Goal: Task Accomplishment & Management: Manage account settings

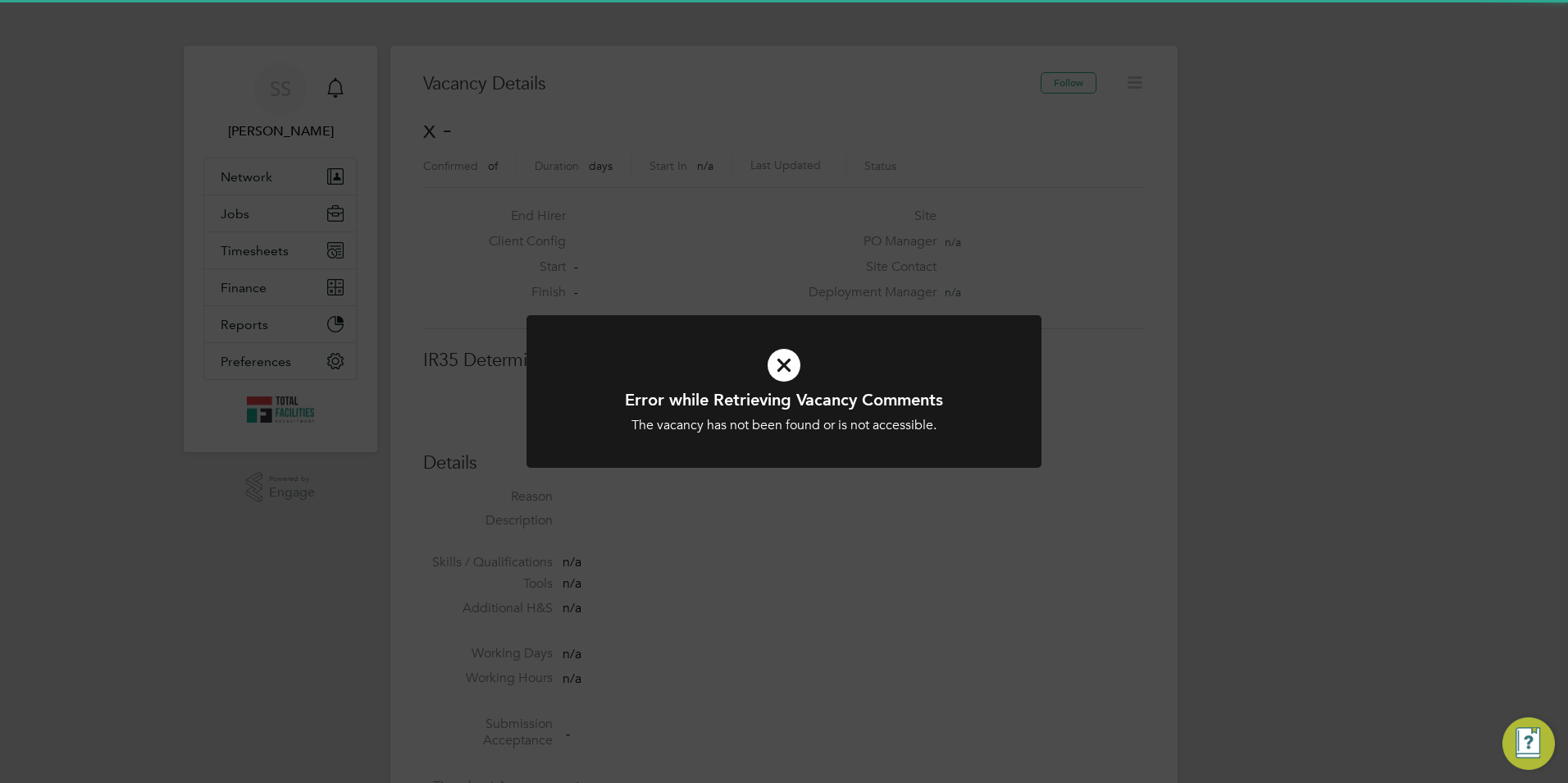
scroll to position [26, 354]
click at [245, 249] on div "Error while Retrieving Vacancy Comments The vacancy has not been found or is no…" at bounding box center [784, 392] width 1568 height 783
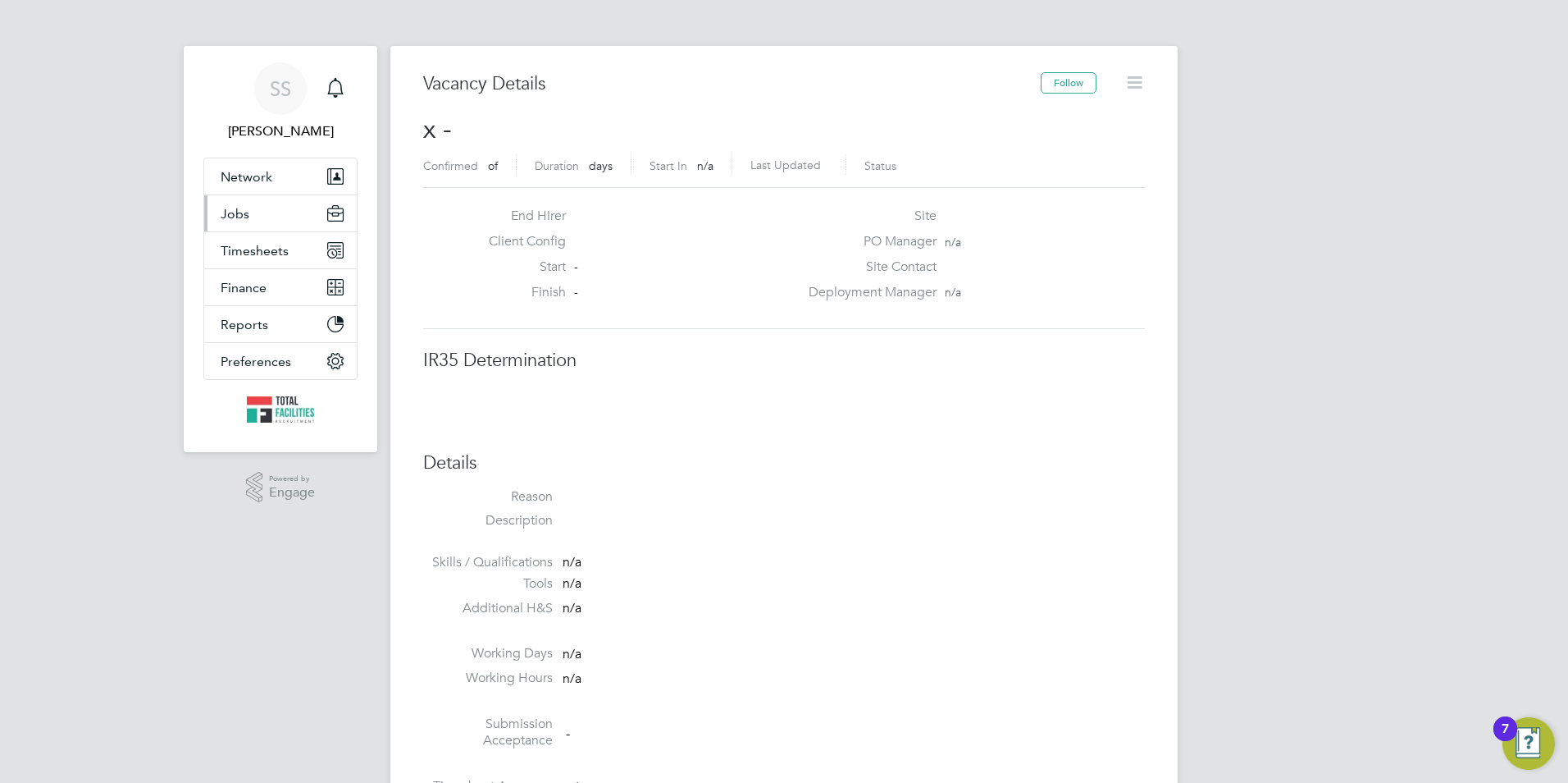
click at [230, 222] on button "Jobs" at bounding box center [280, 214] width 153 height 37
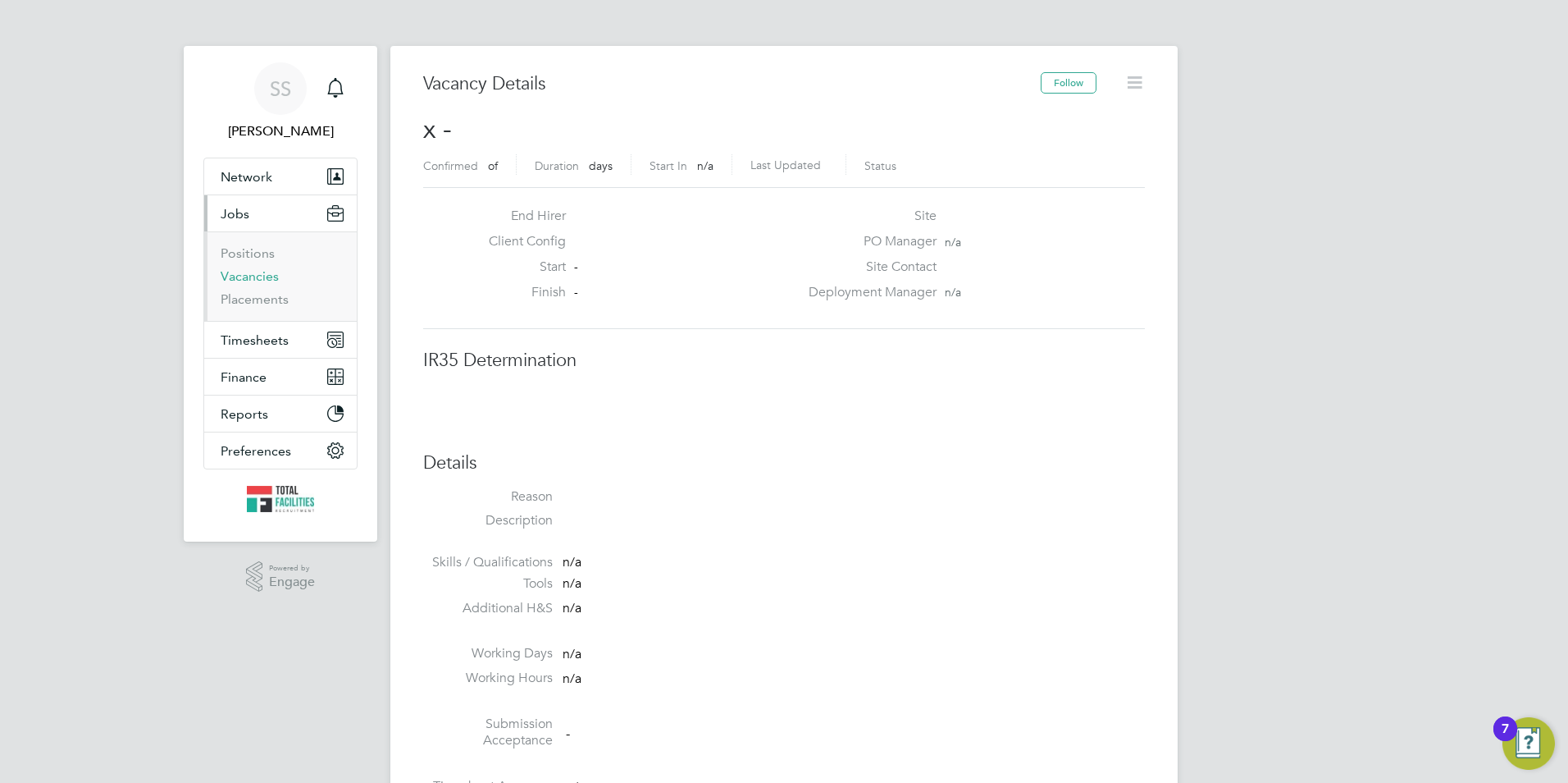
click at [252, 277] on link "Vacancies" at bounding box center [250, 275] width 58 height 16
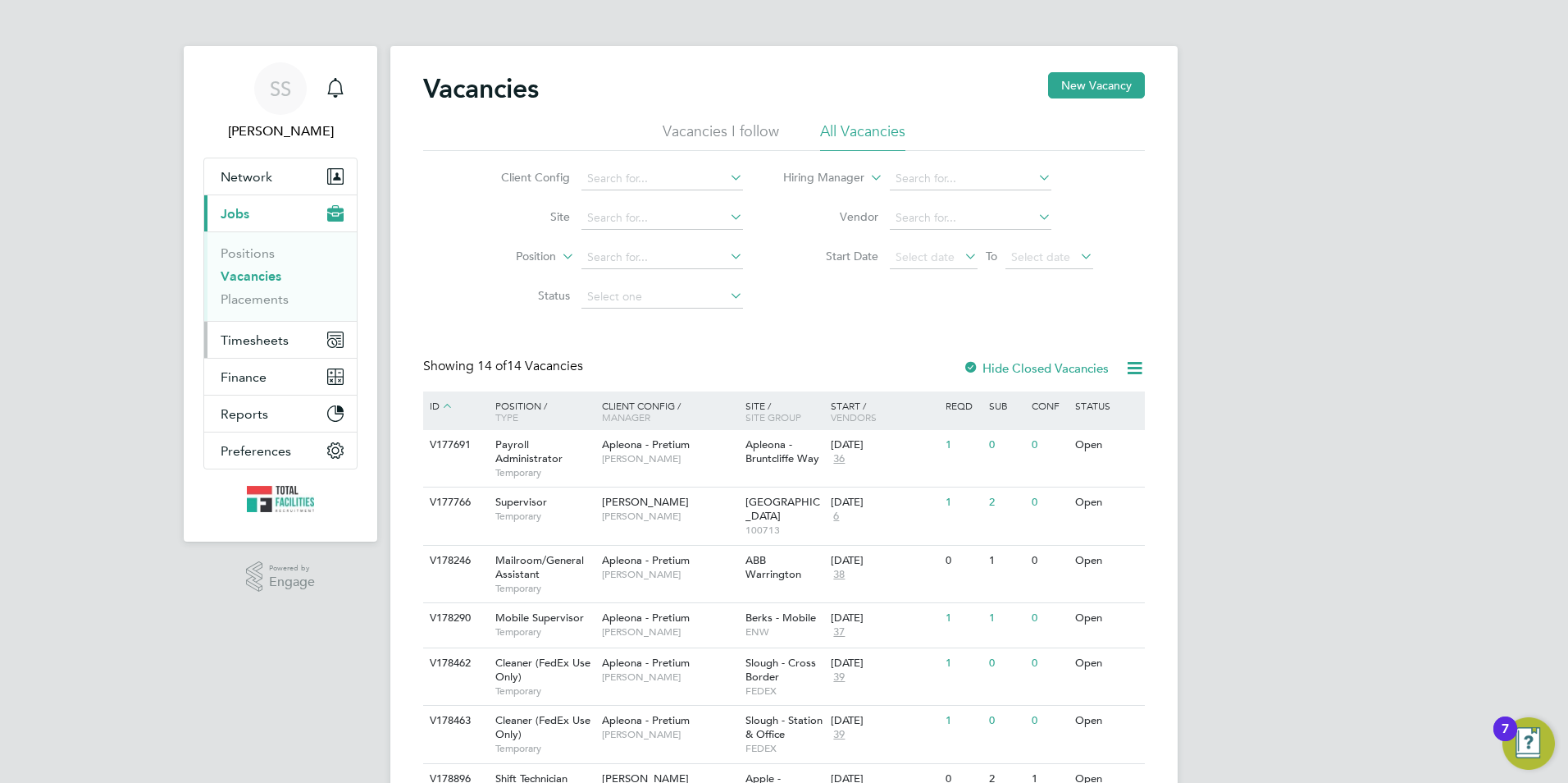
click at [267, 347] on span "Timesheets" at bounding box center [255, 340] width 68 height 16
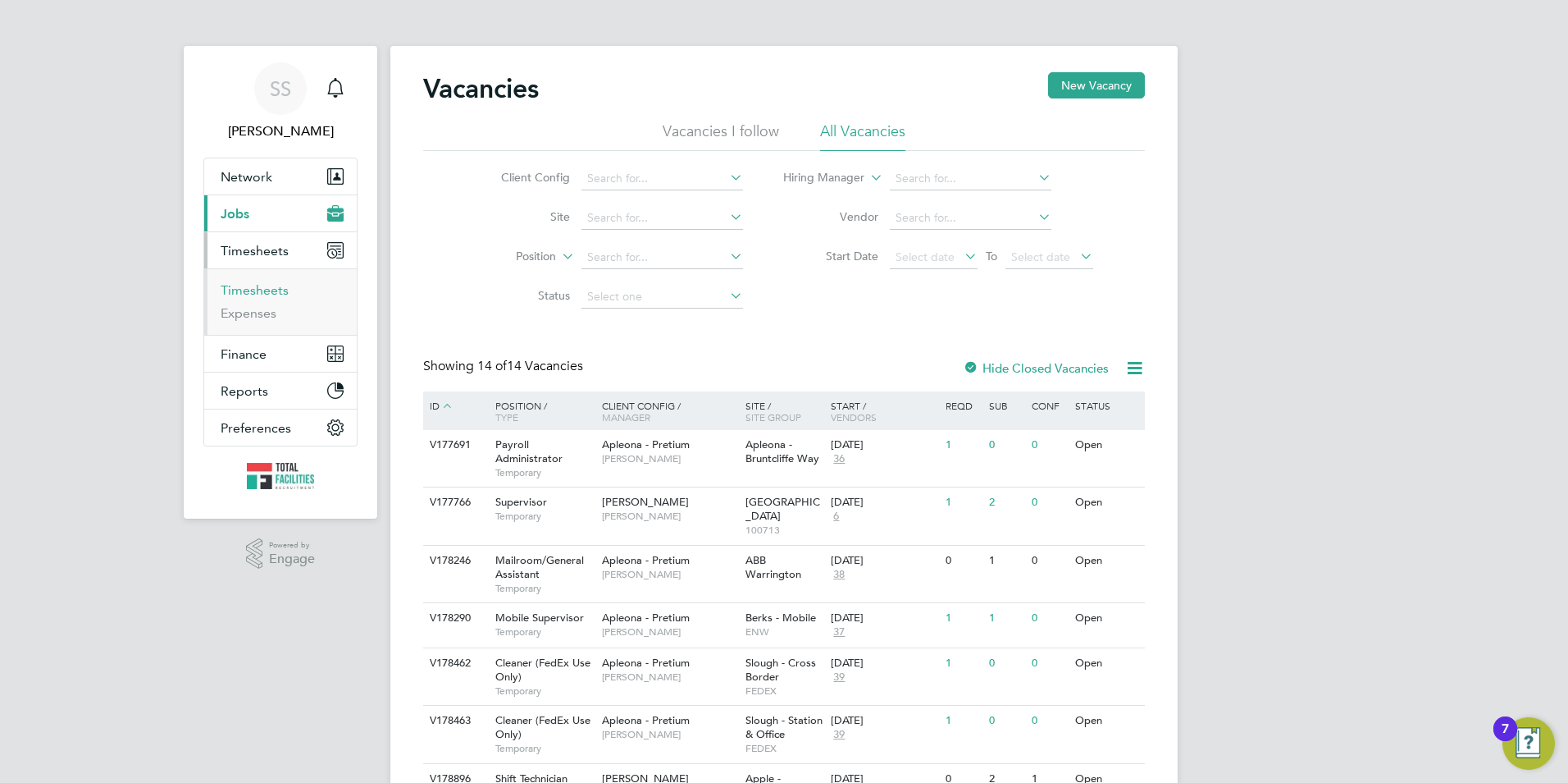
click at [248, 285] on link "Timesheets" at bounding box center [255, 289] width 68 height 16
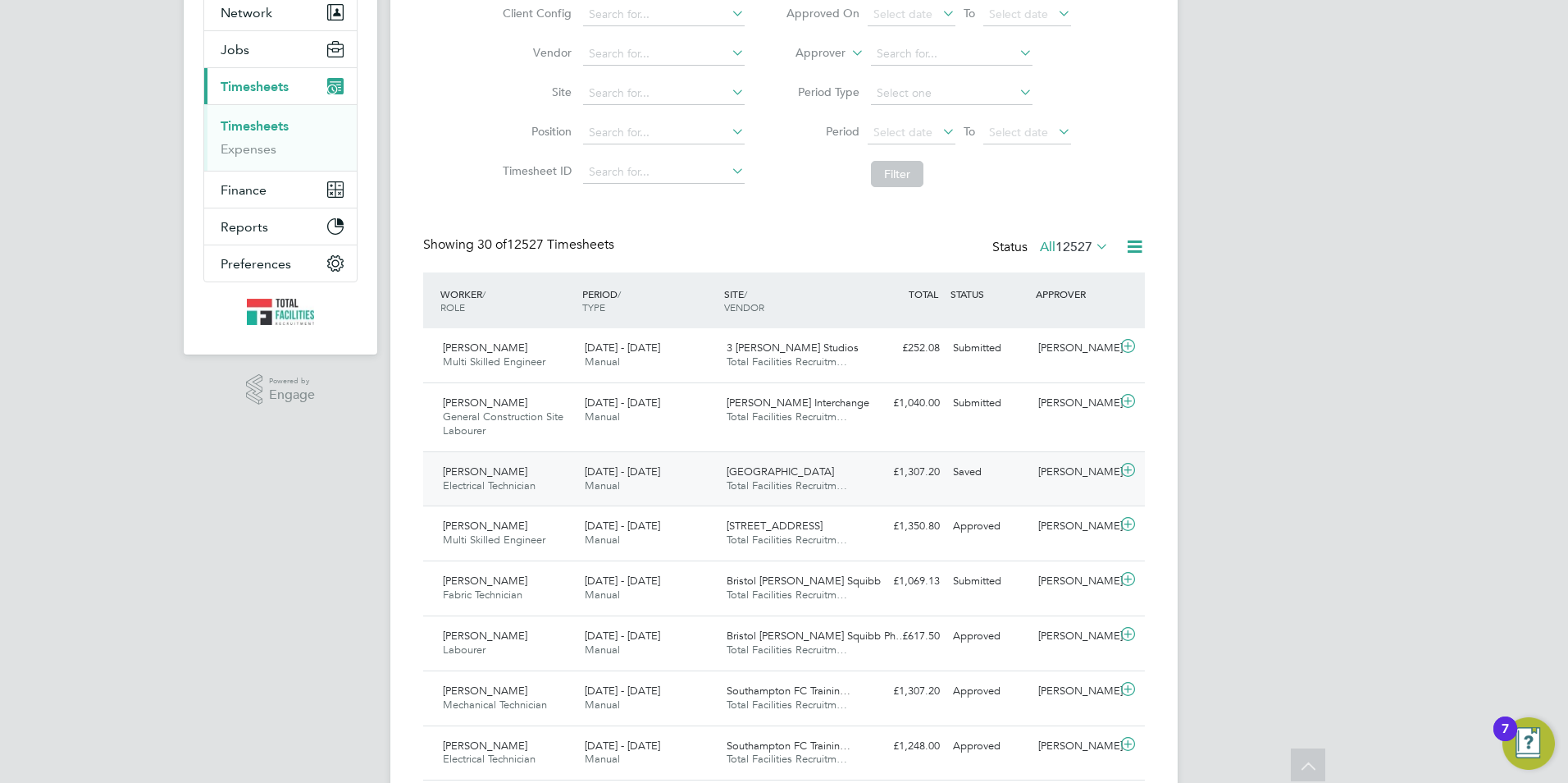
click at [773, 481] on span "Total Facilities Recruitm…" at bounding box center [786, 485] width 121 height 14
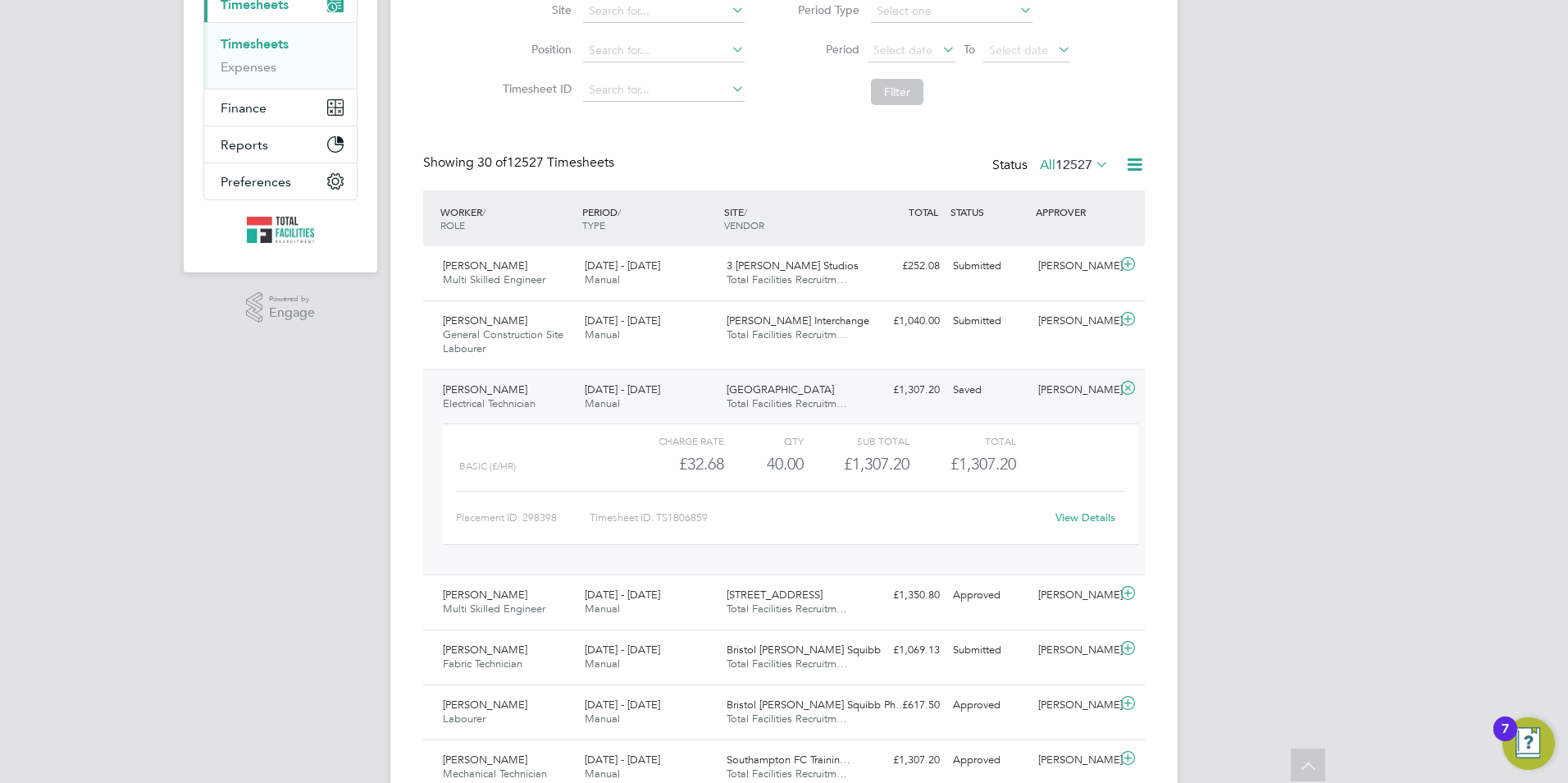
click at [1079, 516] on link "View Details" at bounding box center [1086, 517] width 60 height 14
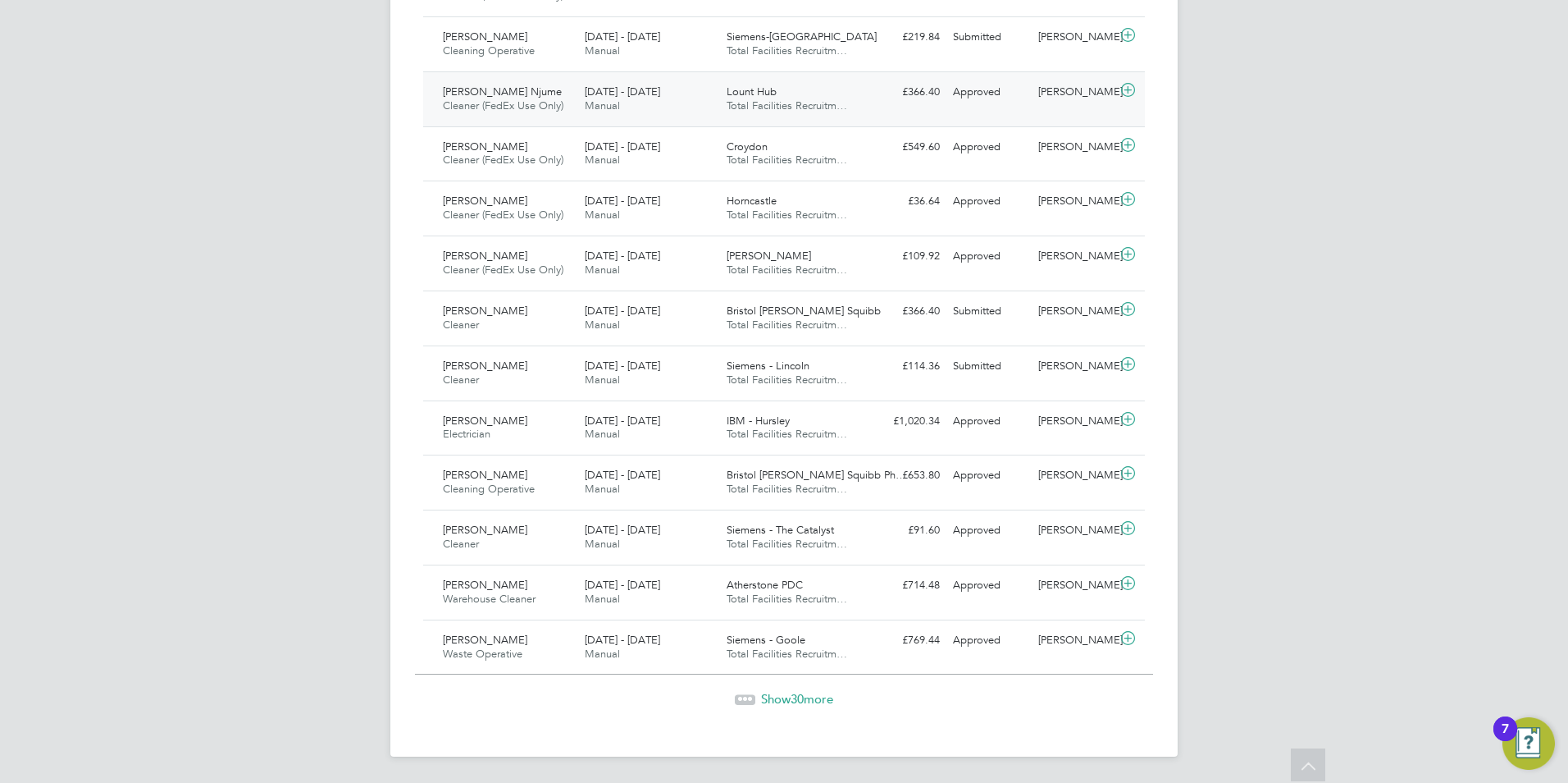
scroll to position [1654, 0]
click at [775, 705] on span "Show 30 more" at bounding box center [797, 699] width 72 height 16
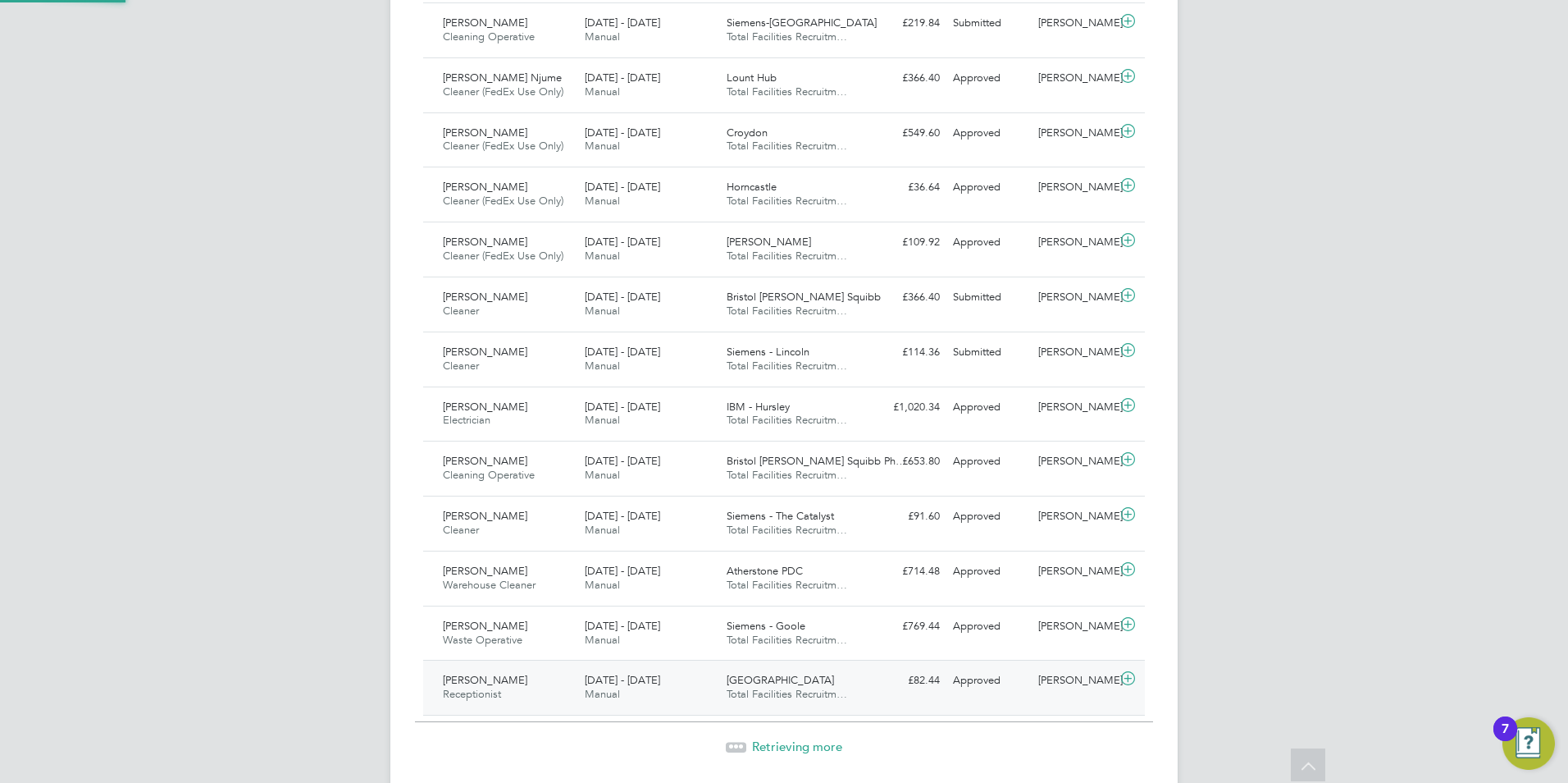
scroll to position [42, 142]
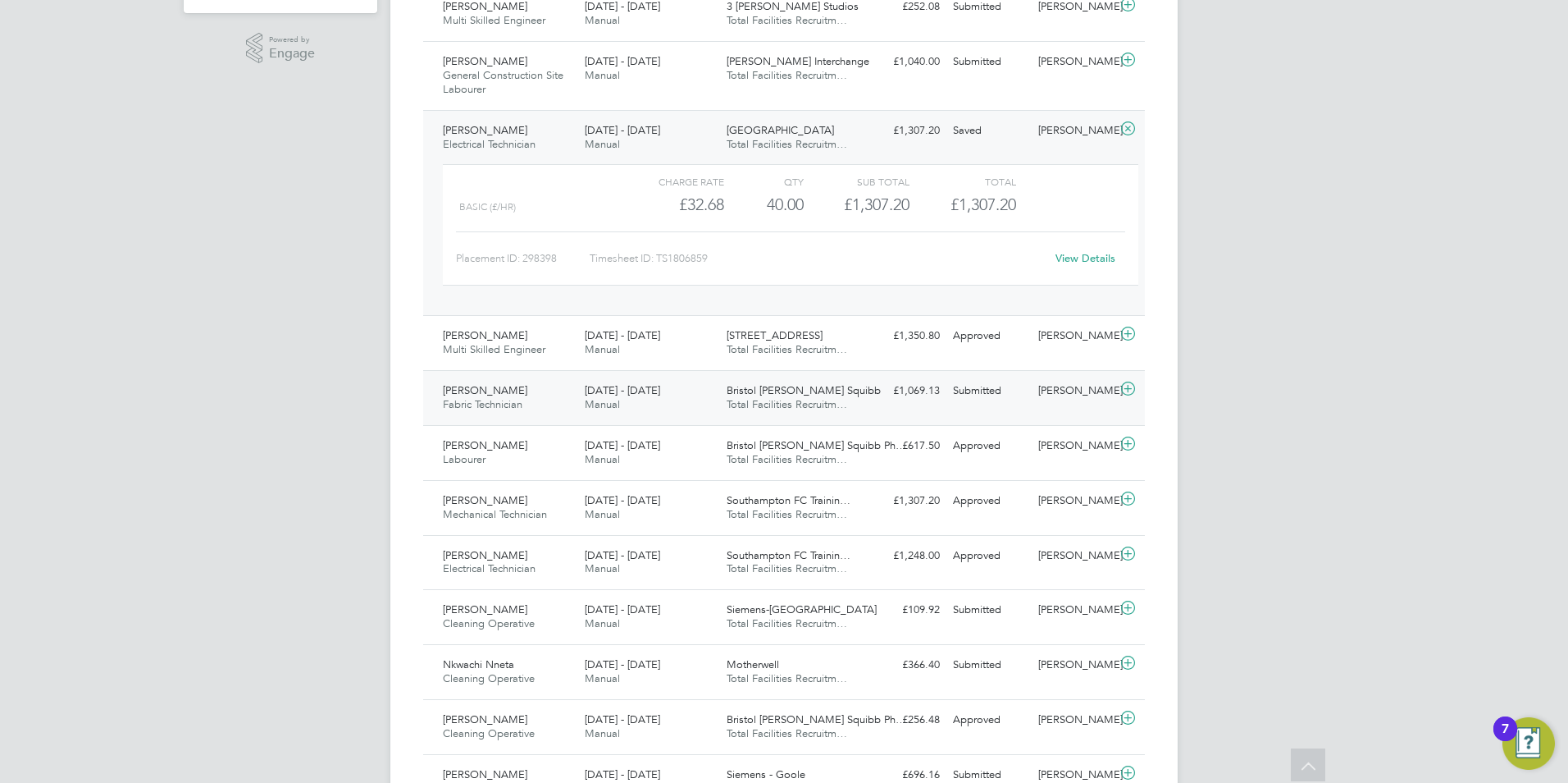
click at [642, 390] on span "[DATE] - [DATE]" at bounding box center [623, 390] width 76 height 14
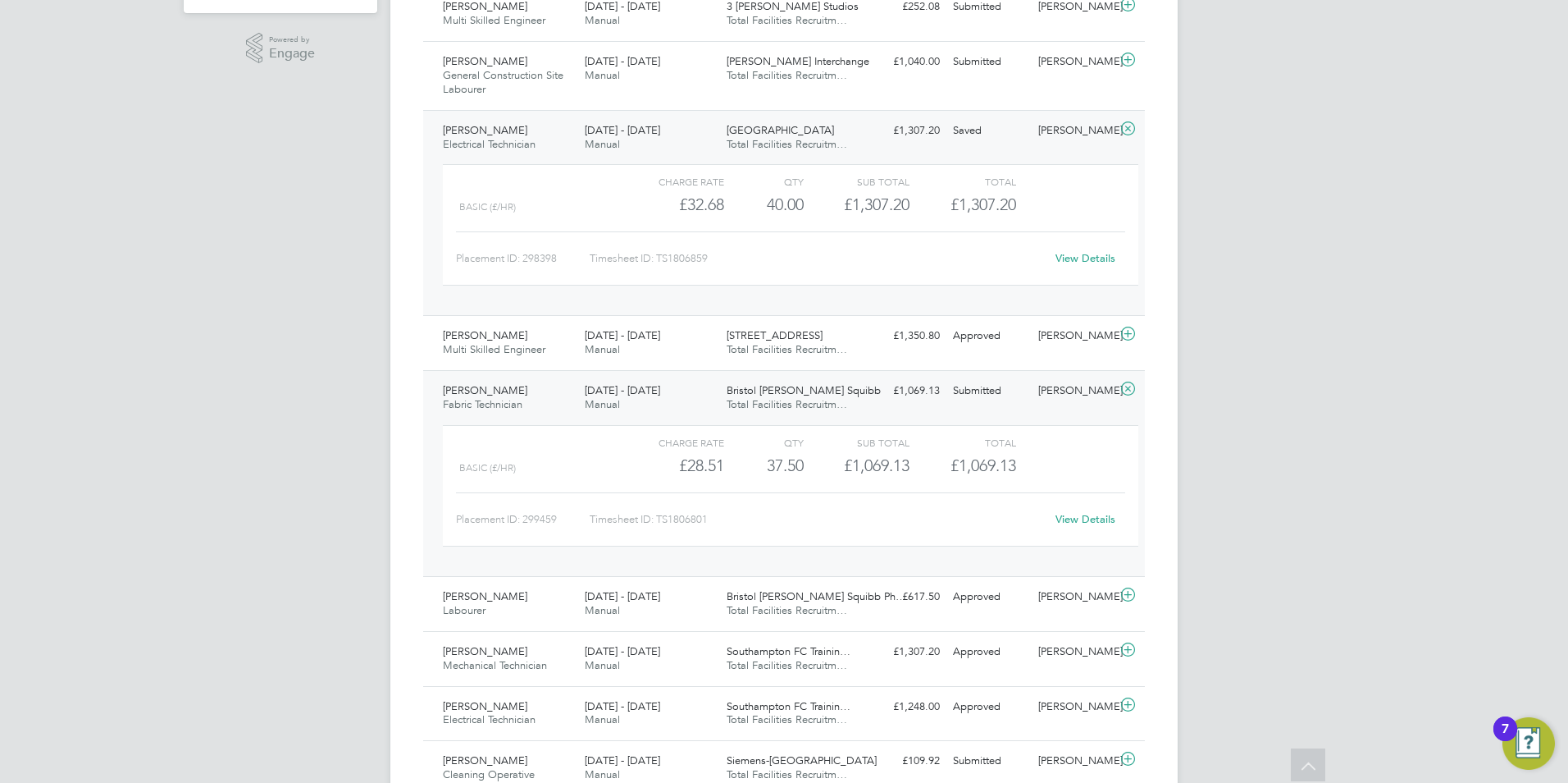
click at [1088, 512] on link "View Details" at bounding box center [1086, 519] width 60 height 14
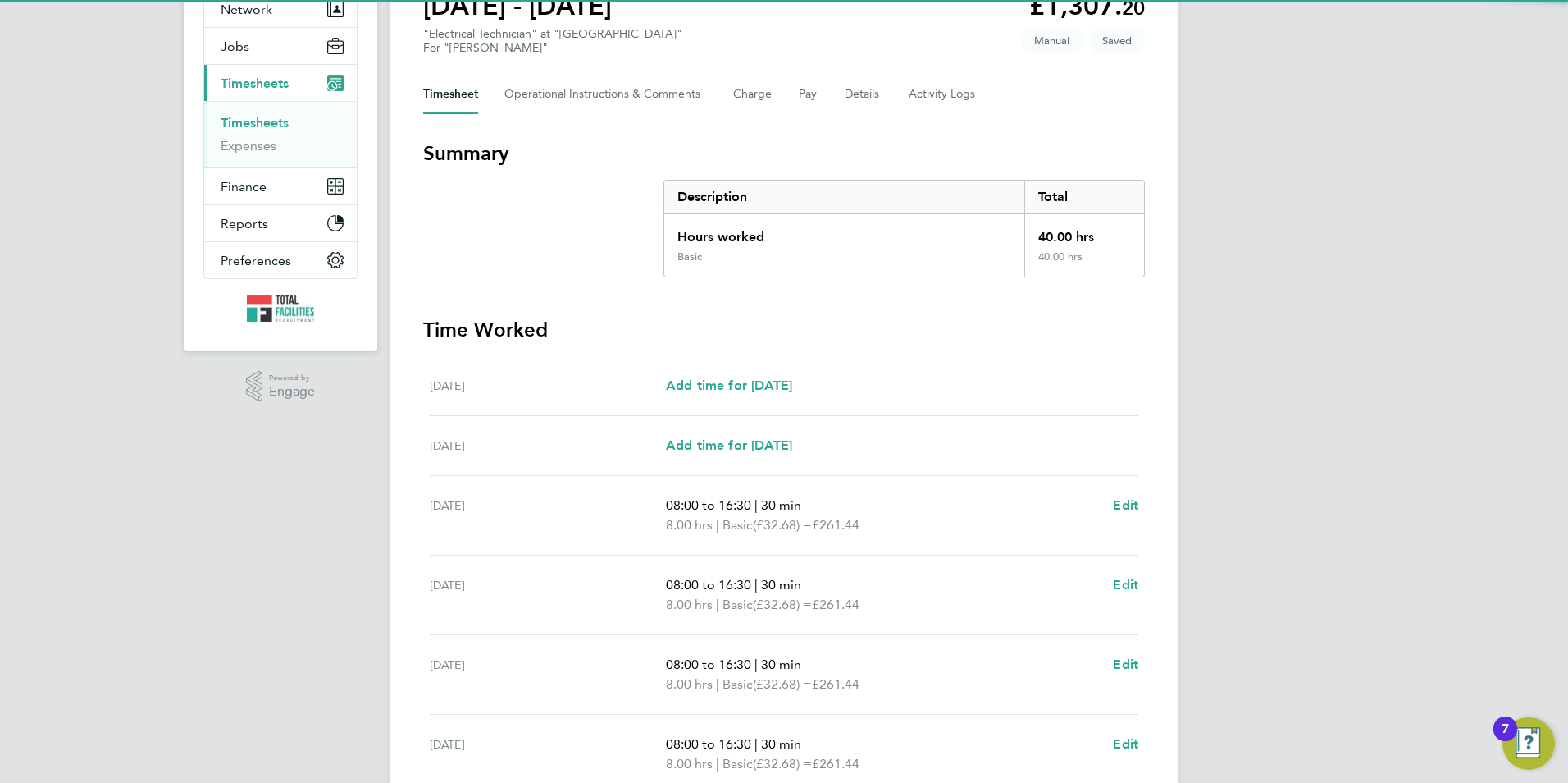
scroll to position [328, 0]
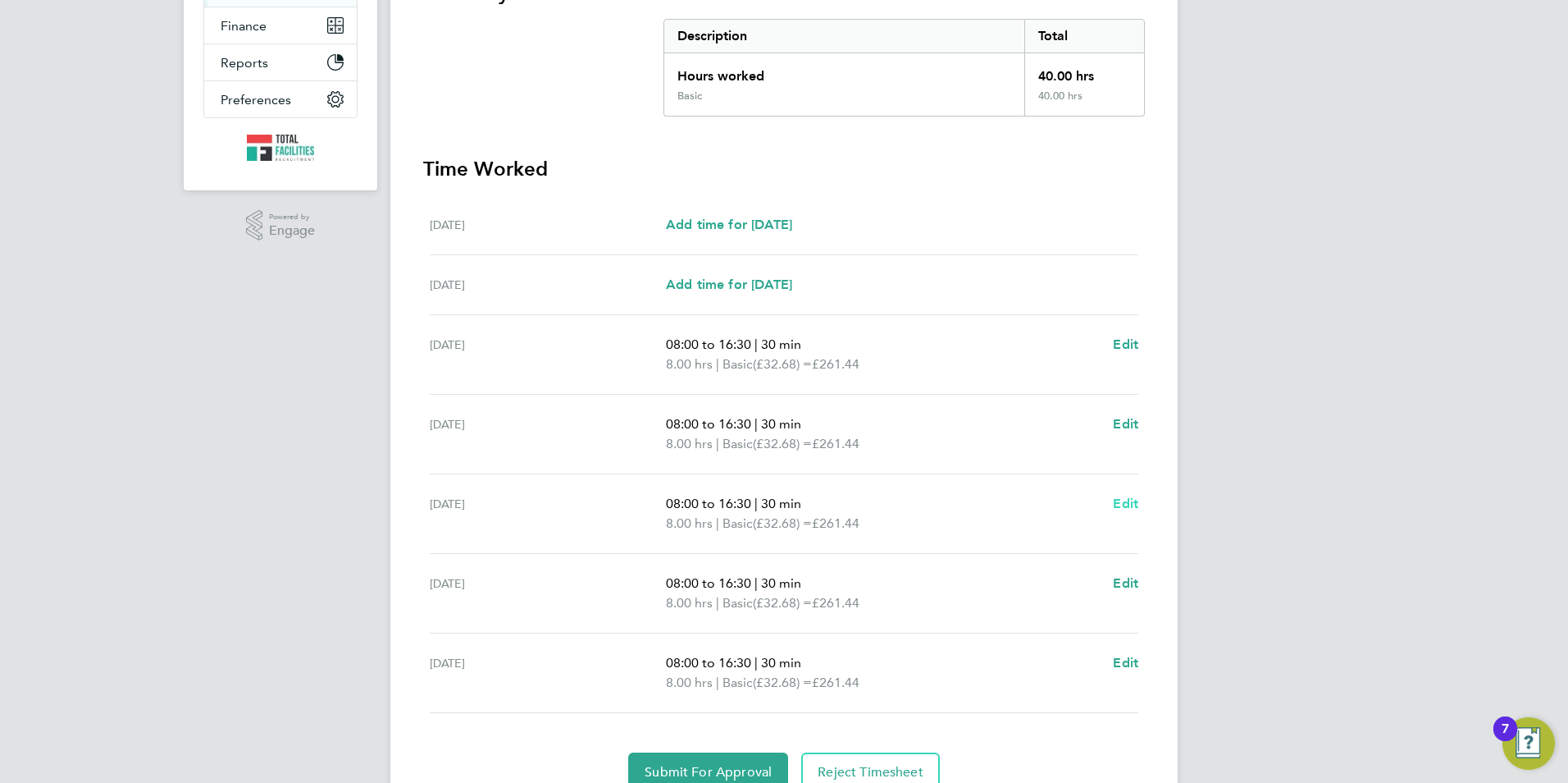
click at [1122, 504] on span "Edit" at bounding box center [1125, 503] width 25 height 16
select select "30"
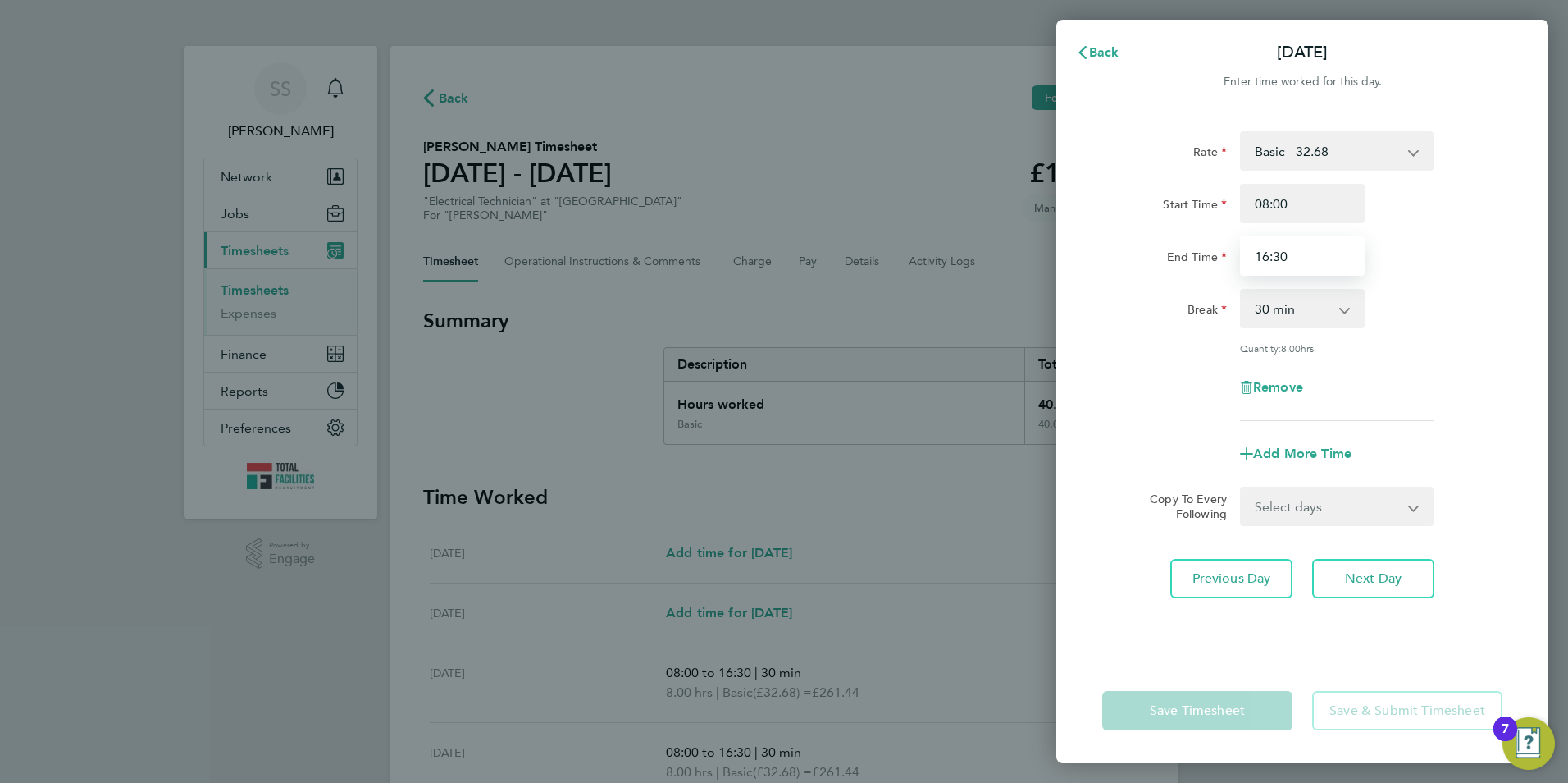
drag, startPoint x: 1298, startPoint y: 262, endPoint x: 1133, endPoint y: 237, distance: 166.9
click at [1133, 237] on div "End Time 16:30" at bounding box center [1302, 256] width 414 height 39
type input "09:00"
drag, startPoint x: 1264, startPoint y: 316, endPoint x: 1266, endPoint y: 326, distance: 10.2
click at [1264, 316] on select "0 min 15 min 30 min 45 min 60 min 75 min 90 min" at bounding box center [1292, 308] width 102 height 37
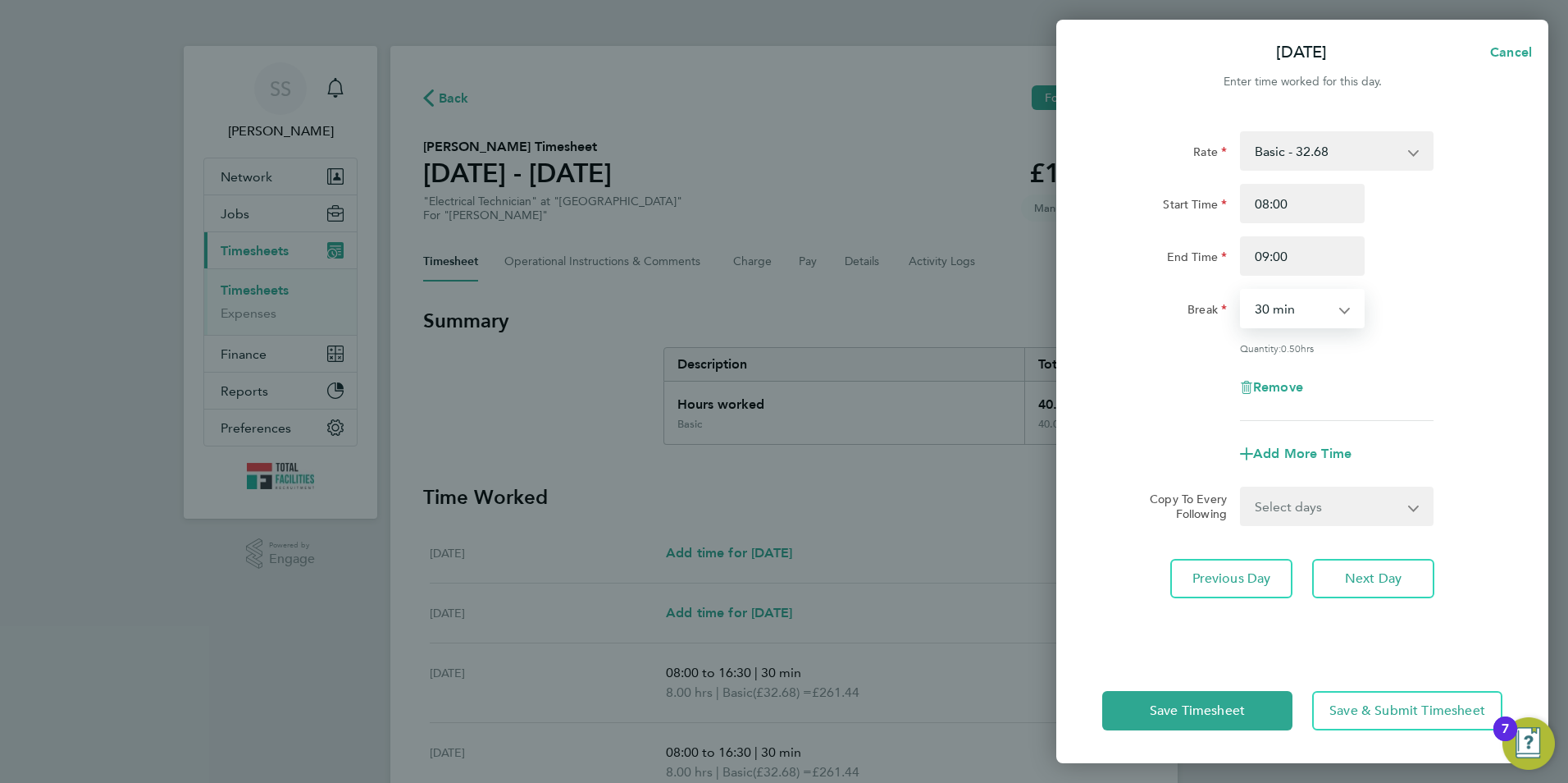
select select "0"
click at [1241, 290] on select "0 min 15 min 30 min 45 min" at bounding box center [1292, 308] width 102 height 37
click at [1200, 717] on span "Save Timesheet" at bounding box center [1197, 711] width 95 height 17
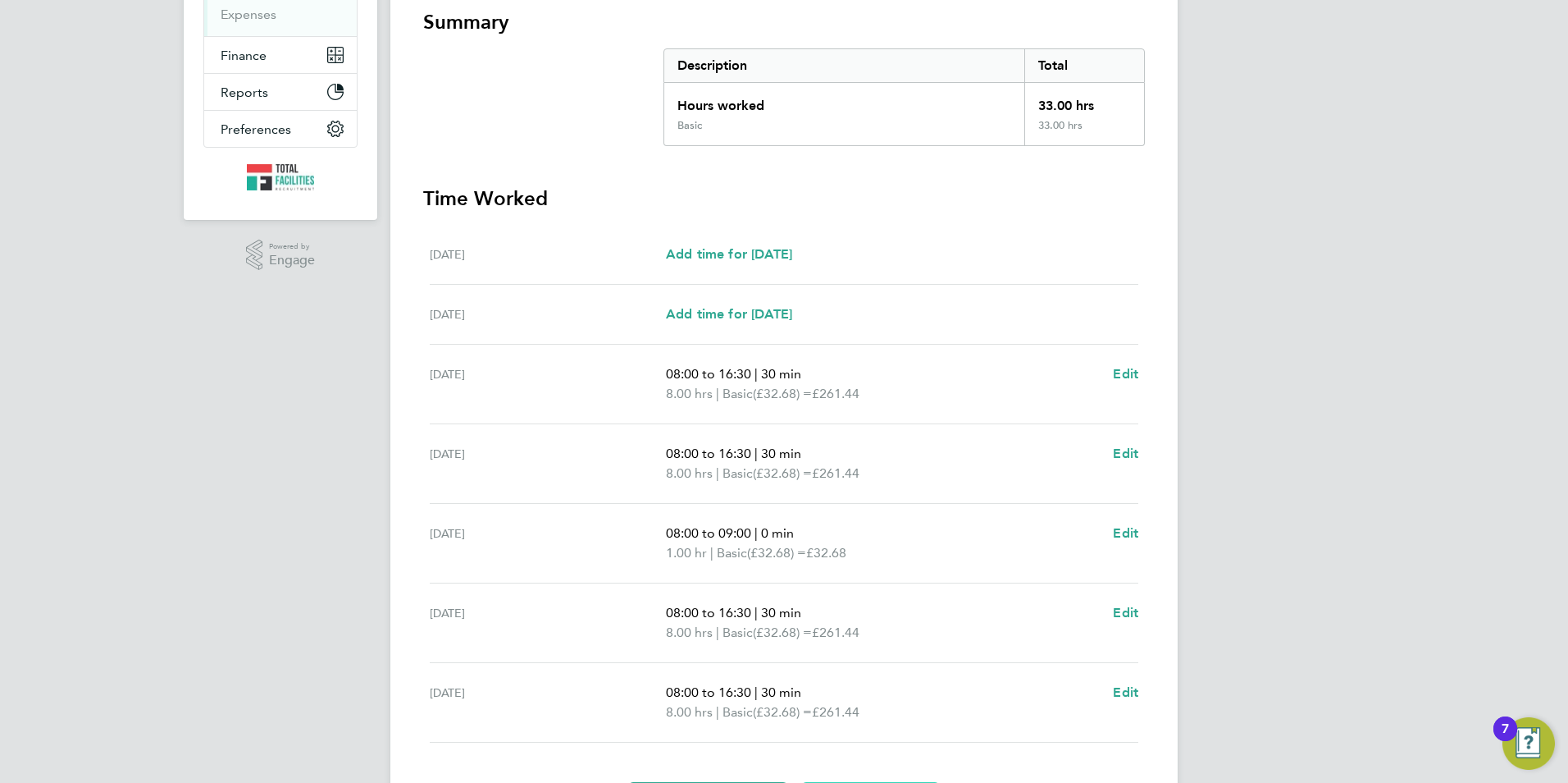
scroll to position [328, 0]
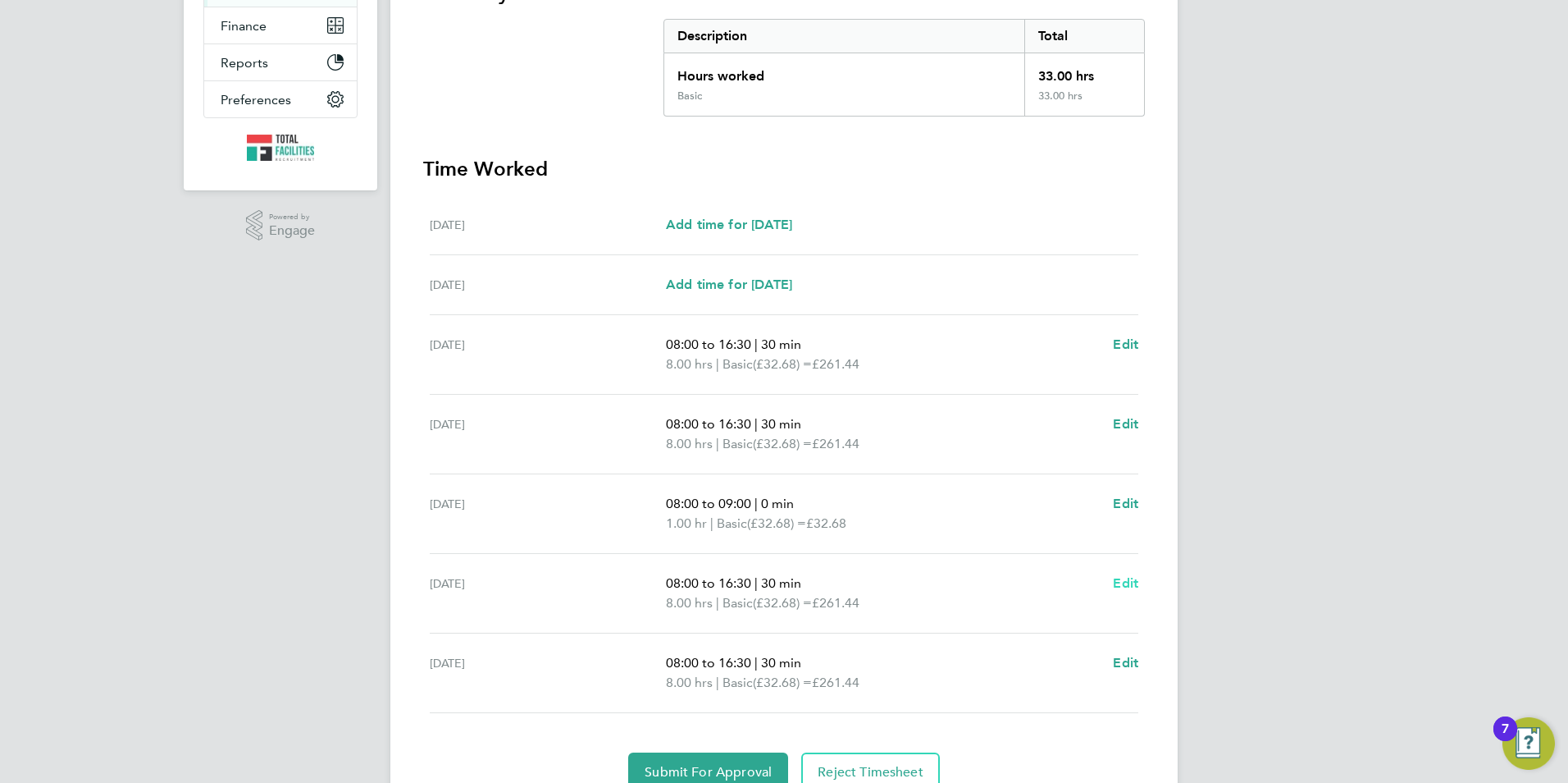
click at [1116, 580] on span "Edit" at bounding box center [1125, 583] width 25 height 16
select select "30"
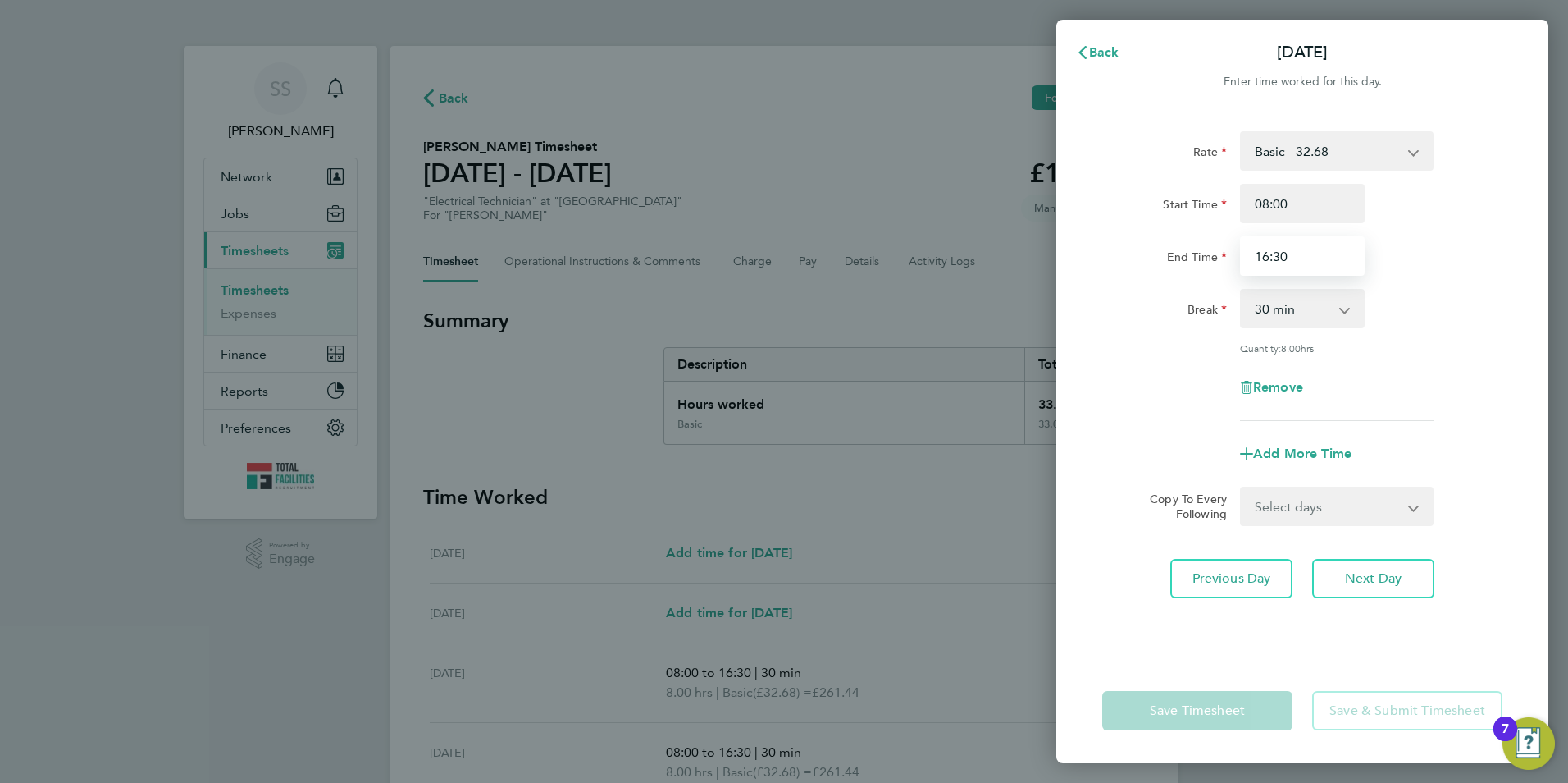
drag, startPoint x: 1300, startPoint y: 262, endPoint x: 1188, endPoint y: 248, distance: 112.9
click at [1188, 248] on div "End Time 16:30" at bounding box center [1302, 256] width 414 height 39
type input "12:00"
click at [1265, 311] on select "0 min 15 min 30 min 45 min 60 min 75 min 90 min" at bounding box center [1292, 308] width 102 height 37
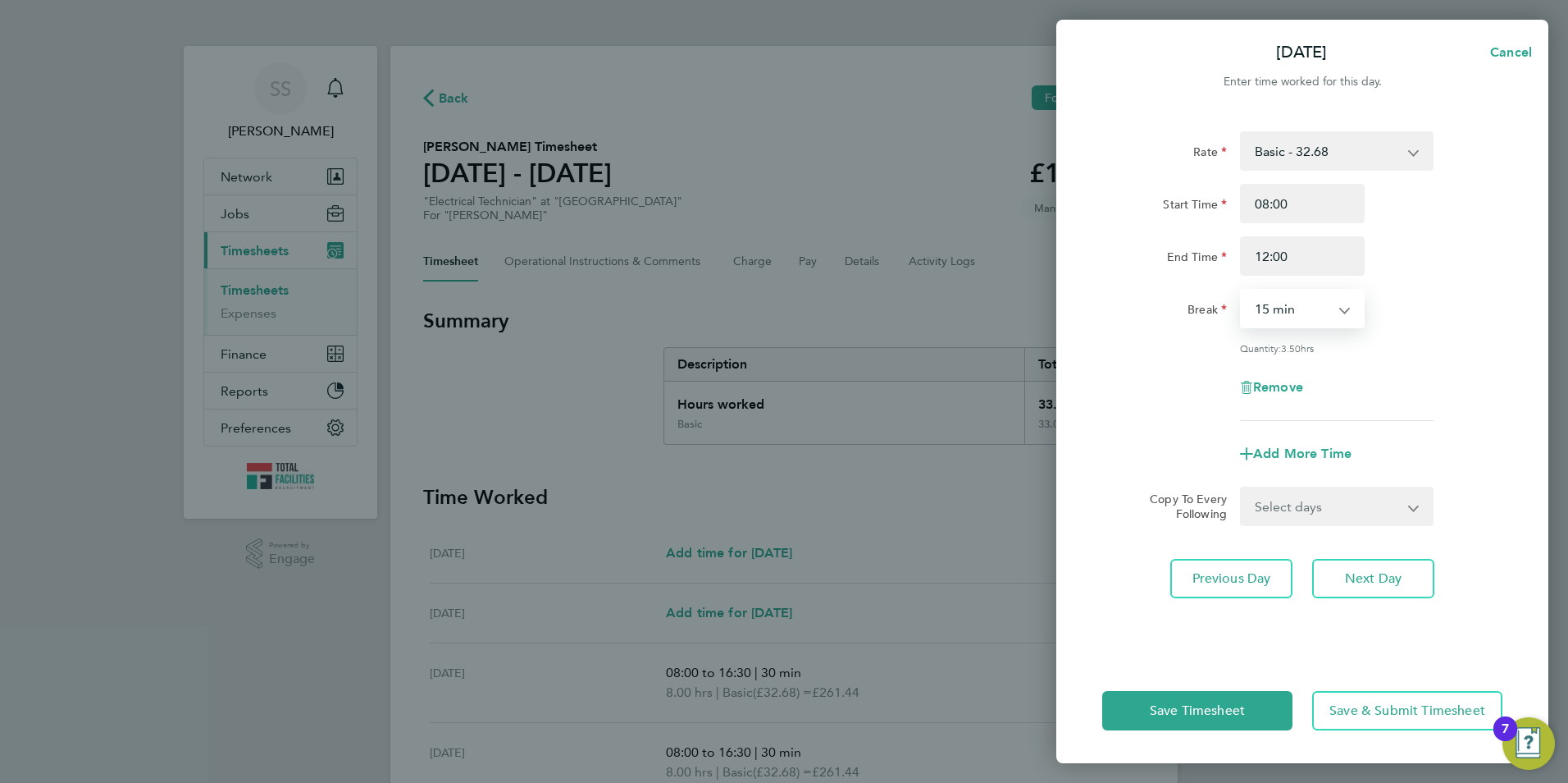
click at [1241, 290] on select "0 min 15 min 30 min 45 min 60 min 75 min 90 min" at bounding box center [1292, 308] width 102 height 37
drag, startPoint x: 1268, startPoint y: 318, endPoint x: 1264, endPoint y: 329, distance: 11.7
click at [1268, 318] on select "0 min 15 min 30 min 45 min 60 min 75 min 90 min" at bounding box center [1292, 308] width 102 height 37
select select "0"
click at [1241, 290] on select "0 min 15 min 30 min 45 min 60 min 75 min 90 min" at bounding box center [1292, 308] width 102 height 37
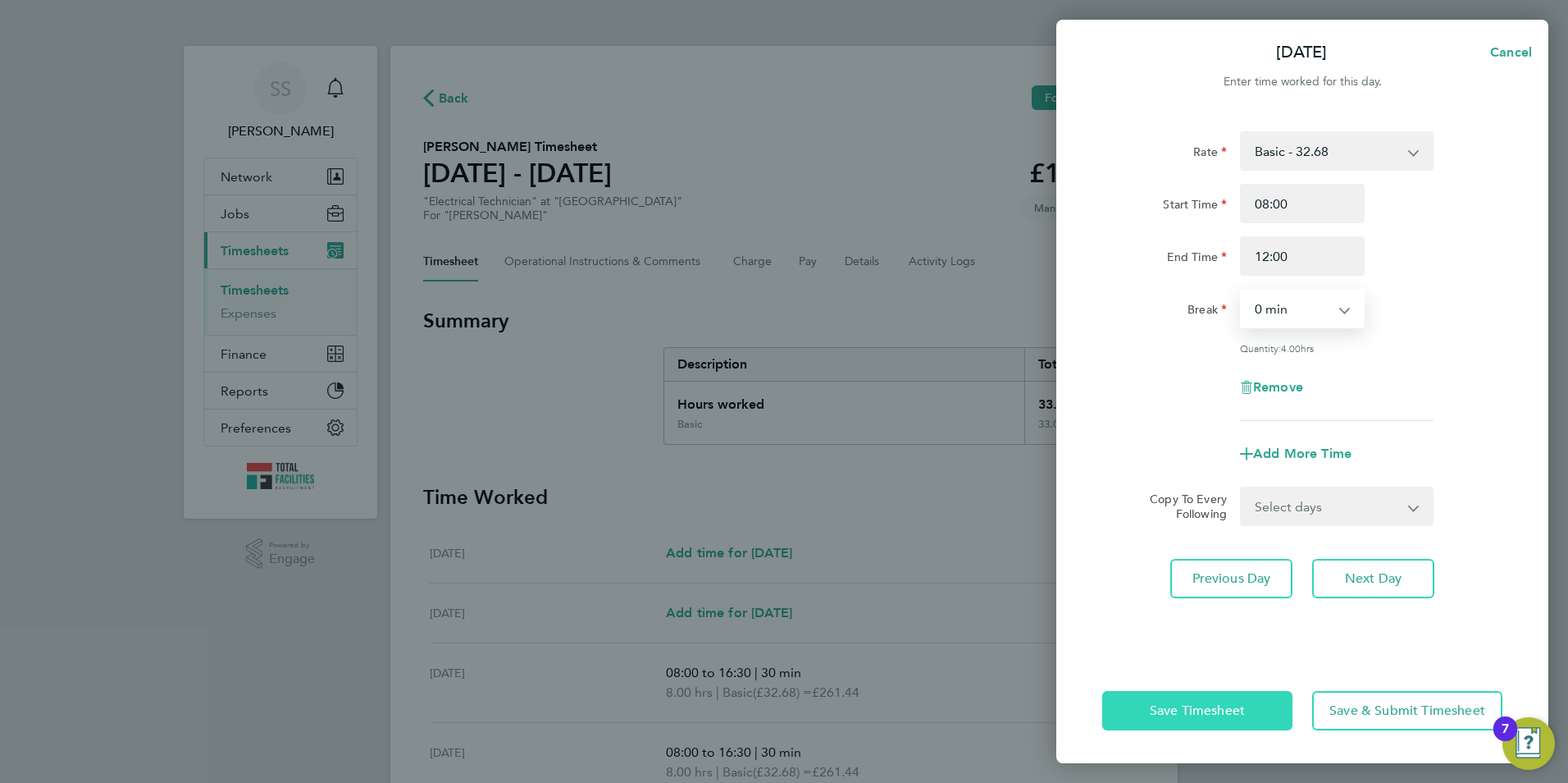
click at [1185, 721] on button "Save Timesheet" at bounding box center [1196, 711] width 190 height 39
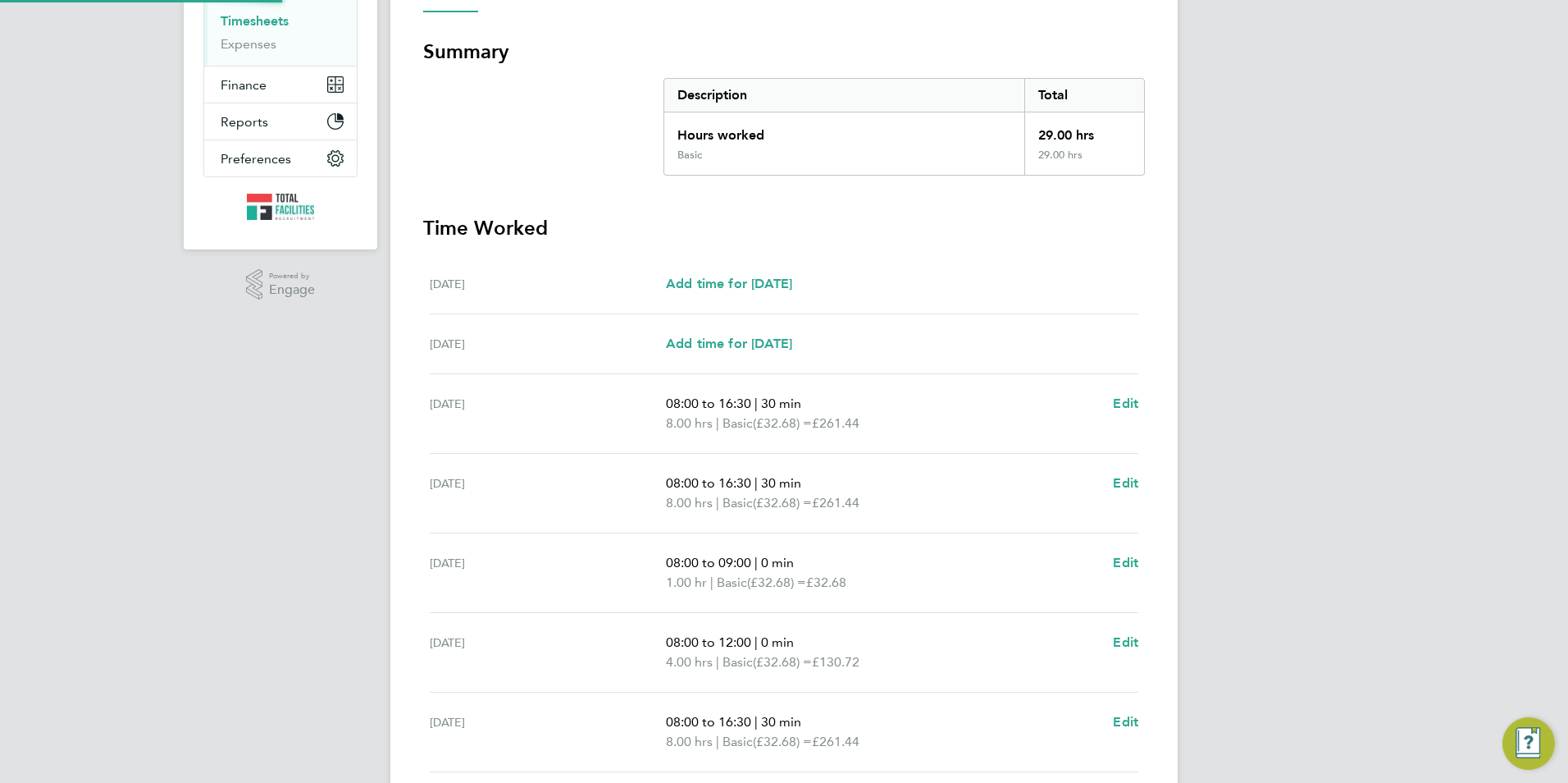
scroll to position [403, 0]
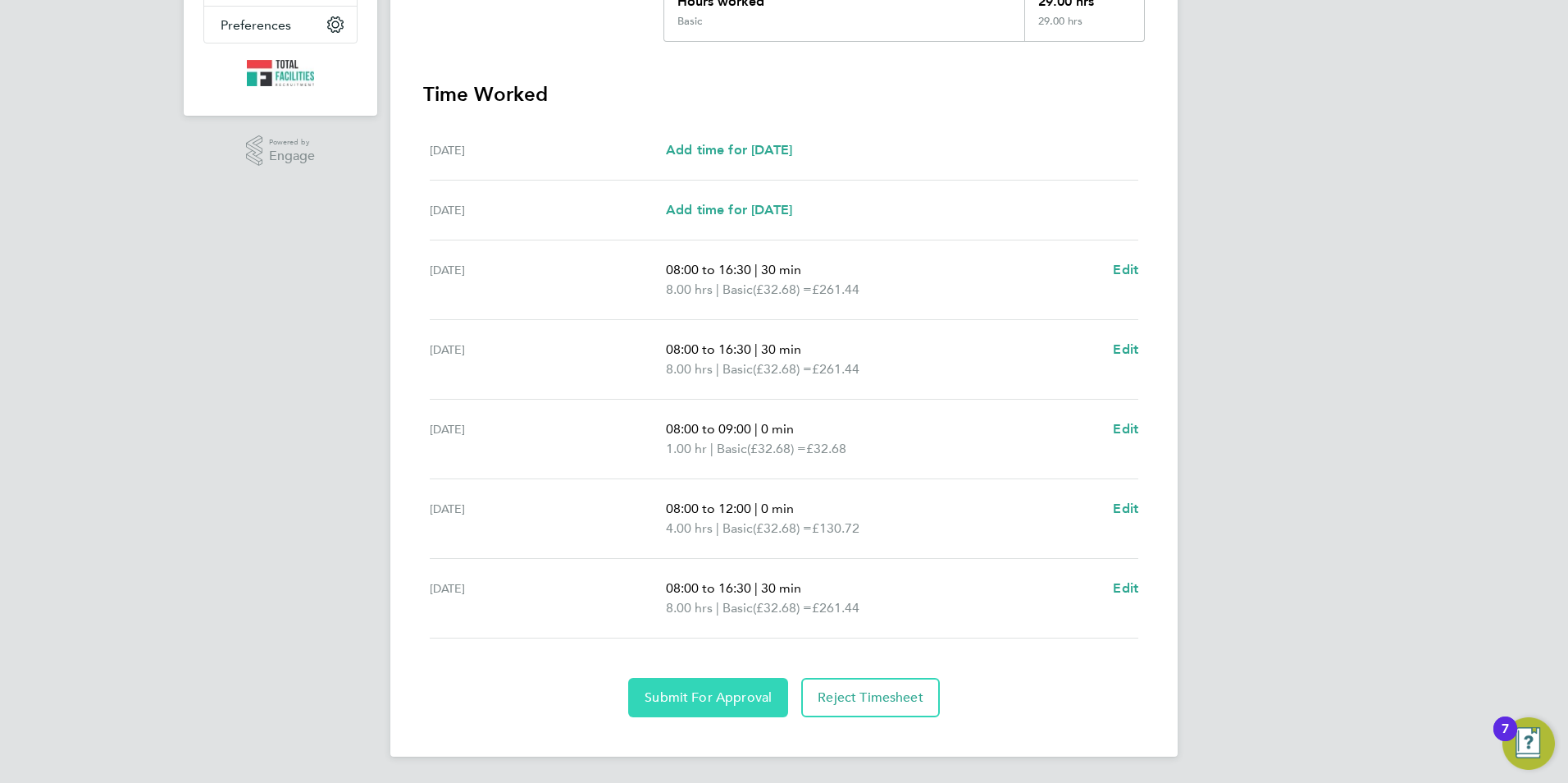
click at [719, 700] on span "Submit For Approval" at bounding box center [709, 698] width 127 height 17
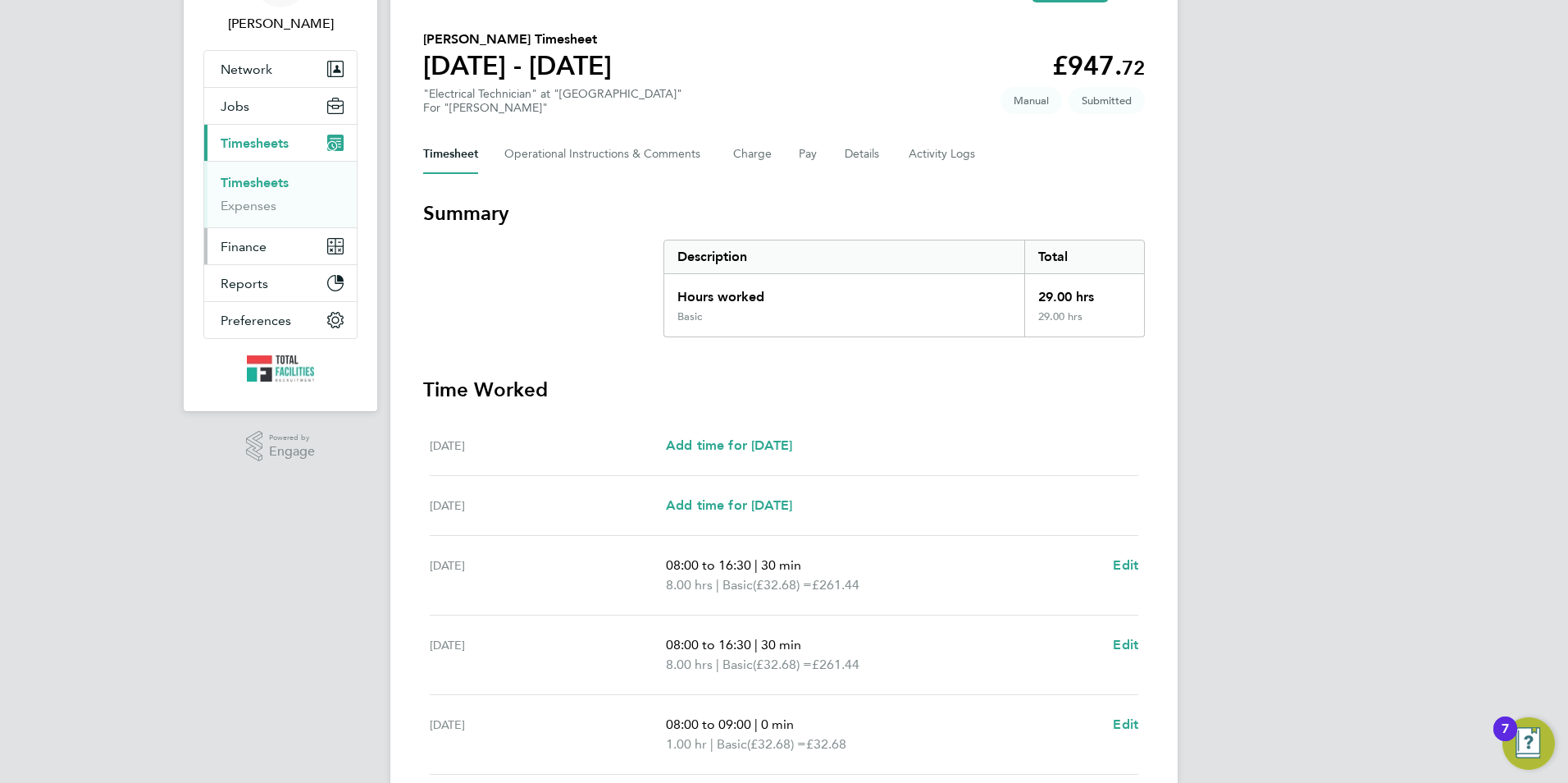
scroll to position [151, 0]
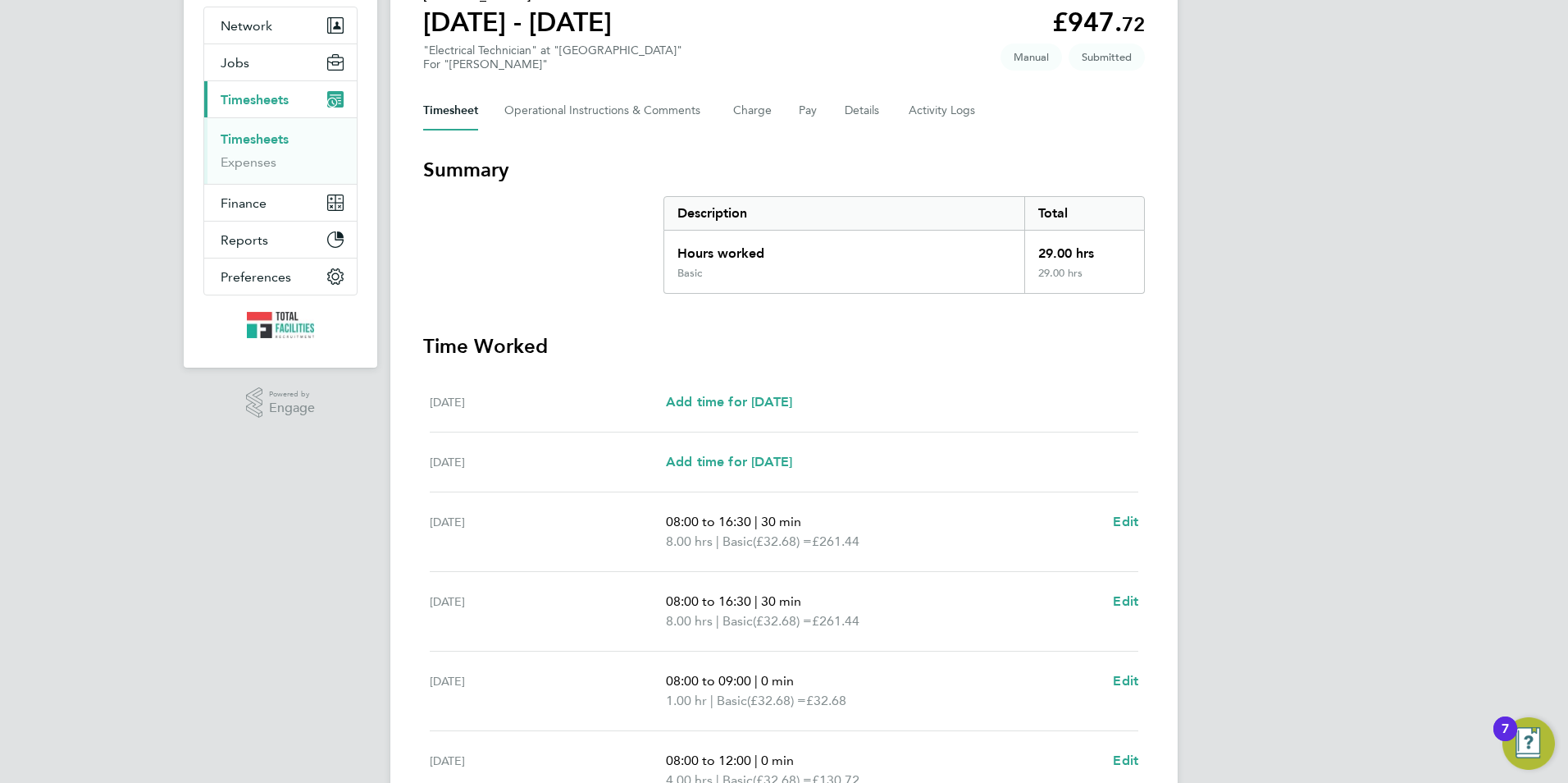
click at [248, 135] on link "Timesheets" at bounding box center [255, 139] width 68 height 16
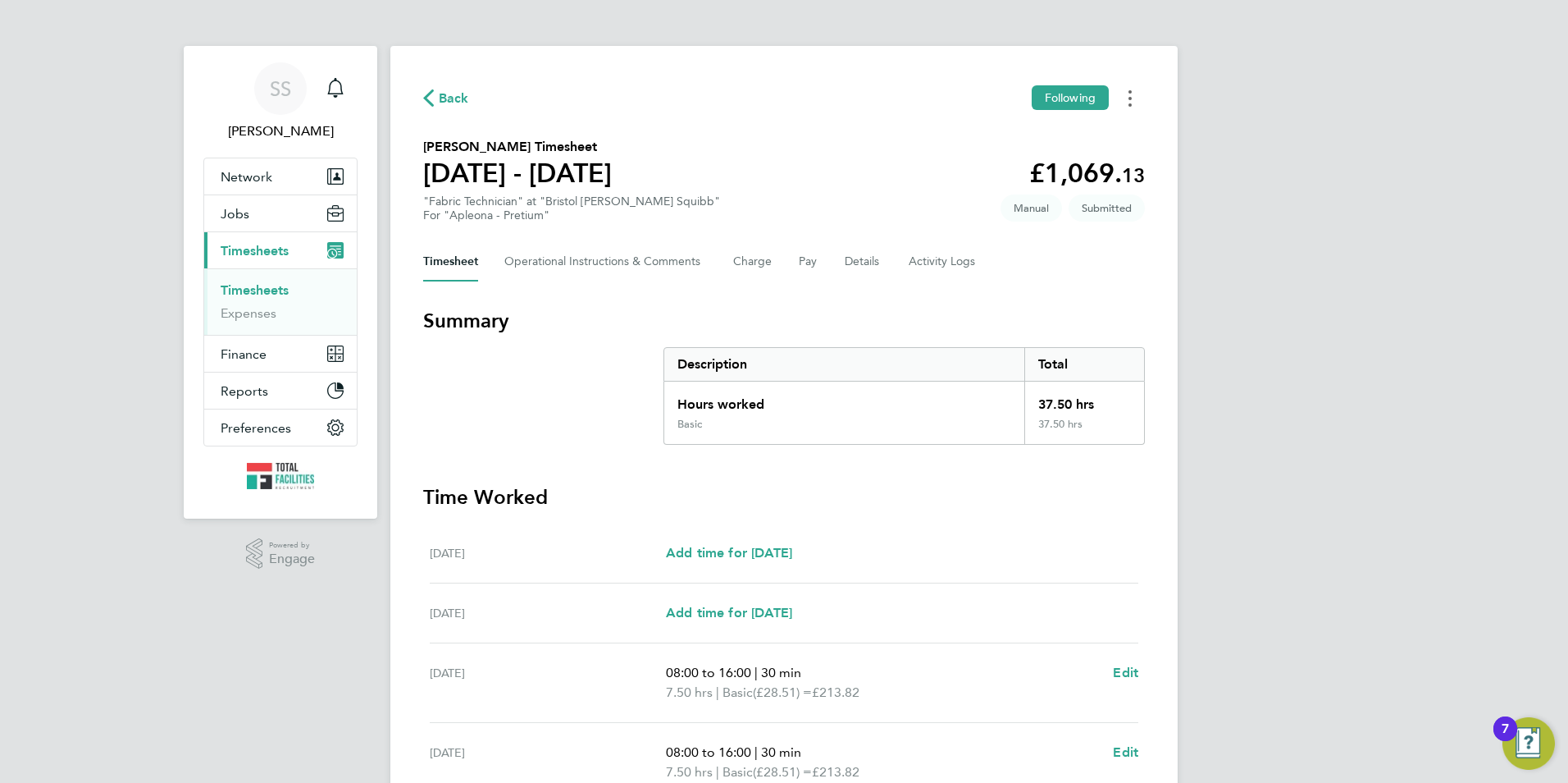
click at [1135, 90] on button "Timesheets Menu" at bounding box center [1130, 97] width 30 height 25
click at [754, 160] on section "Scott Jahn's Timesheet 16 - 22 Aug 2025 £1,069. 13 "Fabric Technician" at "Bris…" at bounding box center [784, 179] width 722 height 85
click at [789, 259] on div "Timesheet Operational Instructions & Comments Charge Pay Details Activity Logs" at bounding box center [784, 261] width 722 height 39
click at [798, 262] on div "Timesheet Operational Instructions & Comments Charge Pay Details Activity Logs" at bounding box center [784, 261] width 722 height 39
click at [804, 263] on button "Pay" at bounding box center [808, 261] width 20 height 39
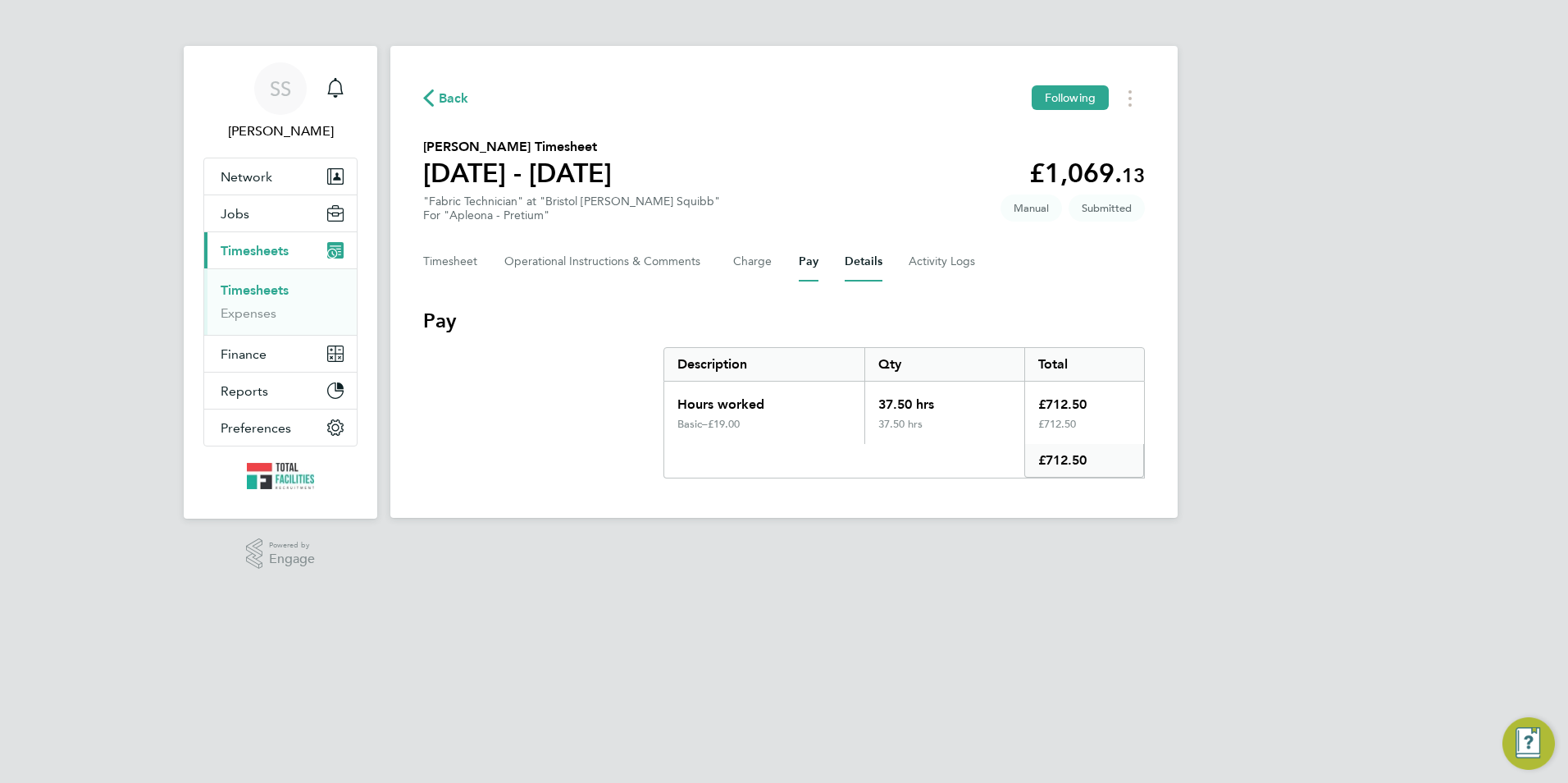
click at [857, 255] on button "Details" at bounding box center [863, 261] width 37 height 39
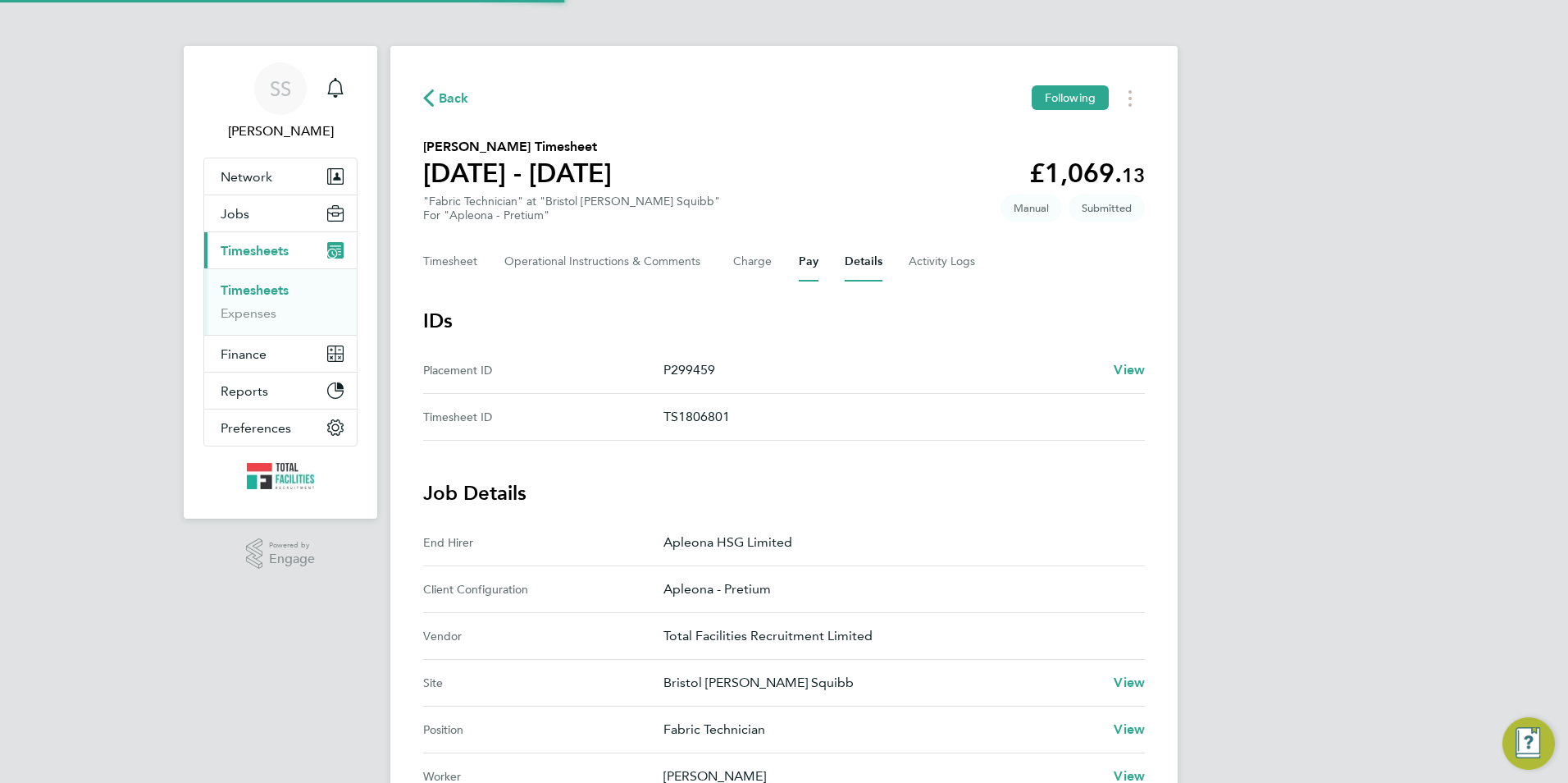
click at [806, 261] on button "Pay" at bounding box center [808, 261] width 20 height 39
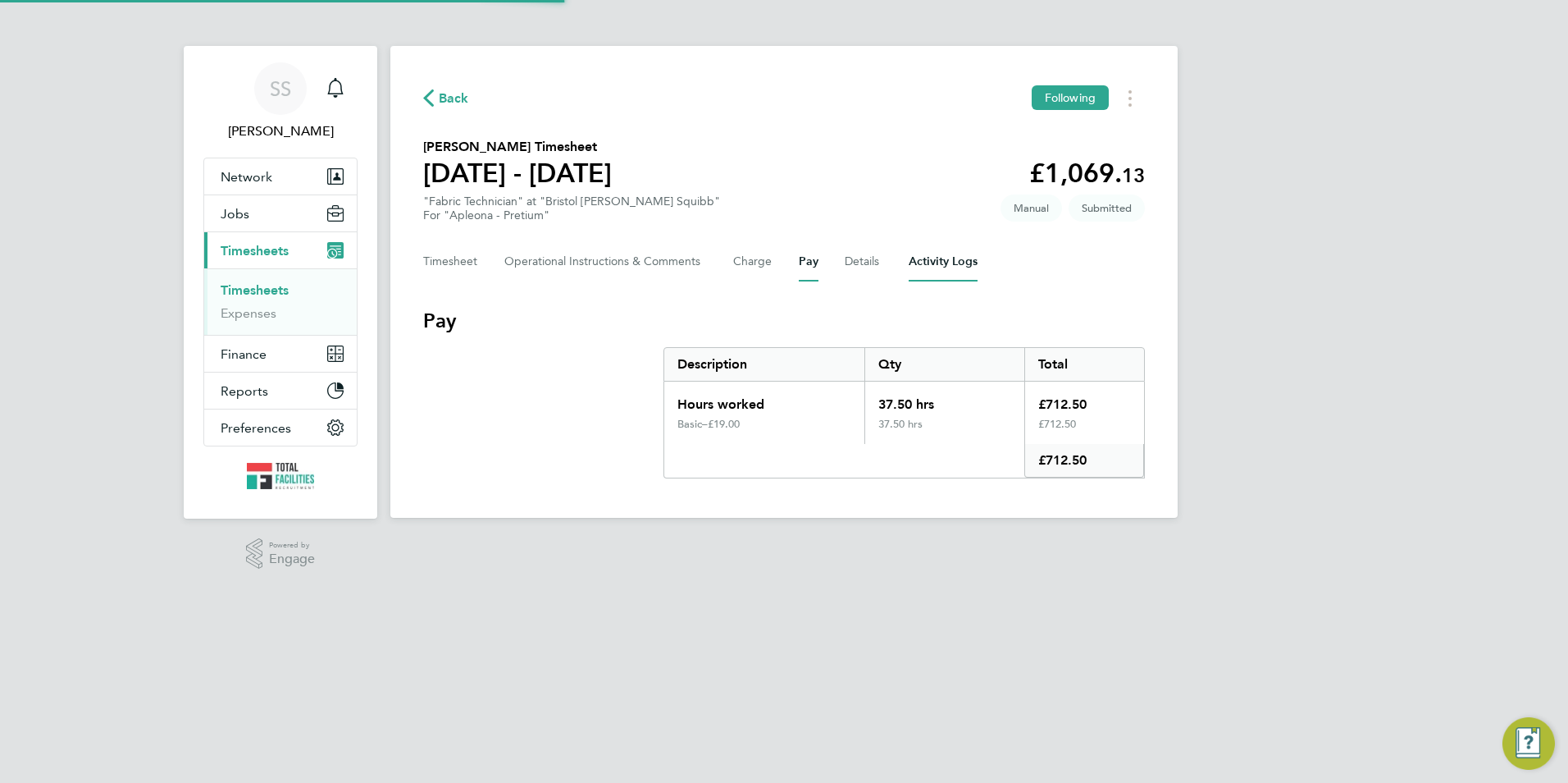
click at [949, 261] on Logs-tab "Activity Logs" at bounding box center [944, 261] width 69 height 39
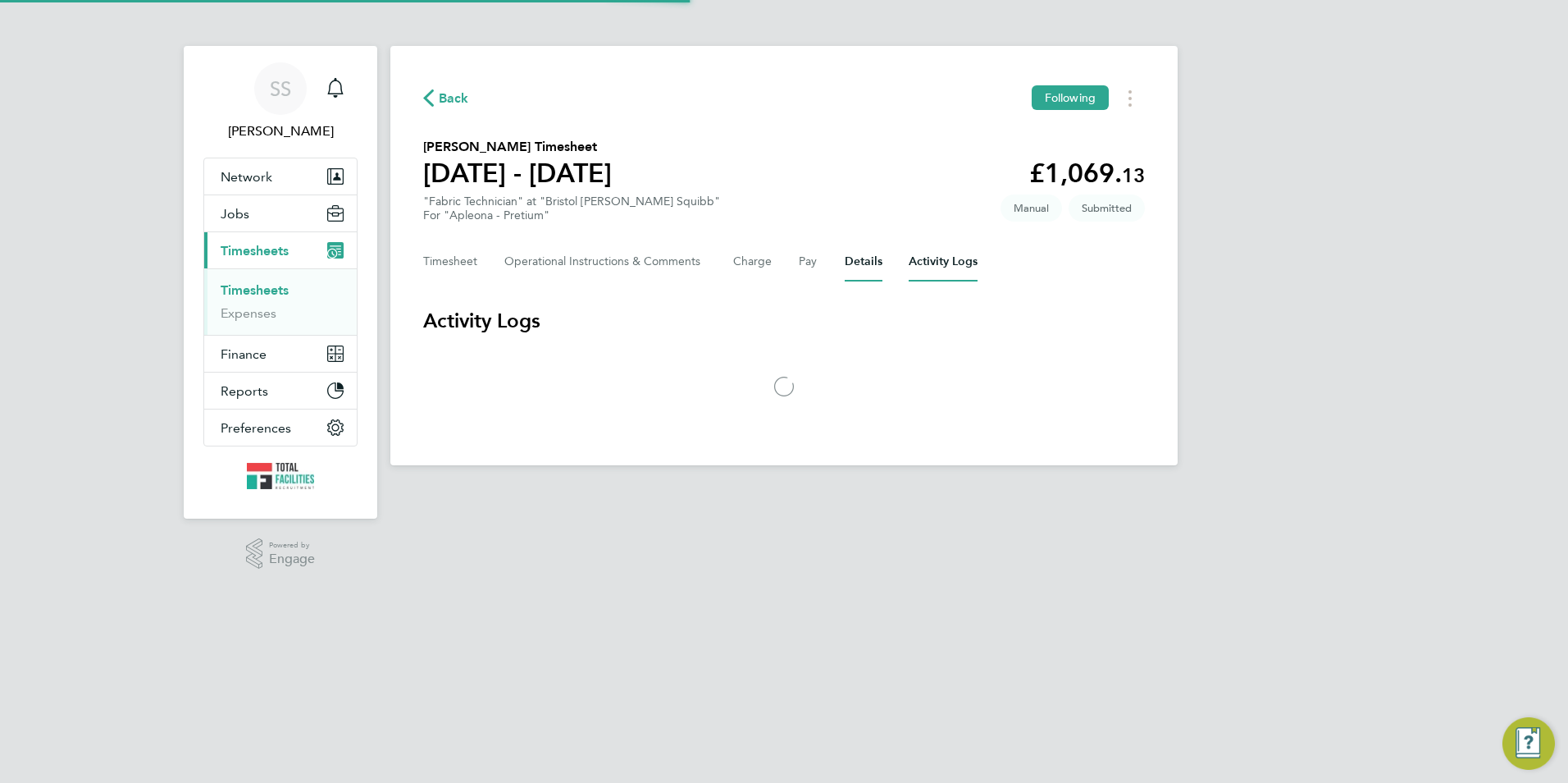
click at [873, 260] on button "Details" at bounding box center [863, 261] width 37 height 39
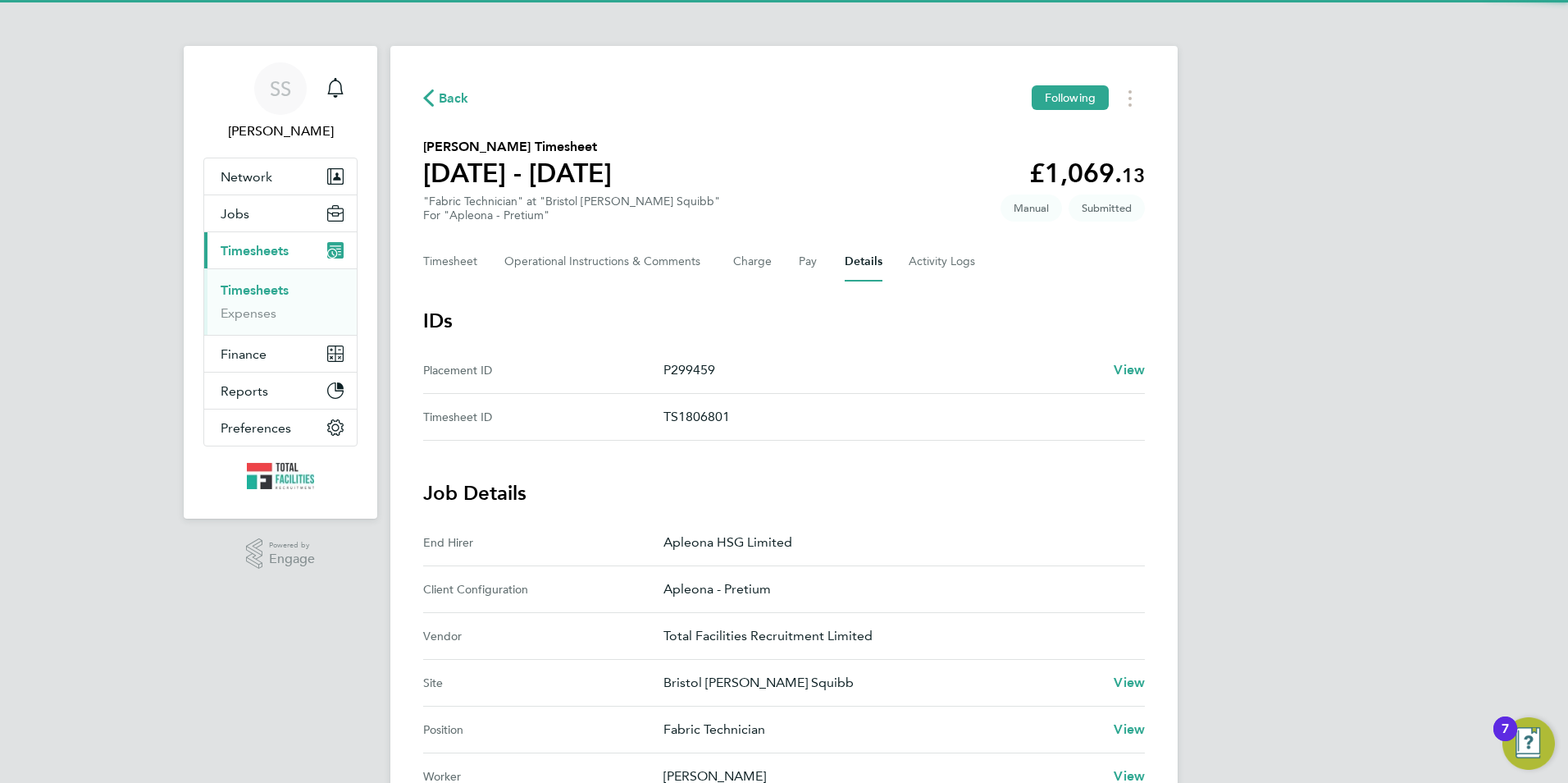
scroll to position [246, 0]
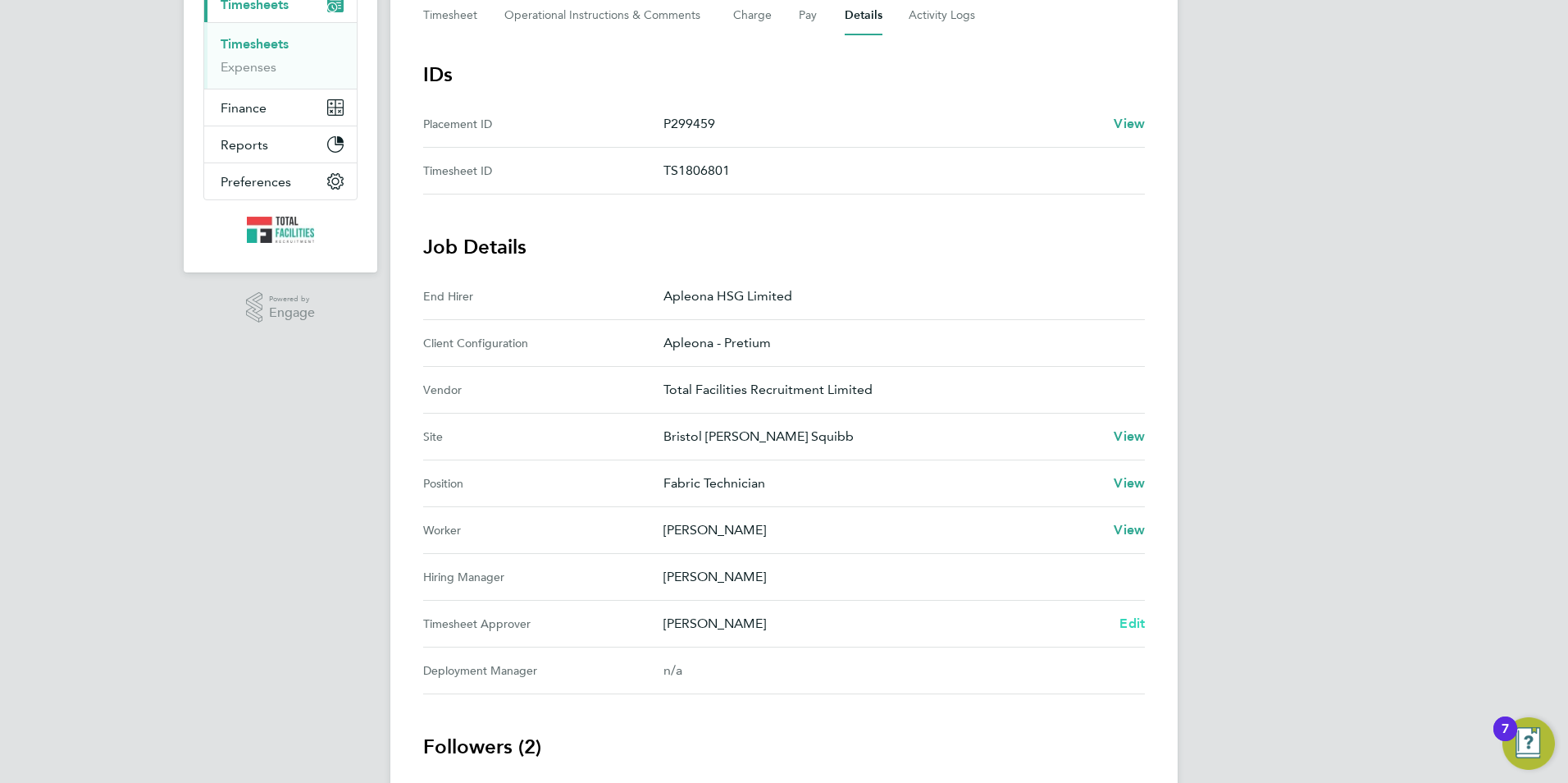
click at [1121, 628] on div "Frank Doyle Edit" at bounding box center [904, 623] width 481 height 20
click at [1123, 628] on span "Edit" at bounding box center [1132, 623] width 25 height 16
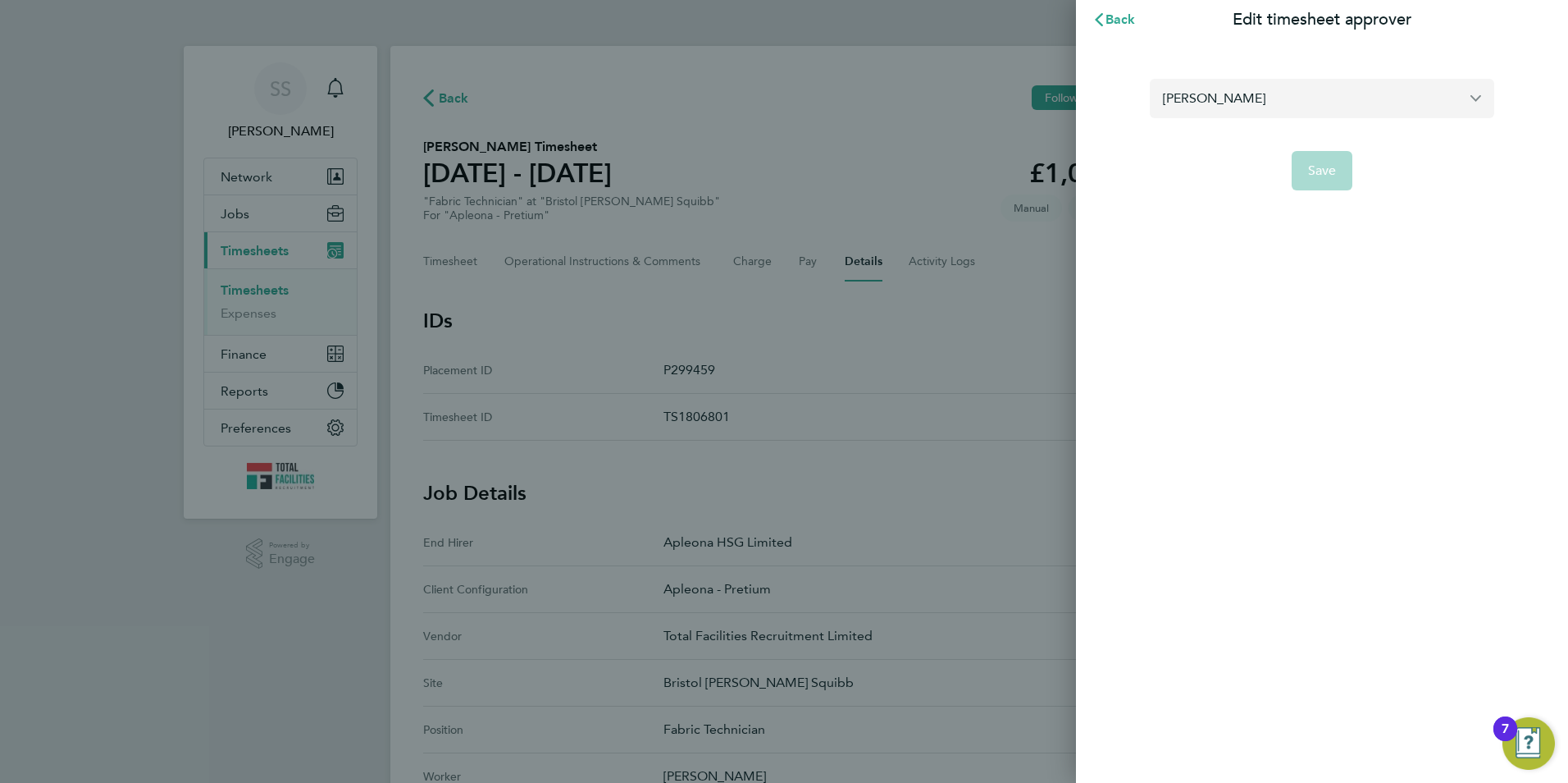
click at [1237, 103] on input "[PERSON_NAME]" at bounding box center [1322, 97] width 344 height 38
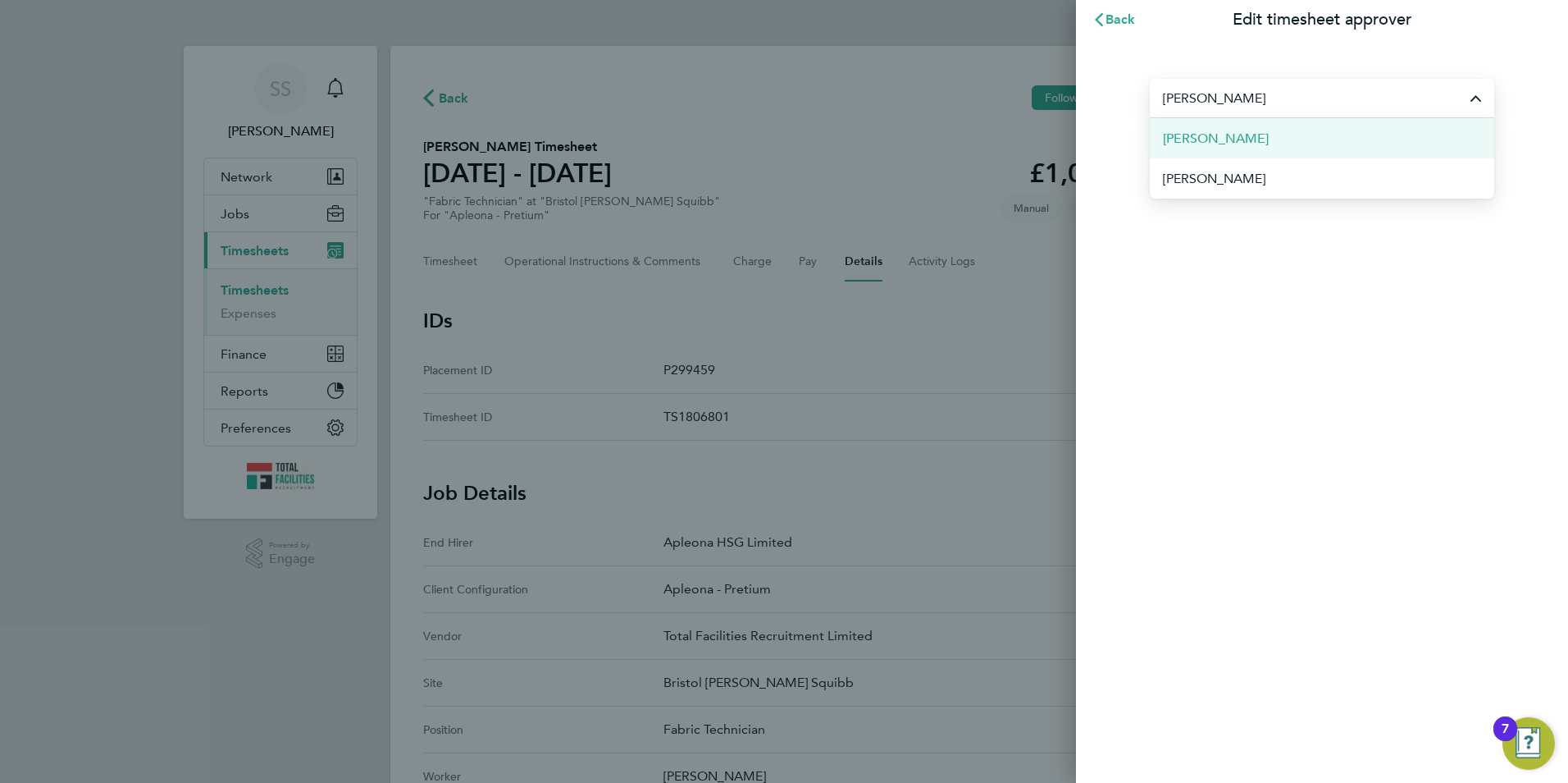
click at [1228, 140] on span "Greg Walsh" at bounding box center [1215, 139] width 106 height 20
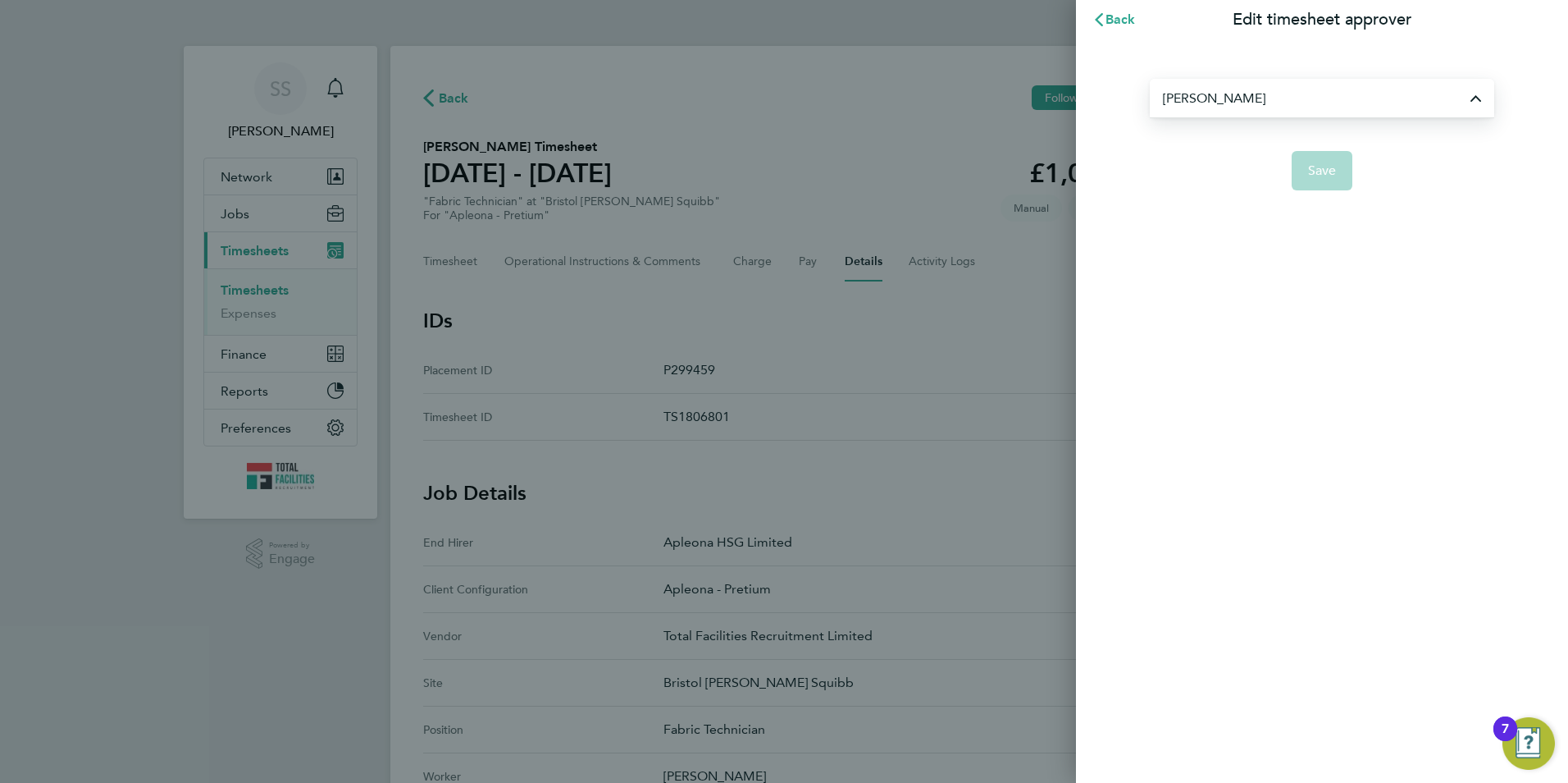
type input "Greg Walsh"
click at [1332, 175] on span "Save" at bounding box center [1322, 170] width 29 height 17
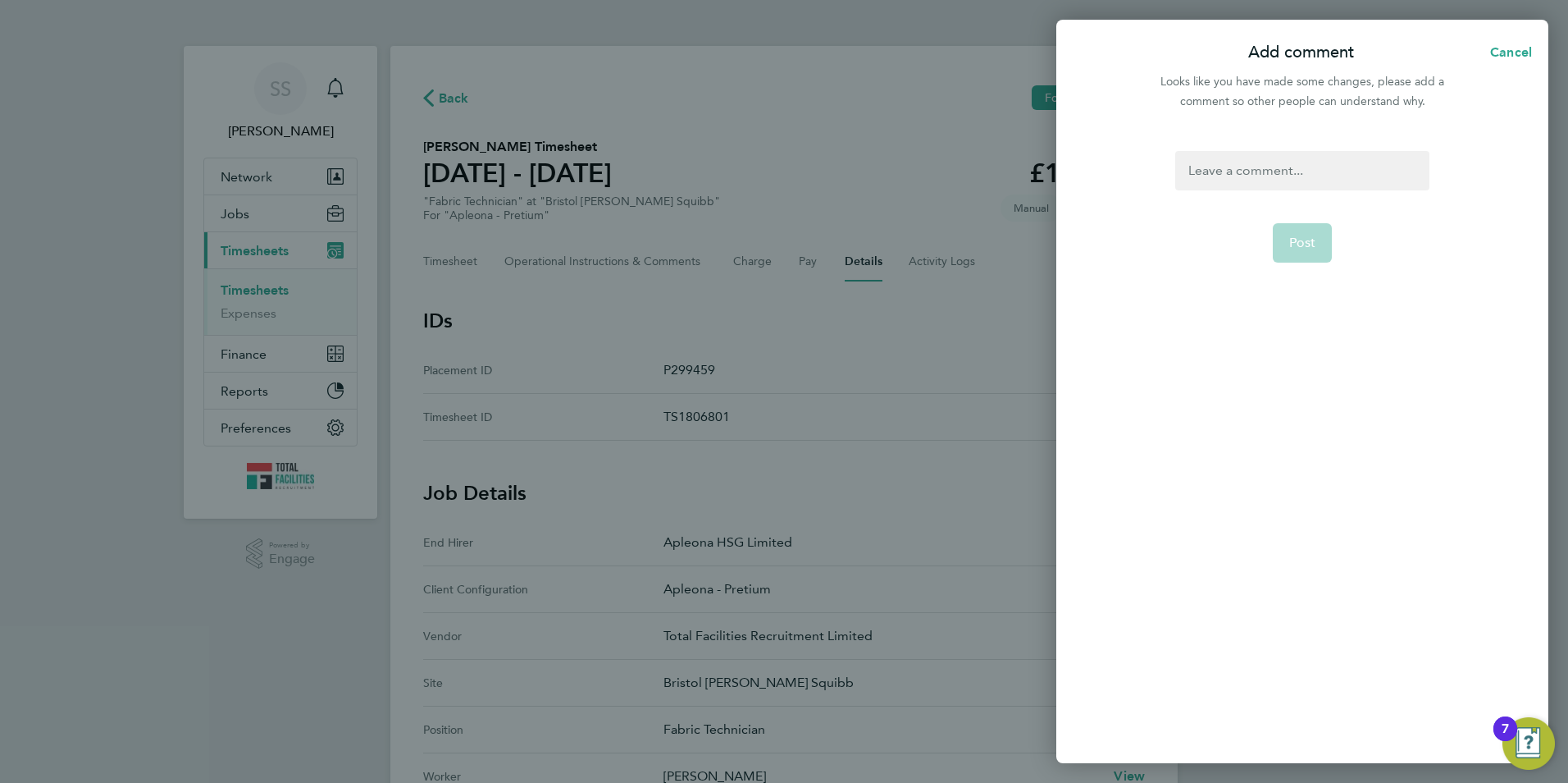
click at [1264, 148] on div "Post" at bounding box center [1302, 447] width 492 height 632
click at [1266, 162] on div at bounding box center [1301, 170] width 254 height 39
click at [1222, 189] on div at bounding box center [1301, 170] width 254 height 39
click at [1315, 242] on button "Post" at bounding box center [1303, 243] width 60 height 39
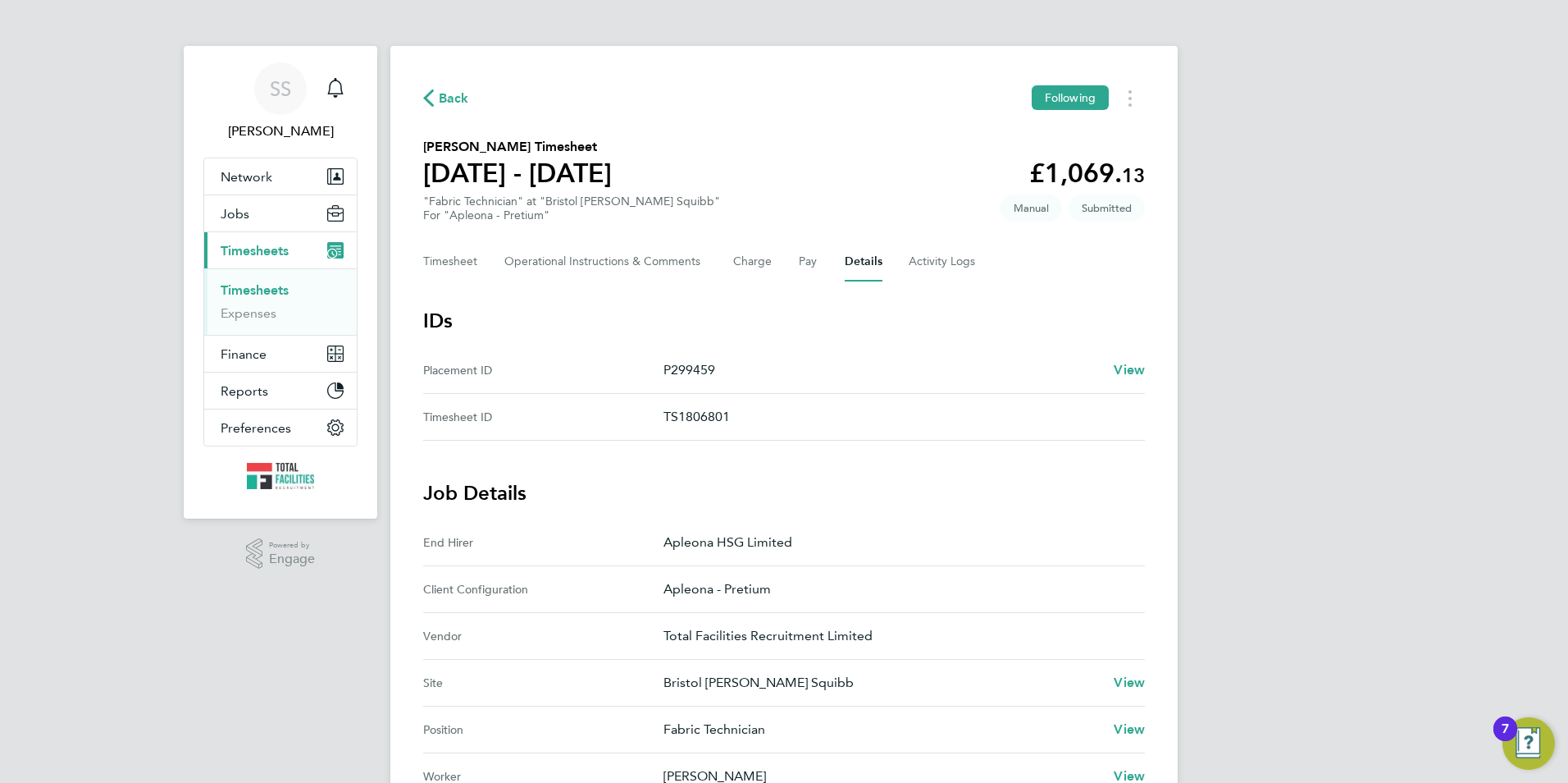
click at [430, 92] on icon "button" at bounding box center [428, 97] width 10 height 17
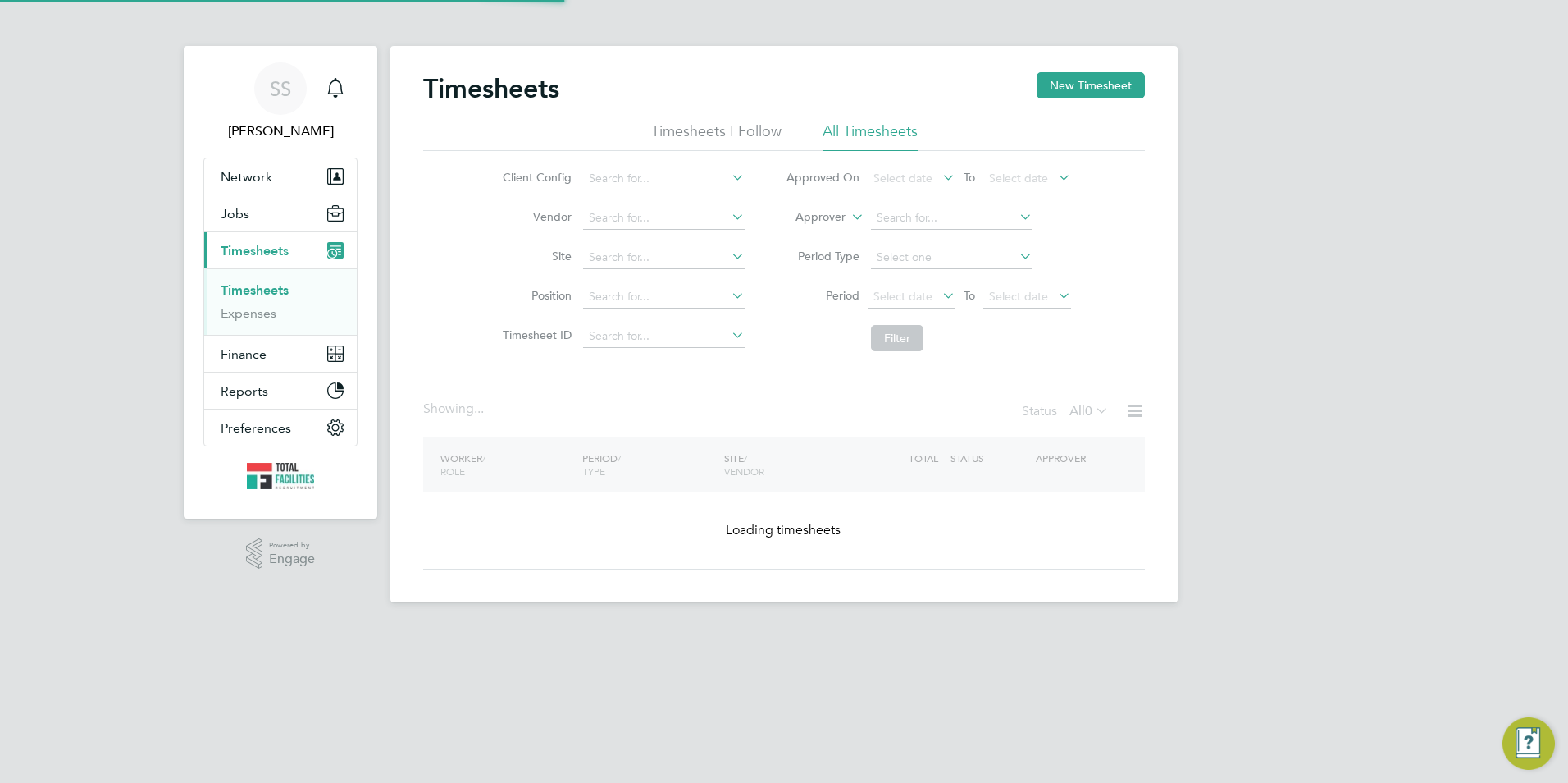
click at [249, 259] on button "Current page: Timesheets" at bounding box center [280, 250] width 153 height 37
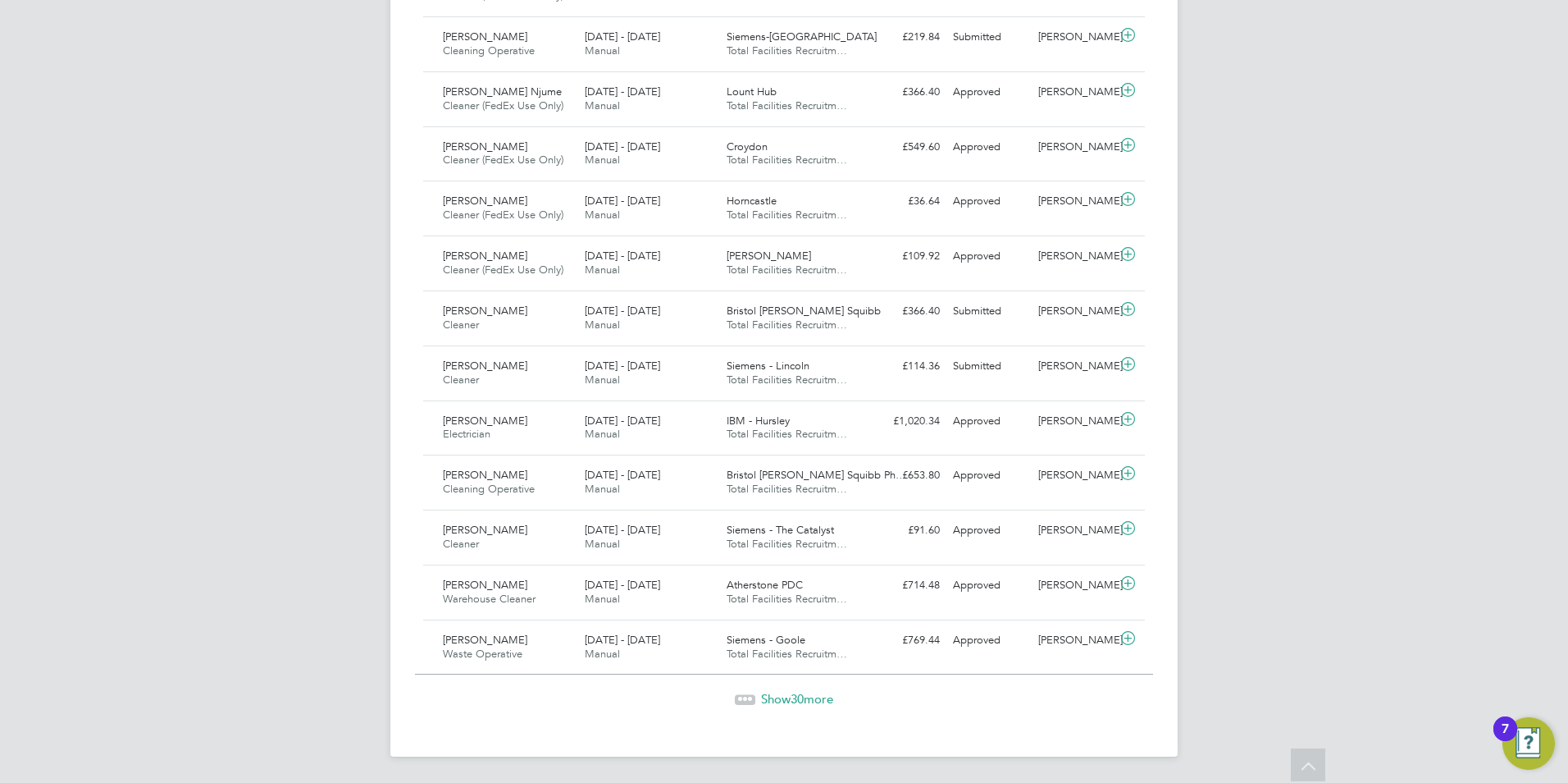
click at [780, 700] on span "Show 30 more" at bounding box center [797, 699] width 72 height 16
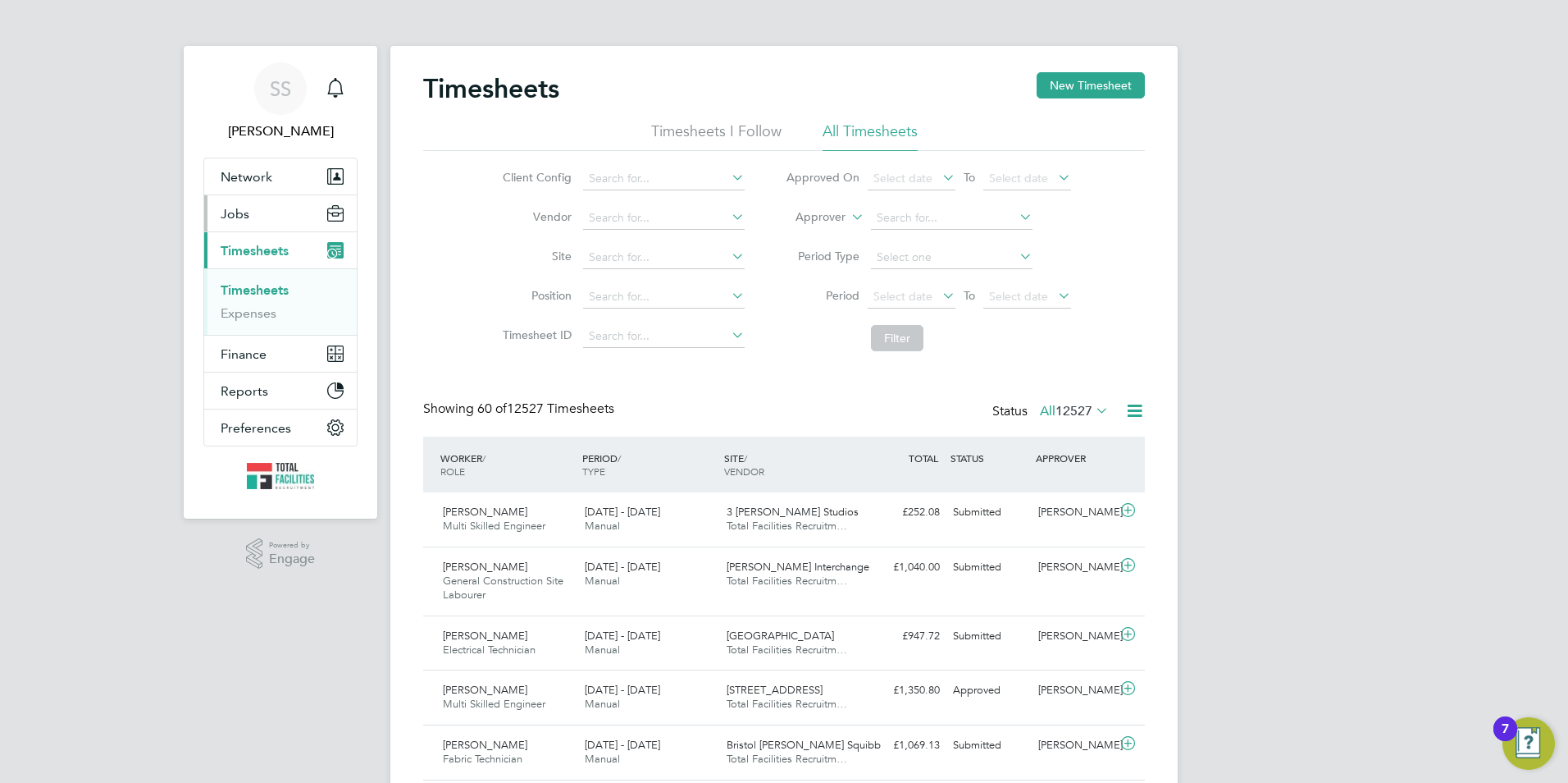
click at [250, 202] on button "Jobs" at bounding box center [280, 214] width 153 height 37
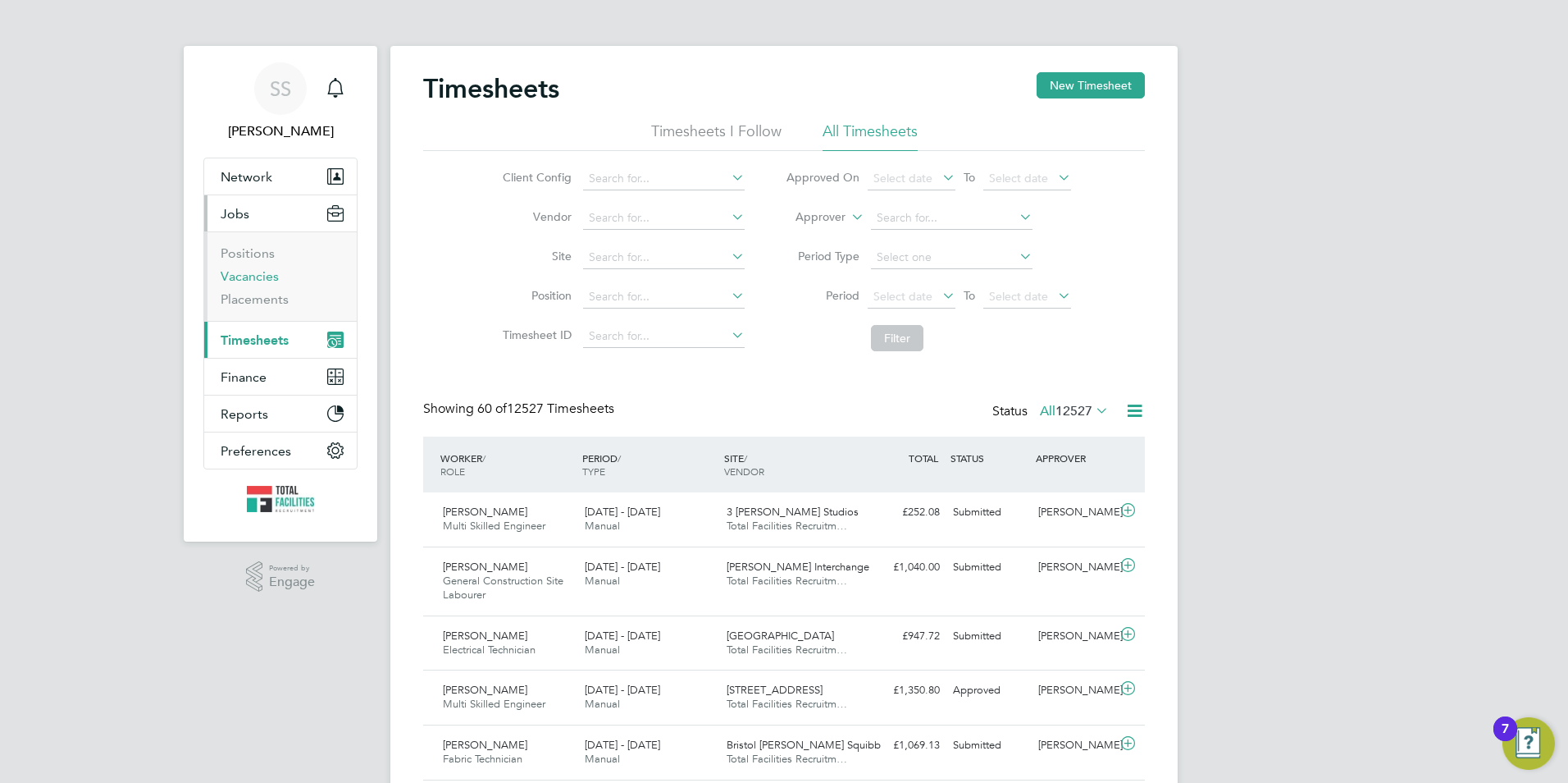
click at [245, 278] on link "Vacancies" at bounding box center [250, 275] width 58 height 16
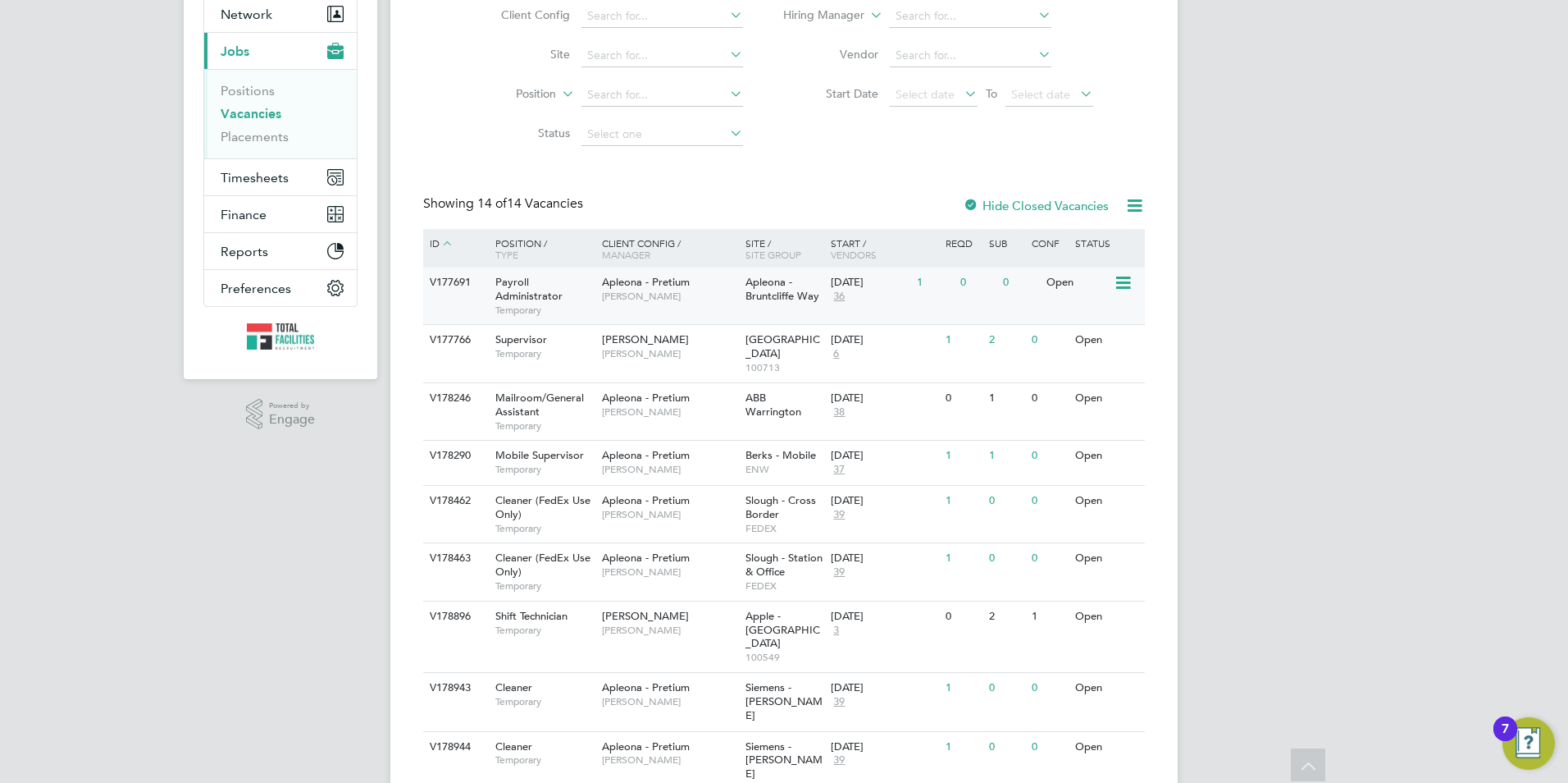
scroll to position [82, 0]
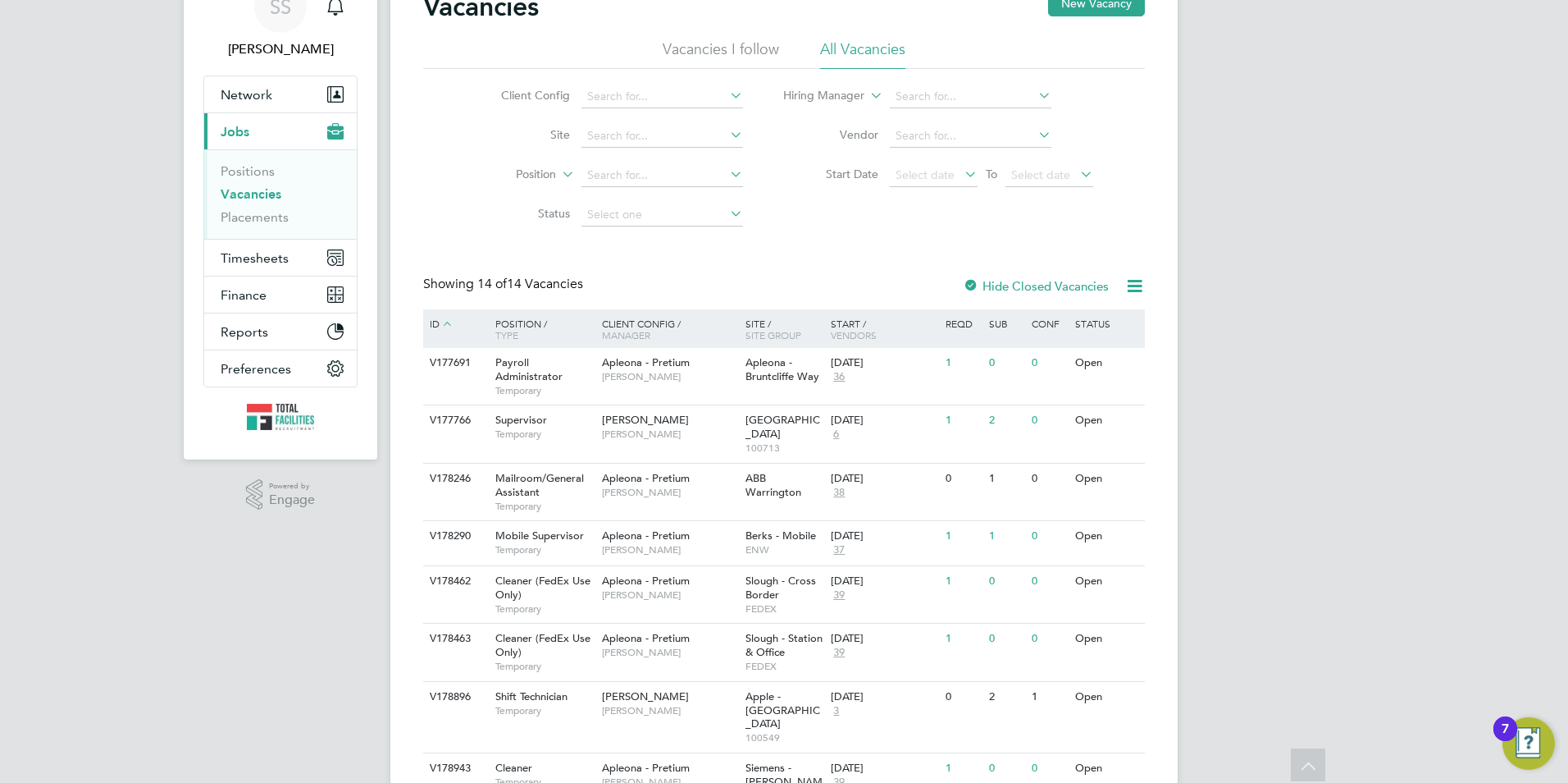
click at [726, 215] on icon at bounding box center [726, 214] width 0 height 23
click at [477, 223] on li "Status" at bounding box center [608, 215] width 308 height 39
click at [606, 96] on input at bounding box center [662, 96] width 162 height 23
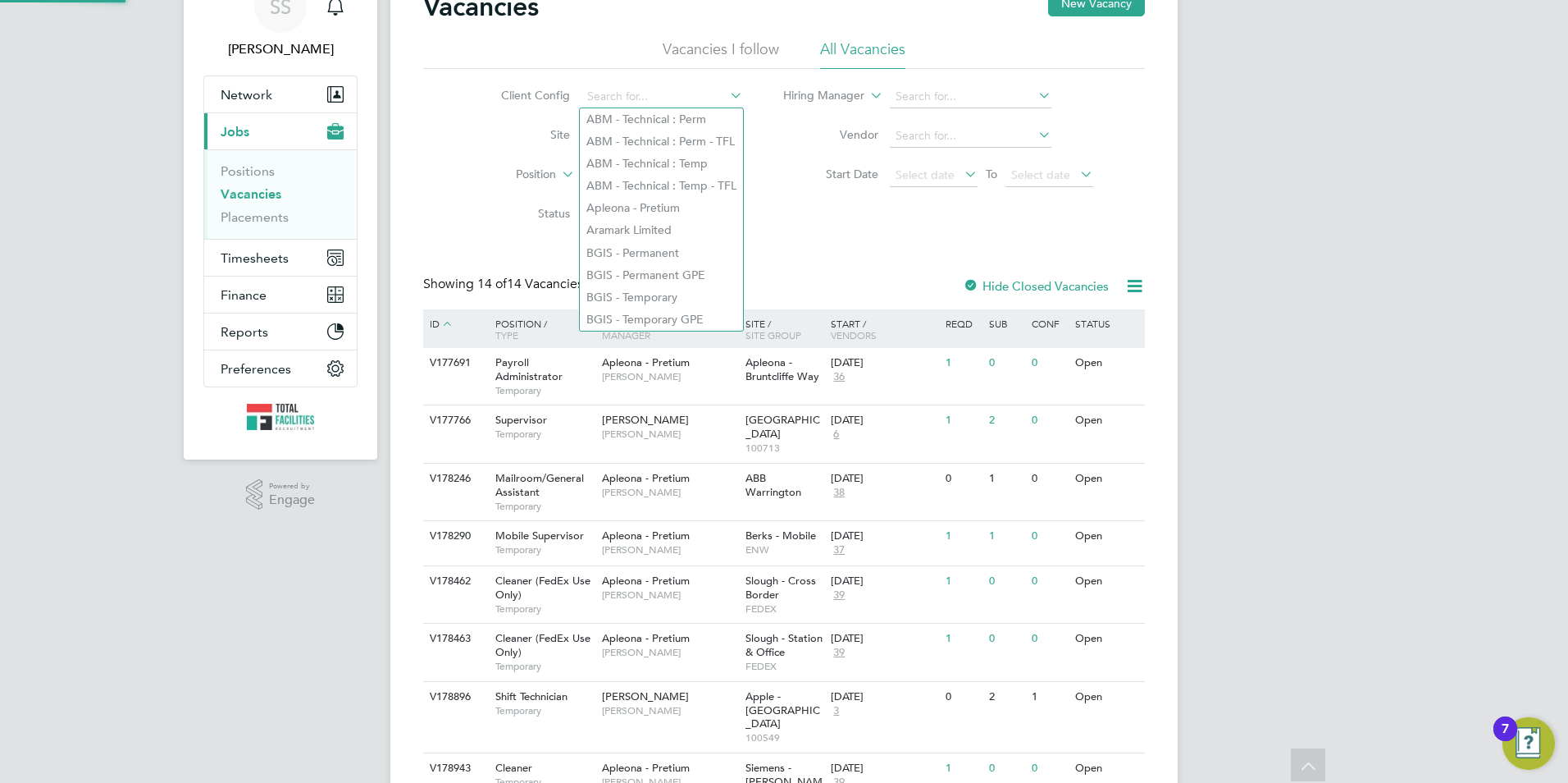
click at [459, 108] on li "Client Config" at bounding box center [608, 96] width 308 height 39
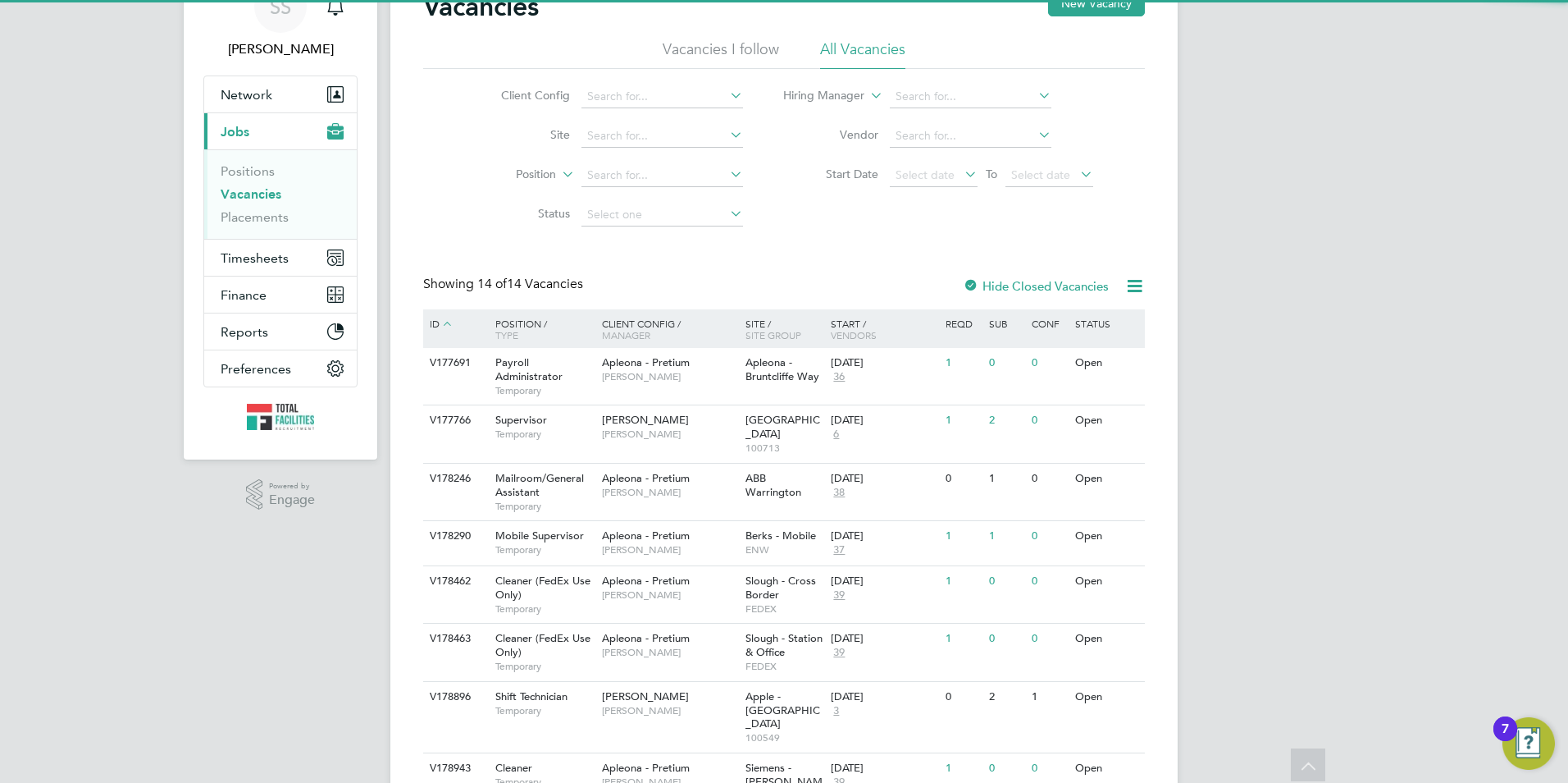
click at [500, 96] on label "Client Config" at bounding box center [522, 96] width 95 height 15
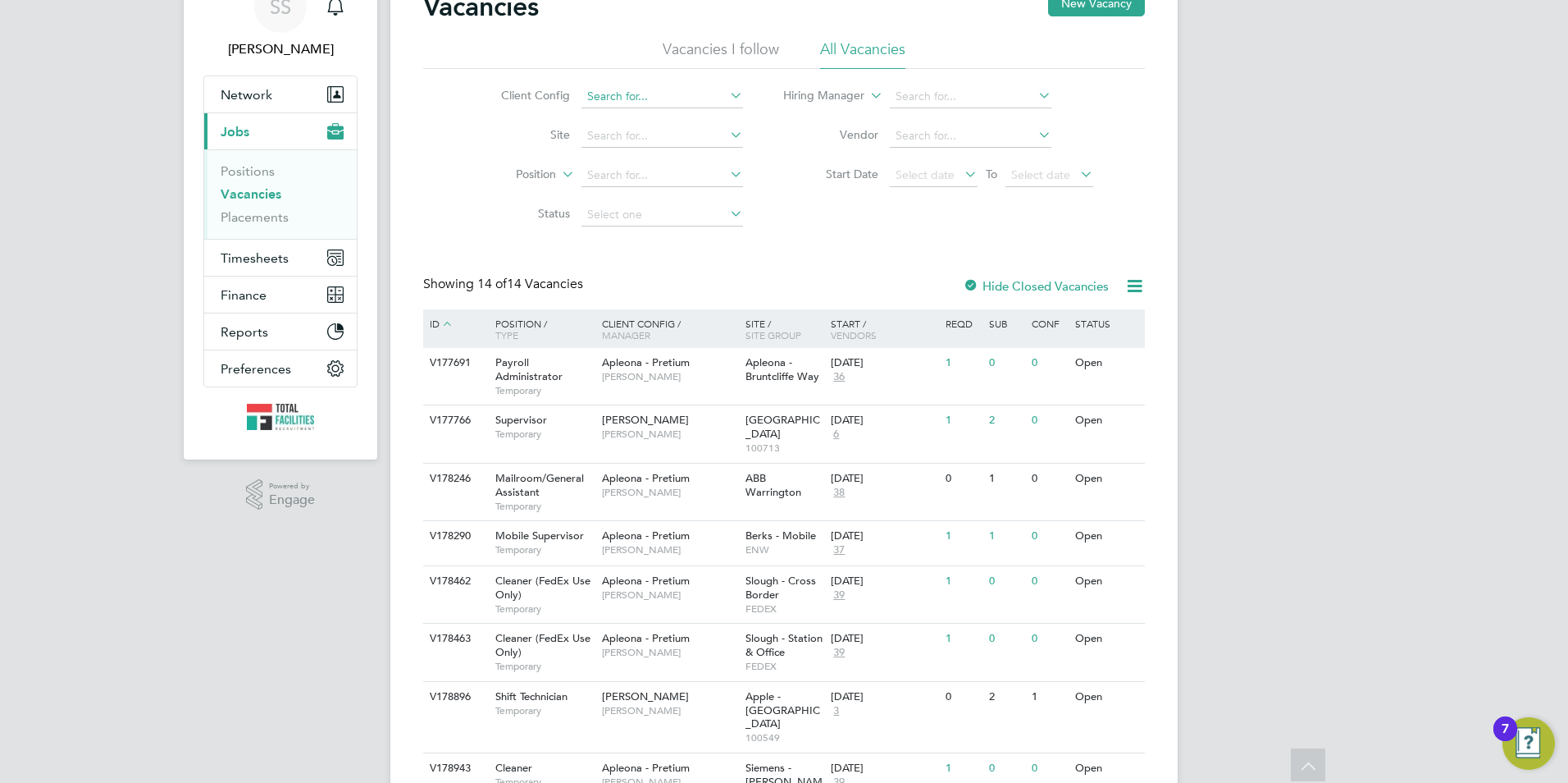
click at [668, 90] on input at bounding box center [662, 96] width 162 height 23
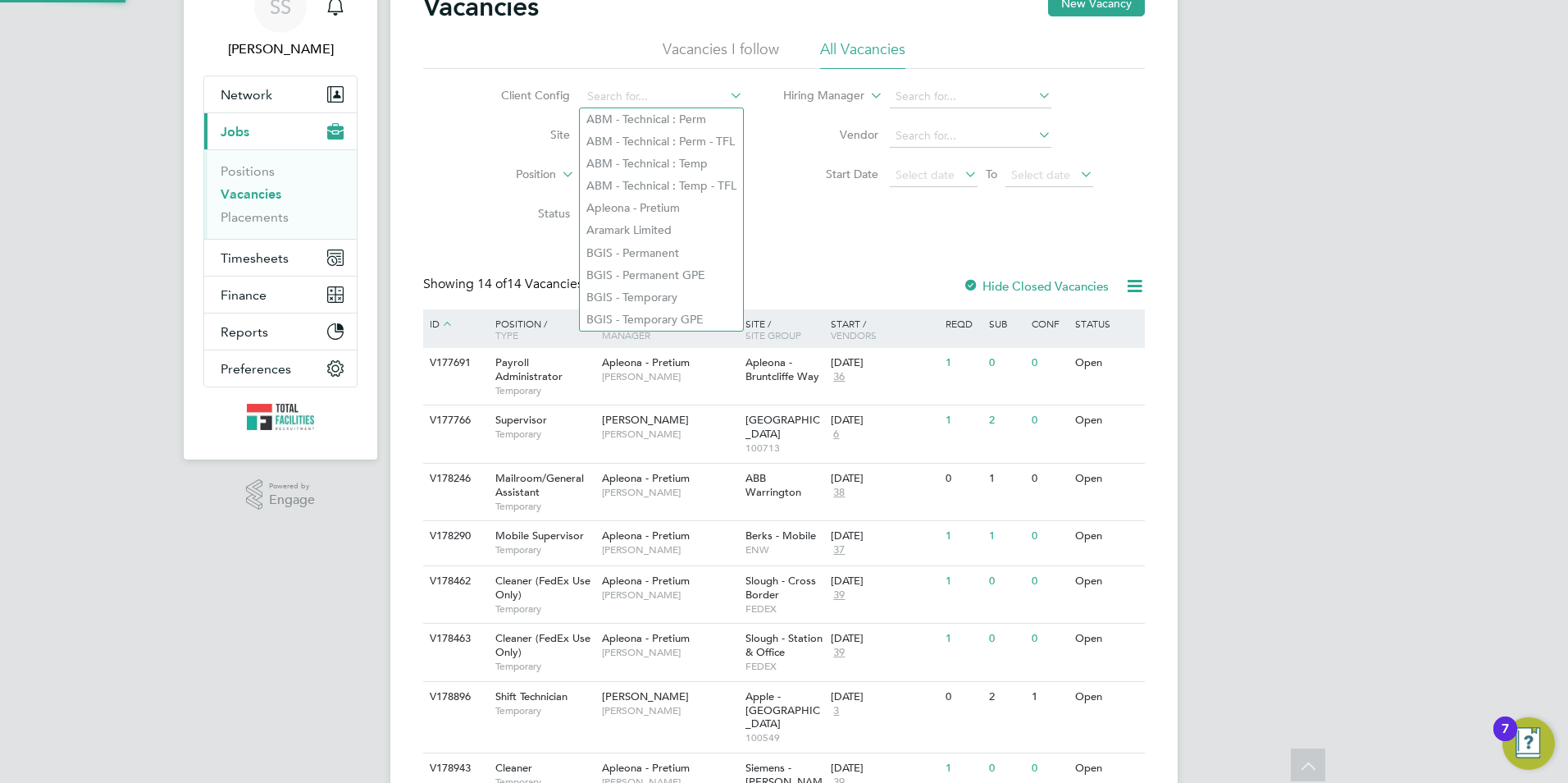
click at [520, 93] on label "Client Config" at bounding box center [522, 96] width 95 height 15
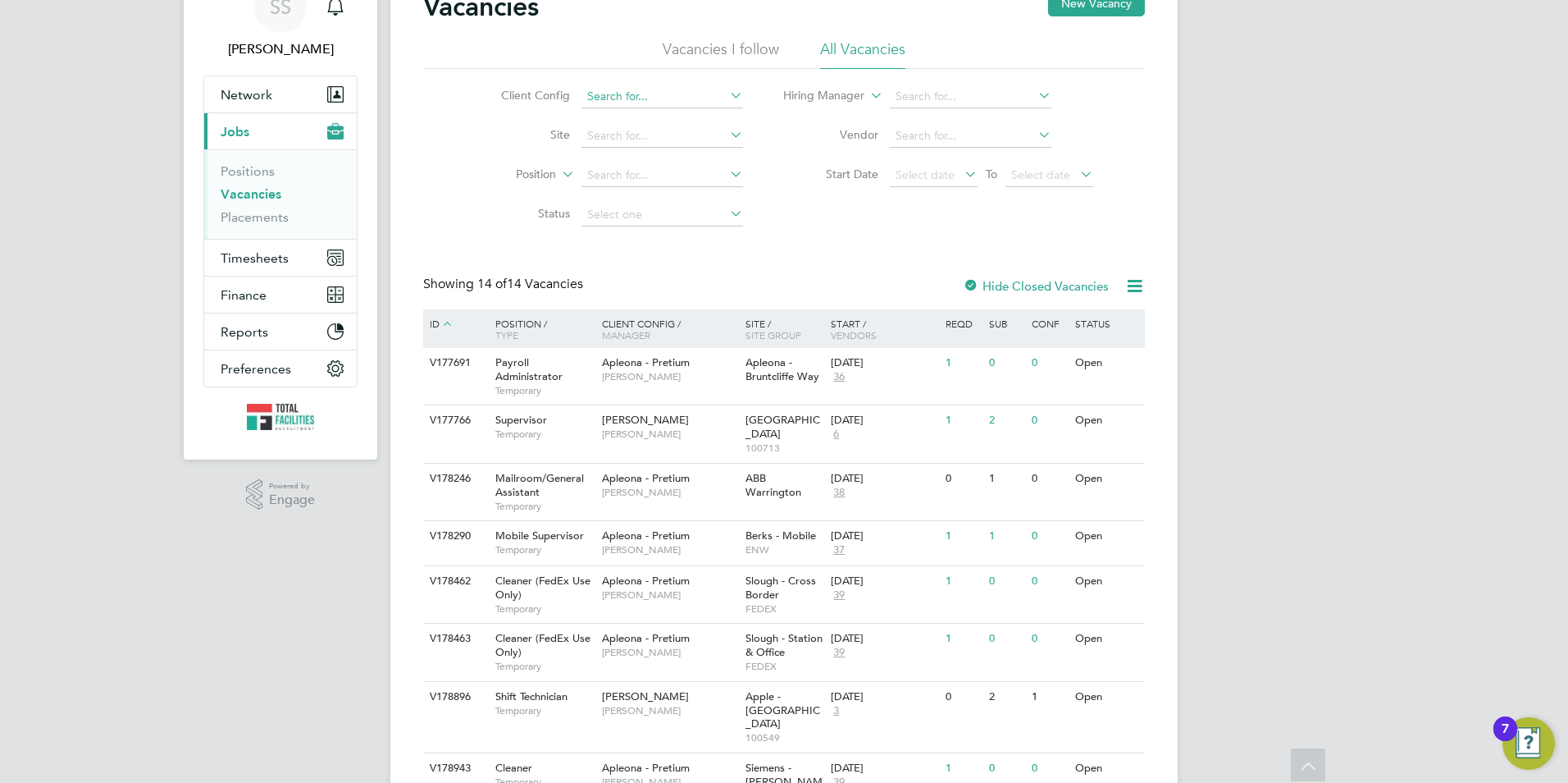
click at [608, 99] on input at bounding box center [662, 96] width 162 height 23
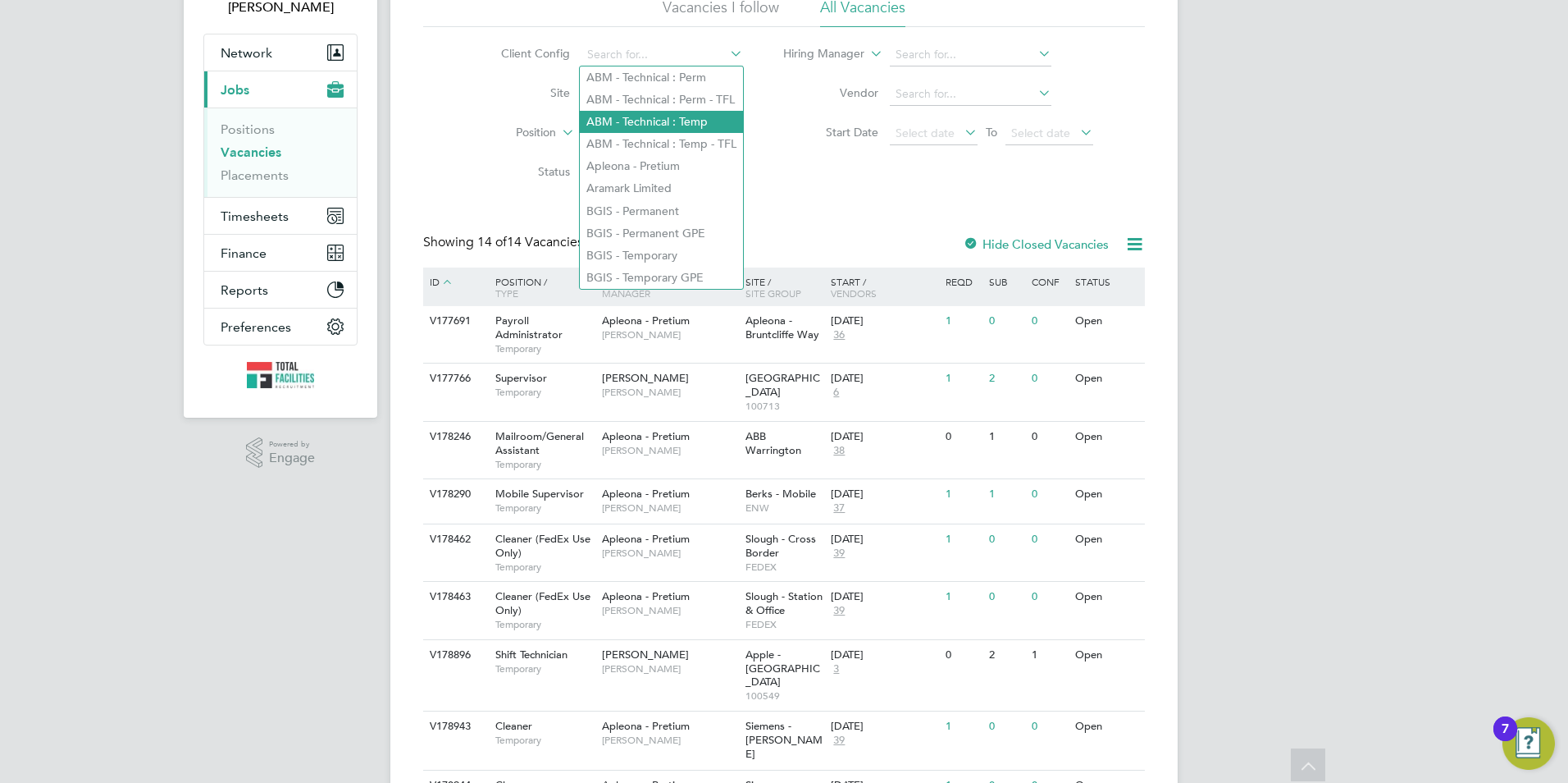
scroll to position [164, 0]
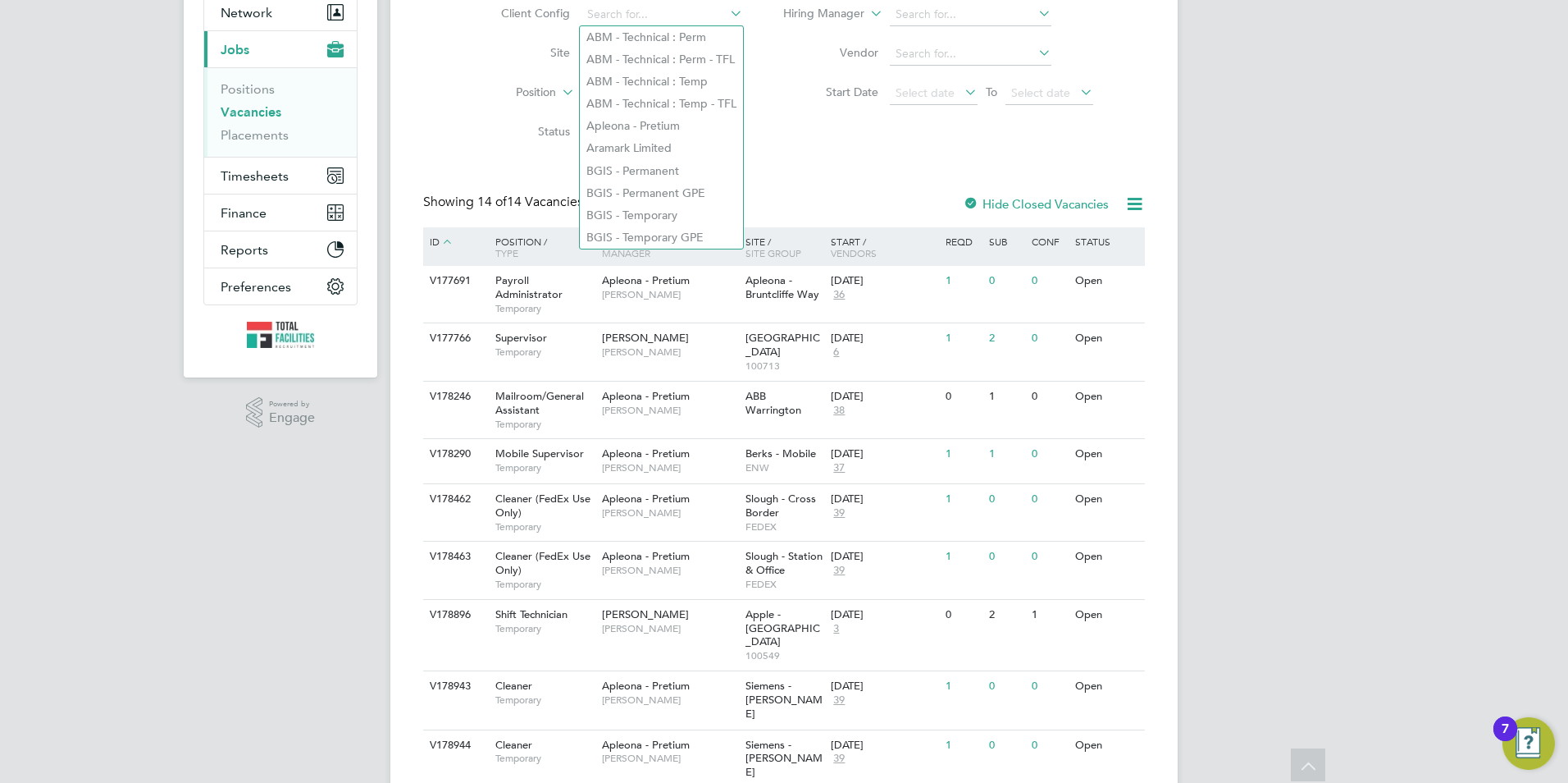
click at [511, 96] on label "Position" at bounding box center [508, 93] width 95 height 17
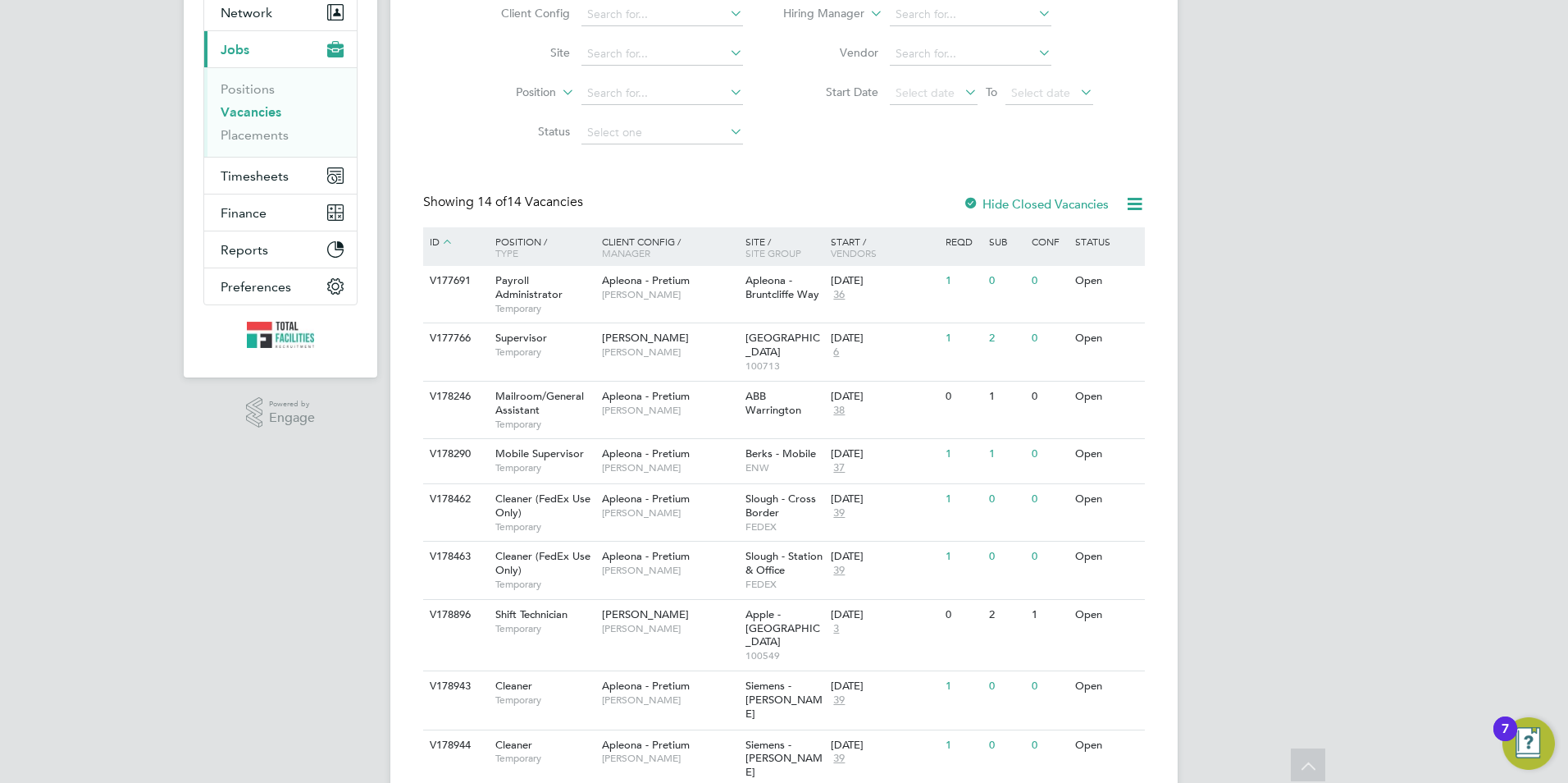
click at [476, 70] on li "Site" at bounding box center [608, 54] width 308 height 39
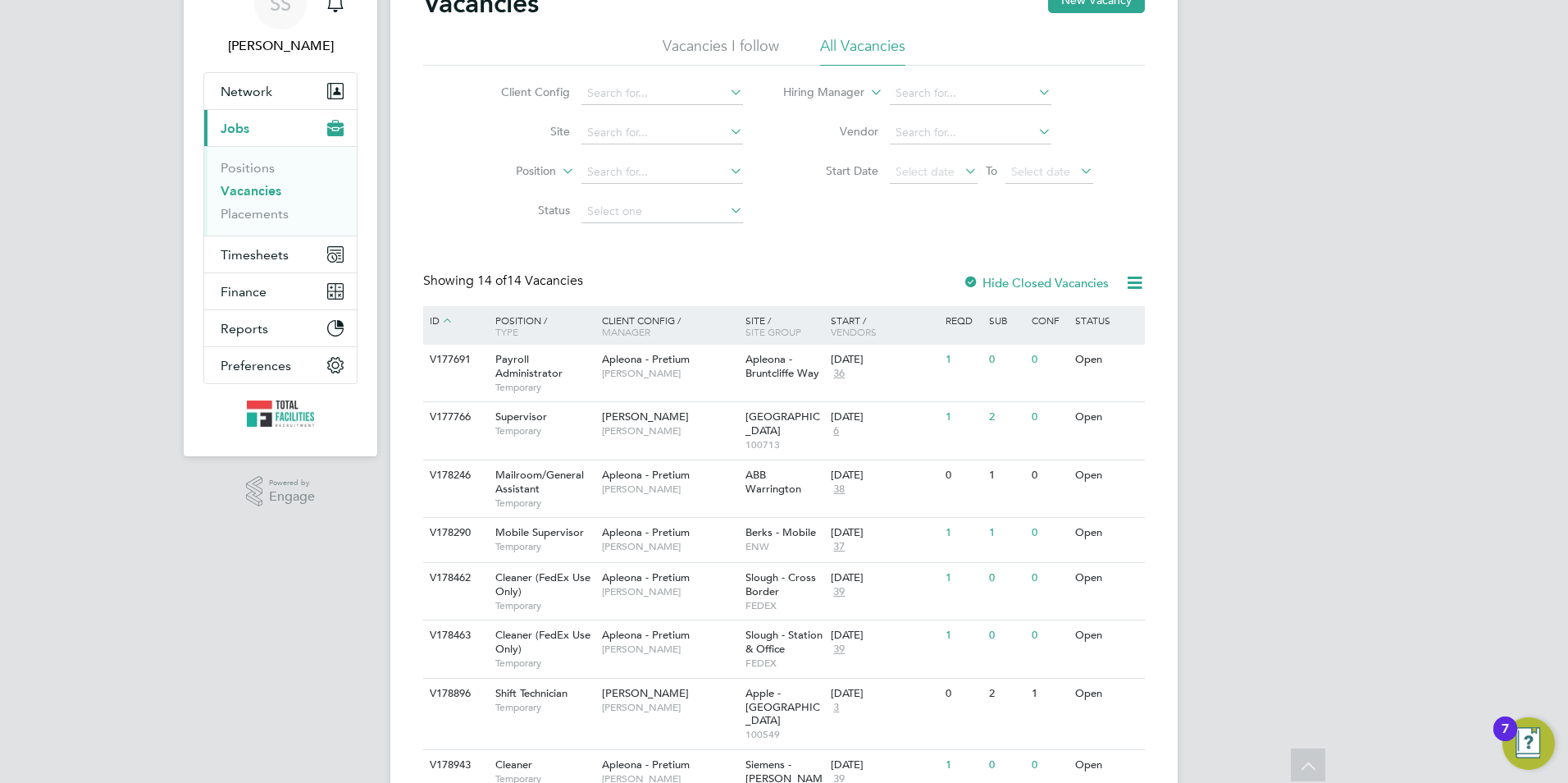
scroll to position [0, 0]
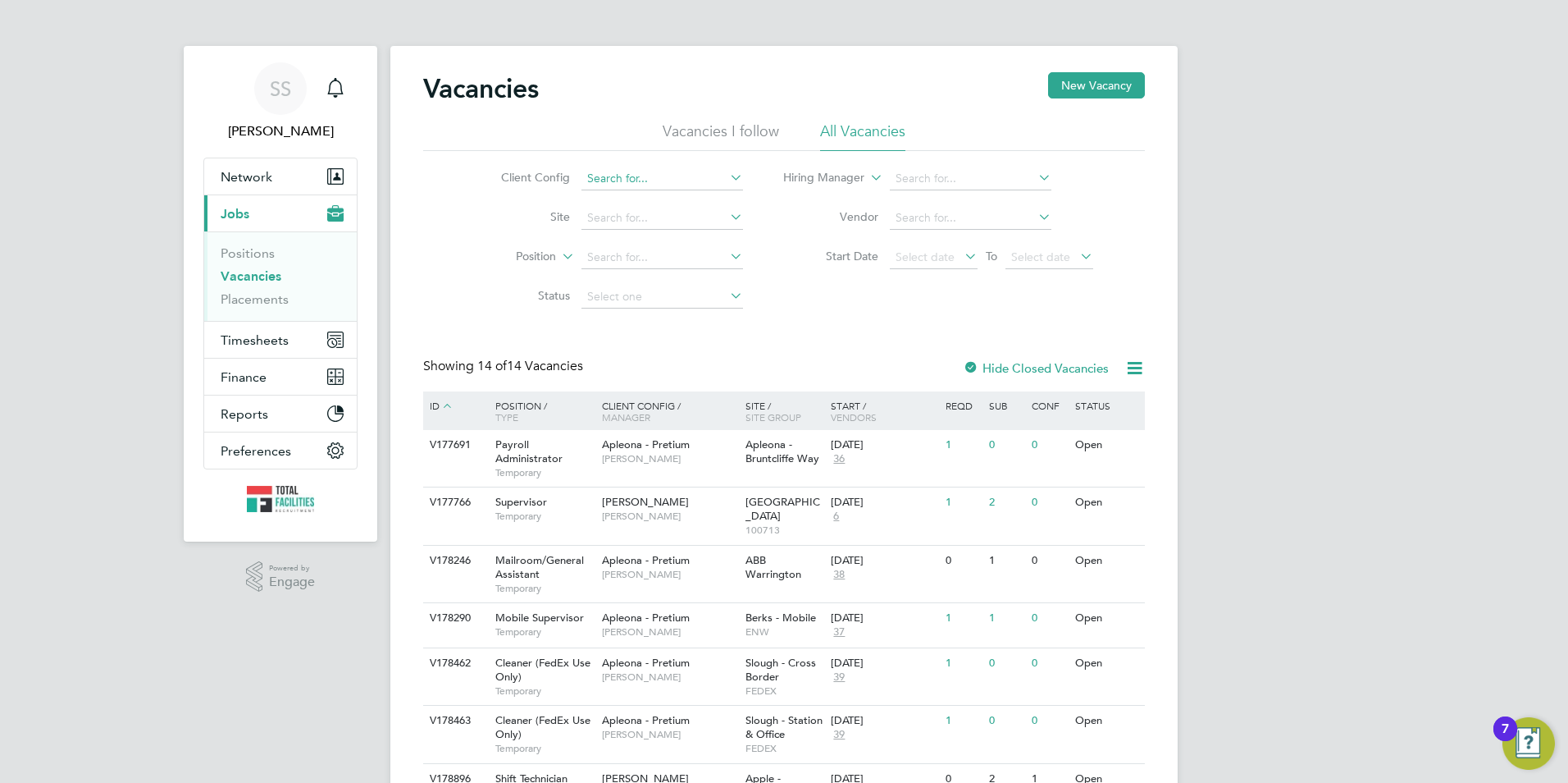
click at [612, 175] on input at bounding box center [662, 179] width 162 height 23
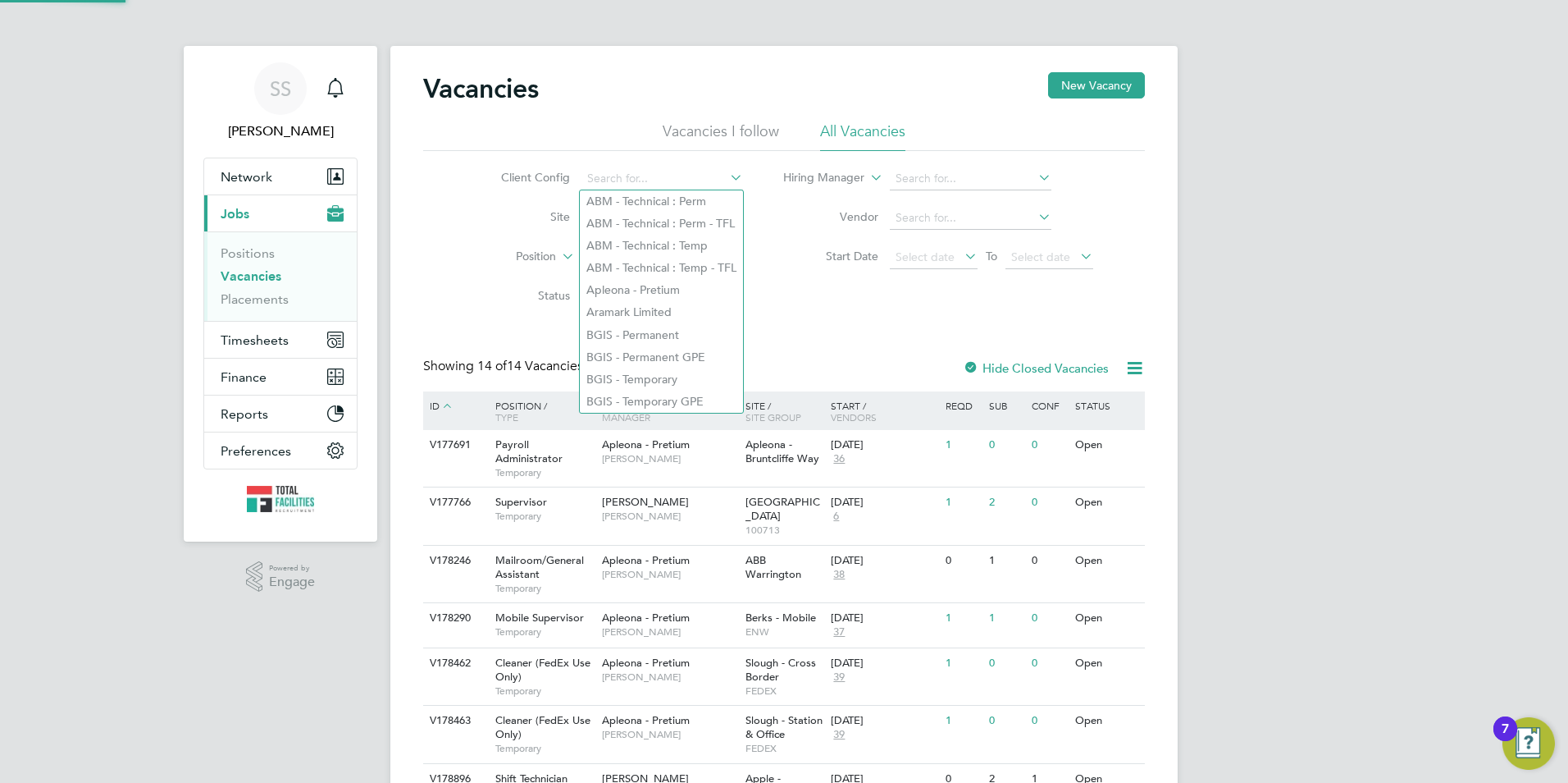
click at [461, 196] on li "Client Config" at bounding box center [608, 179] width 308 height 39
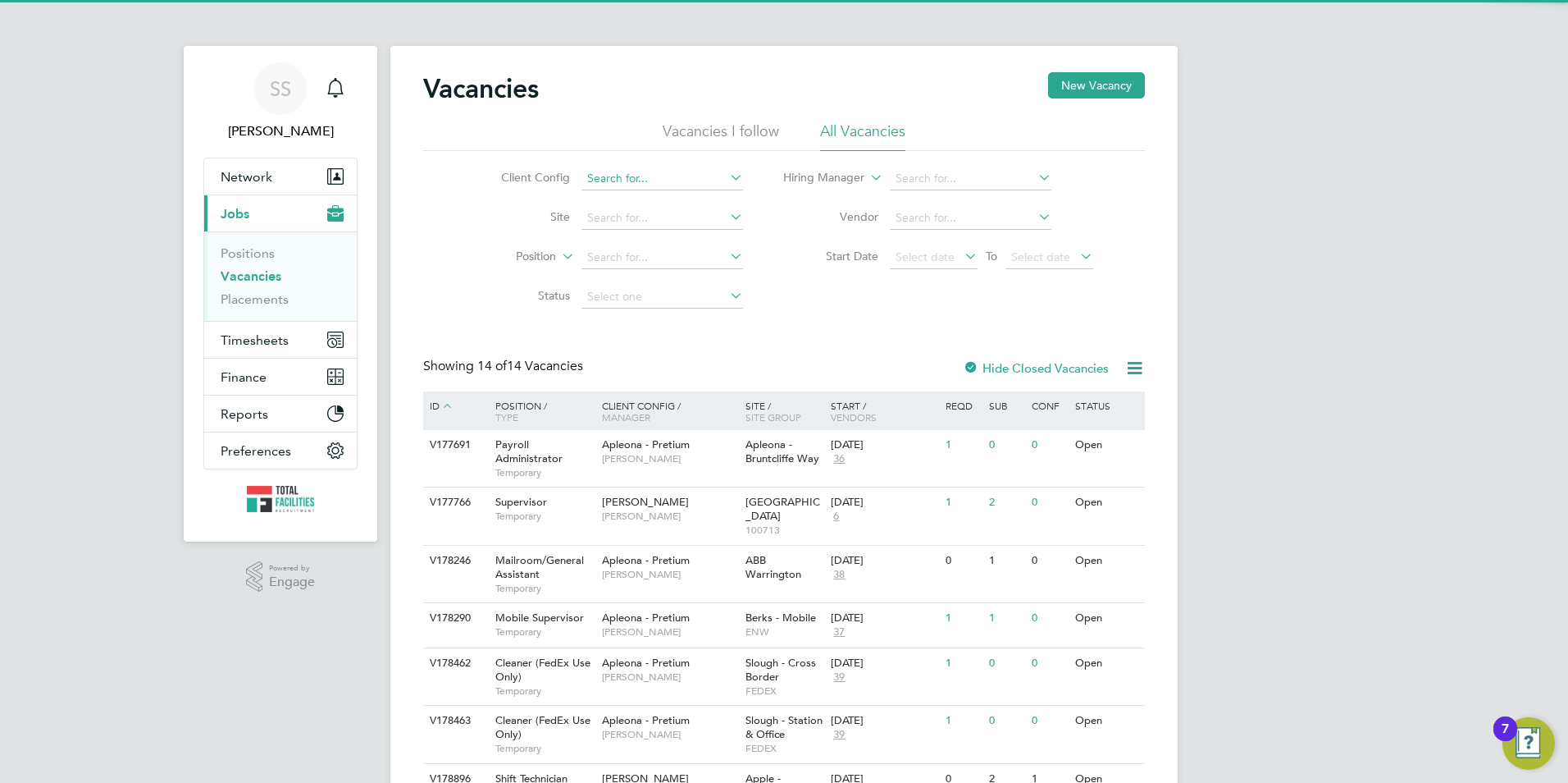
click at [603, 172] on input at bounding box center [662, 179] width 162 height 23
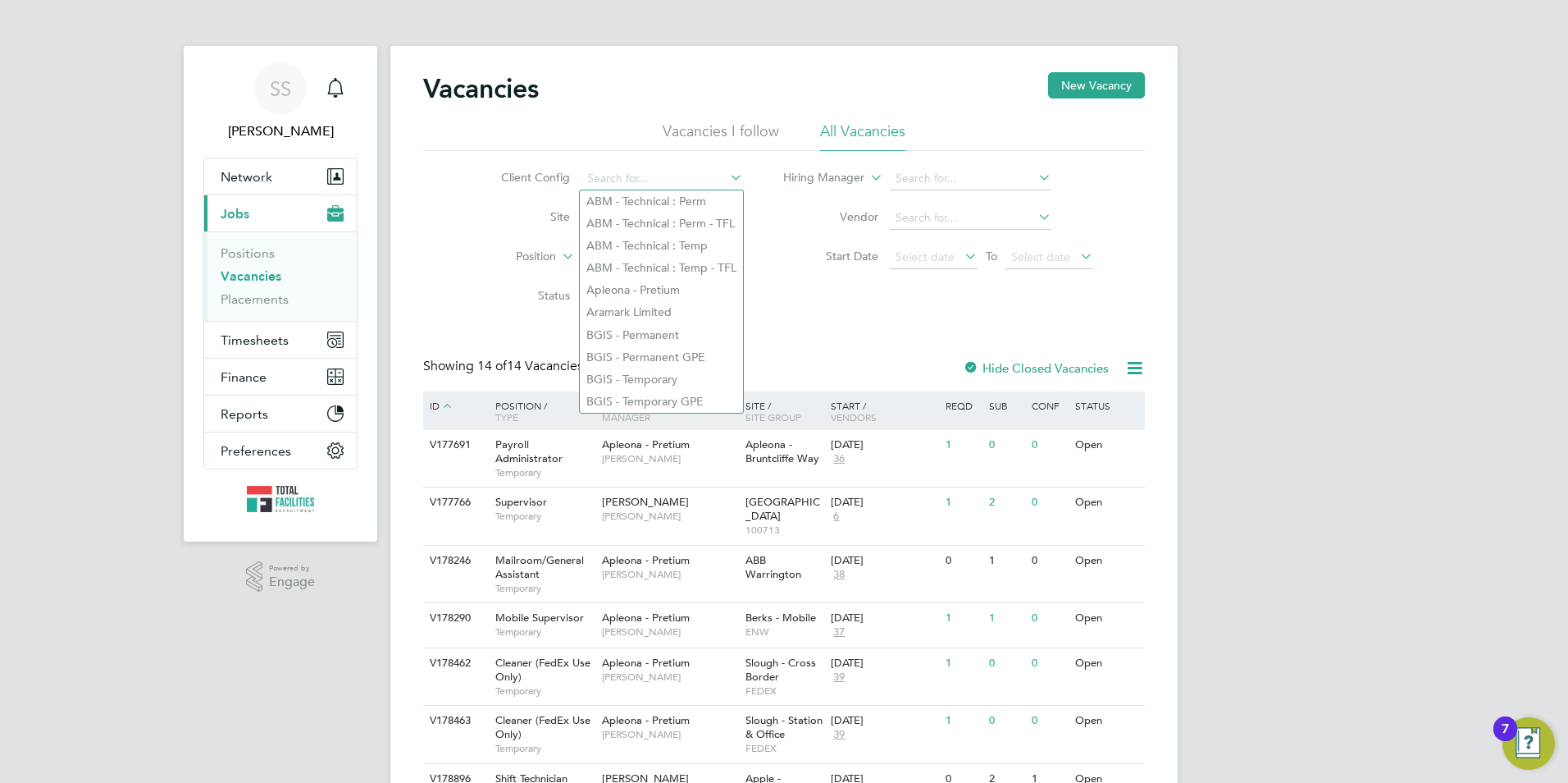
click at [422, 199] on div "Vacancies New Vacancy Vacancies I follow All Vacancies Client Config Site Posit…" at bounding box center [784, 654] width 787 height 1217
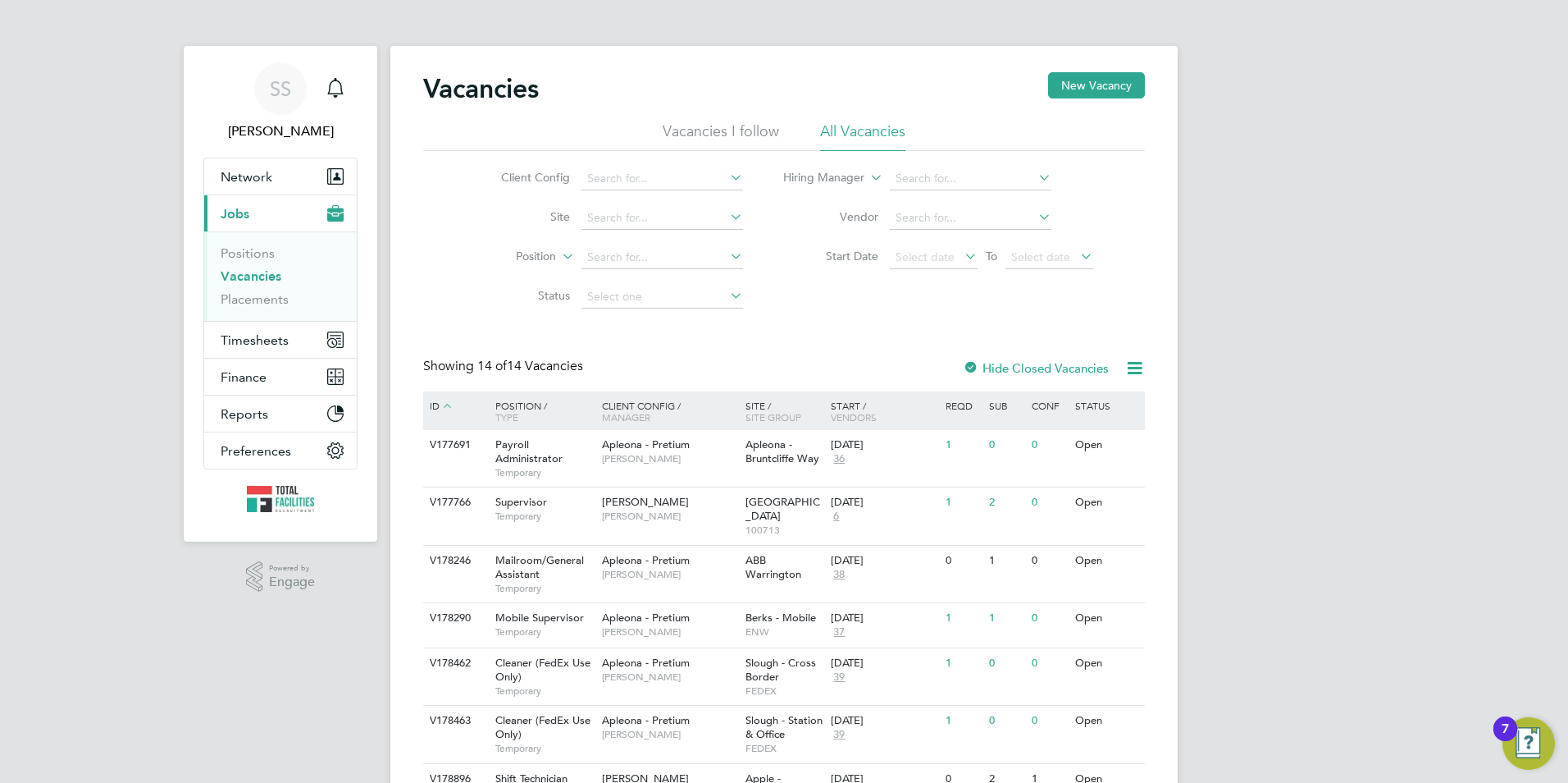
drag, startPoint x: 494, startPoint y: 155, endPoint x: 472, endPoint y: 177, distance: 31.1
click at [495, 157] on div "Client Config Site Position Status Hiring Manager Vendor Start Date Select date…" at bounding box center [784, 233] width 722 height 166
drag, startPoint x: 472, startPoint y: 178, endPoint x: 574, endPoint y: 182, distance: 102.1
click at [579, 182] on li "Client Config" at bounding box center [608, 179] width 308 height 39
click at [573, 182] on li "Client Config" at bounding box center [608, 179] width 308 height 39
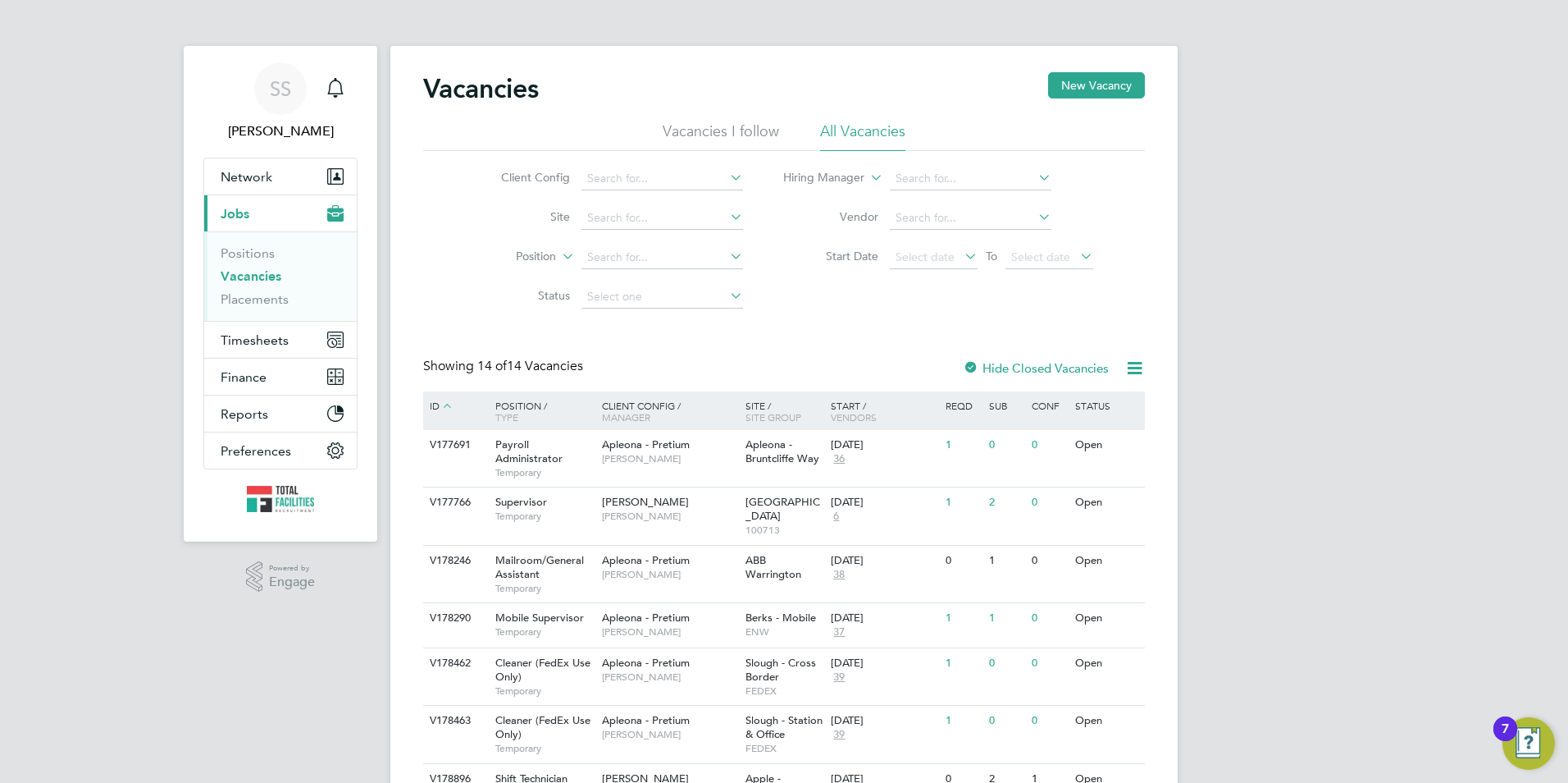
drag, startPoint x: 567, startPoint y: 181, endPoint x: 493, endPoint y: 183, distance: 74.0
click at [491, 183] on label "Client Config" at bounding box center [522, 177] width 95 height 15
drag, startPoint x: 502, startPoint y: 175, endPoint x: 510, endPoint y: 178, distance: 8.5
click at [509, 178] on label "Client Config" at bounding box center [522, 177] width 95 height 15
drag, startPoint x: 572, startPoint y: 175, endPoint x: 505, endPoint y: 178, distance: 67.1
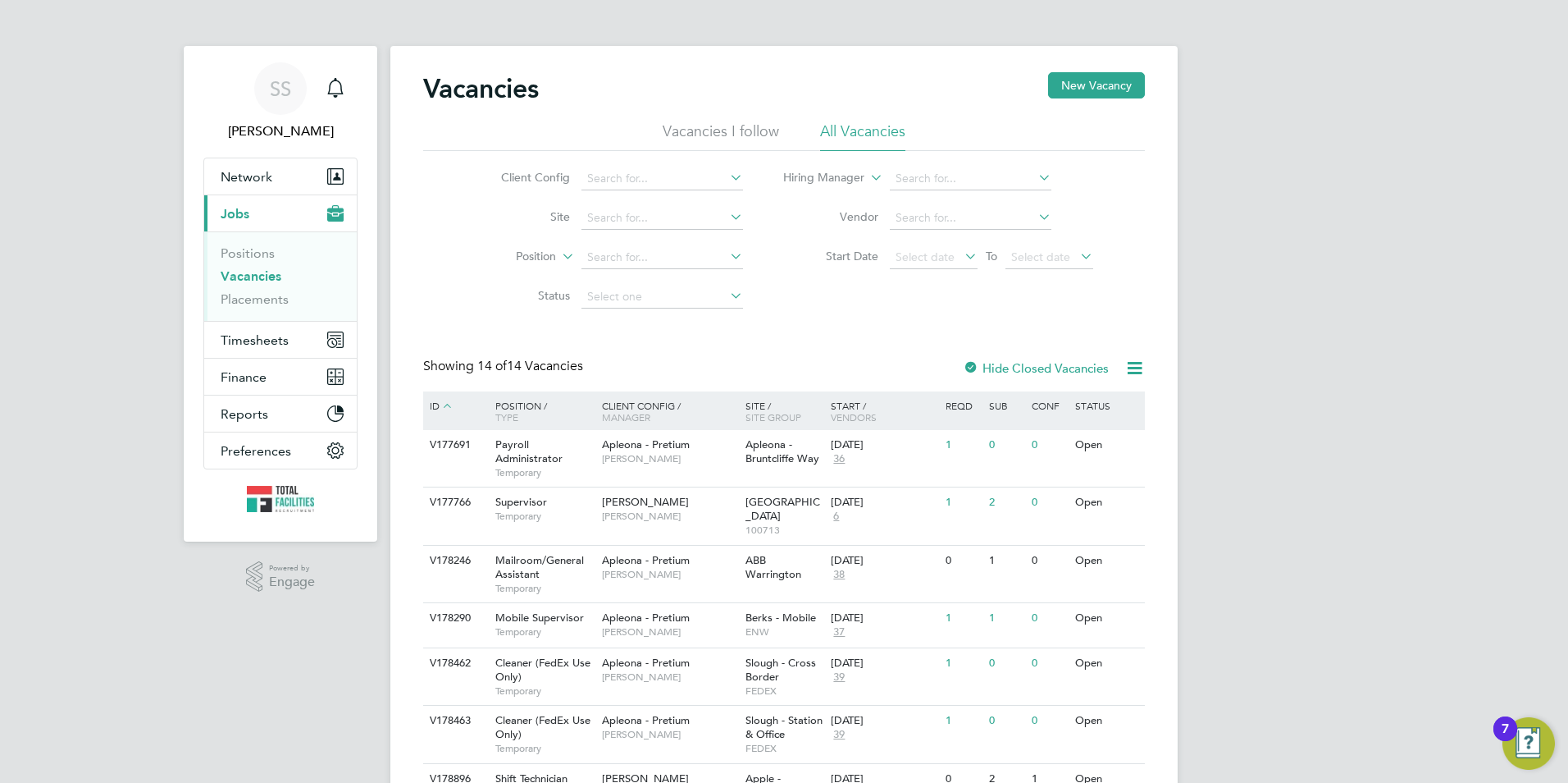
click at [505, 178] on li "Client Config" at bounding box center [608, 179] width 308 height 39
click at [500, 176] on label "Client Config" at bounding box center [522, 177] width 95 height 15
drag, startPoint x: 507, startPoint y: 180, endPoint x: 558, endPoint y: 186, distance: 51.4
click at [558, 187] on li "Client Config" at bounding box center [608, 179] width 308 height 39
